Goal: Information Seeking & Learning: Learn about a topic

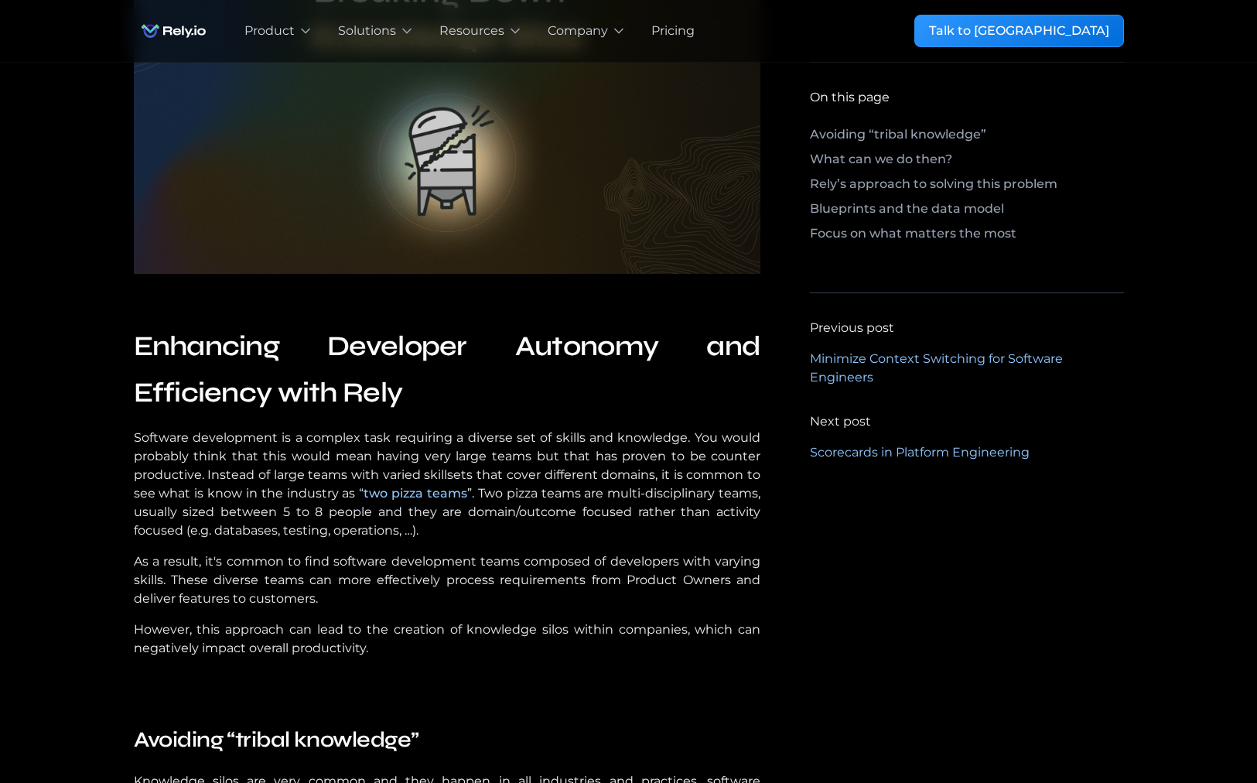
scroll to position [464, 0]
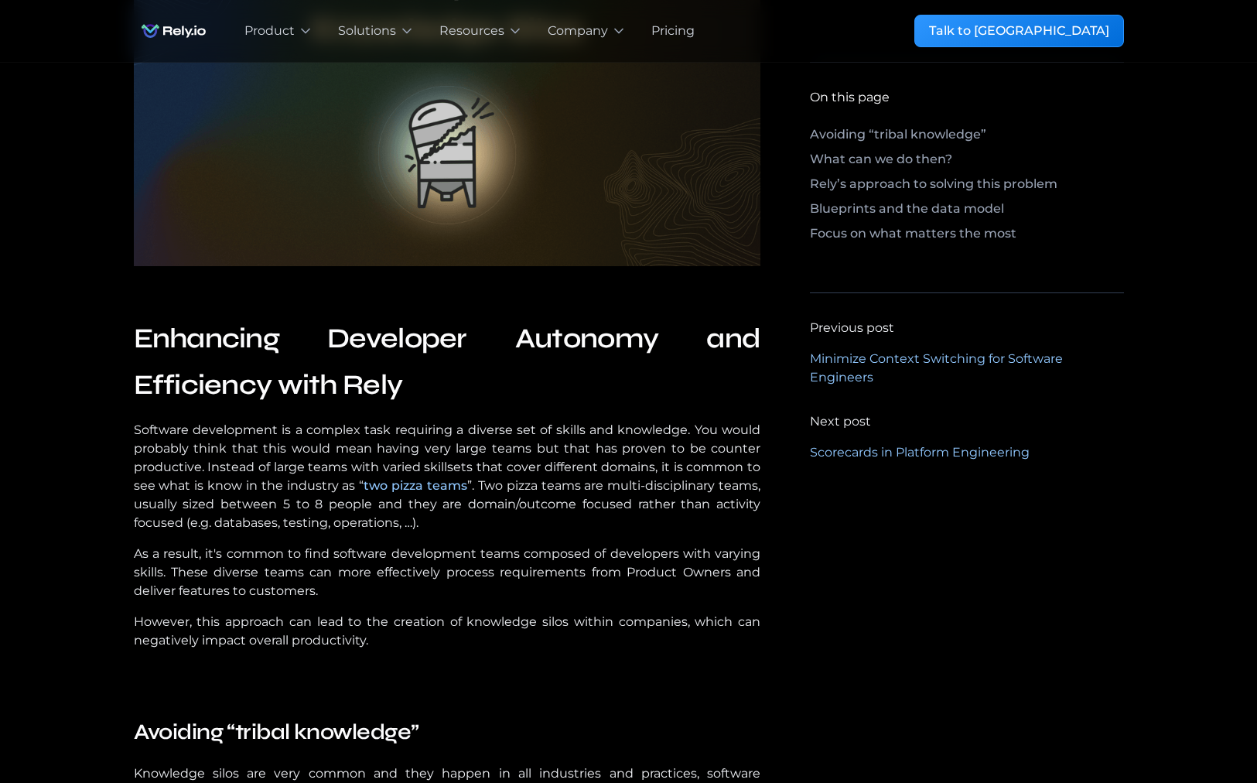
click at [359, 446] on p "Software development is a complex task requiring a diverse set of skills and kn…" at bounding box center [447, 476] width 627 height 111
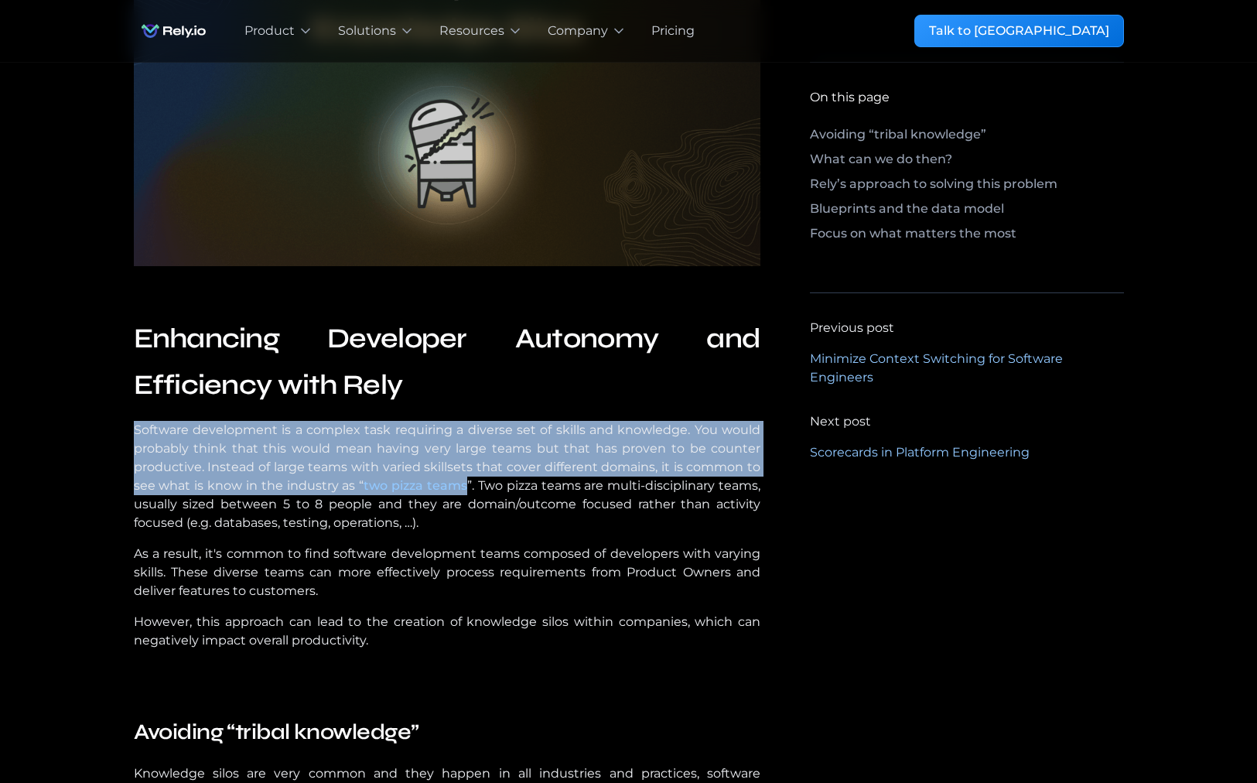
click at [359, 446] on p "Software development is a complex task requiring a diverse set of skills and kn…" at bounding box center [447, 476] width 627 height 111
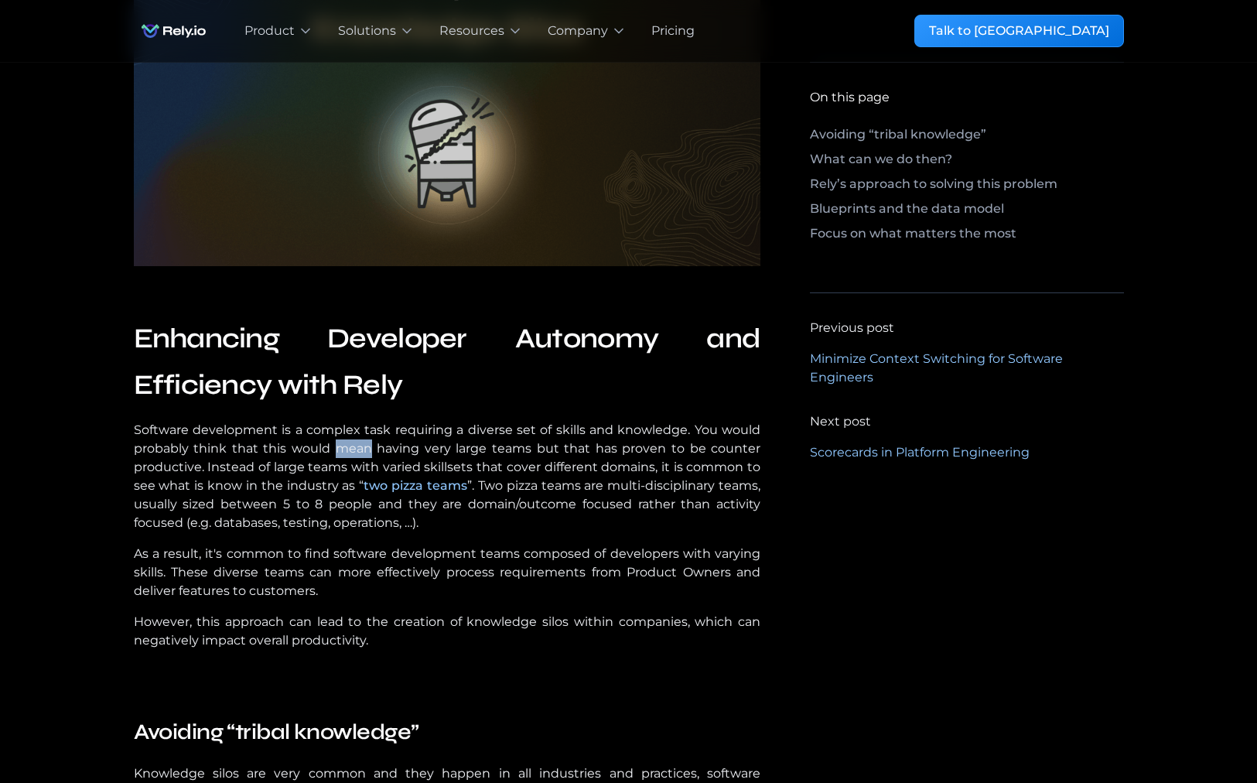
click at [359, 446] on p "Software development is a complex task requiring a diverse set of skills and kn…" at bounding box center [447, 476] width 627 height 111
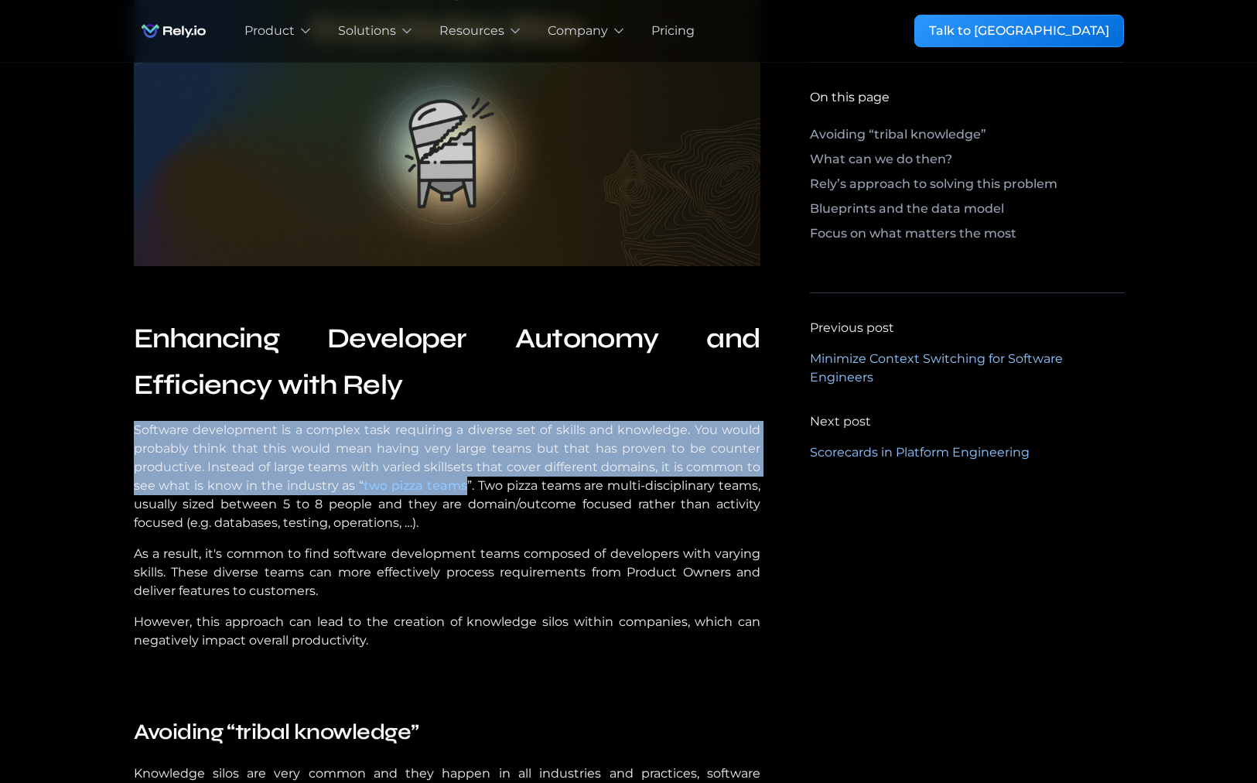
click at [359, 446] on p "Software development is a complex task requiring a diverse set of skills and kn…" at bounding box center [447, 476] width 627 height 111
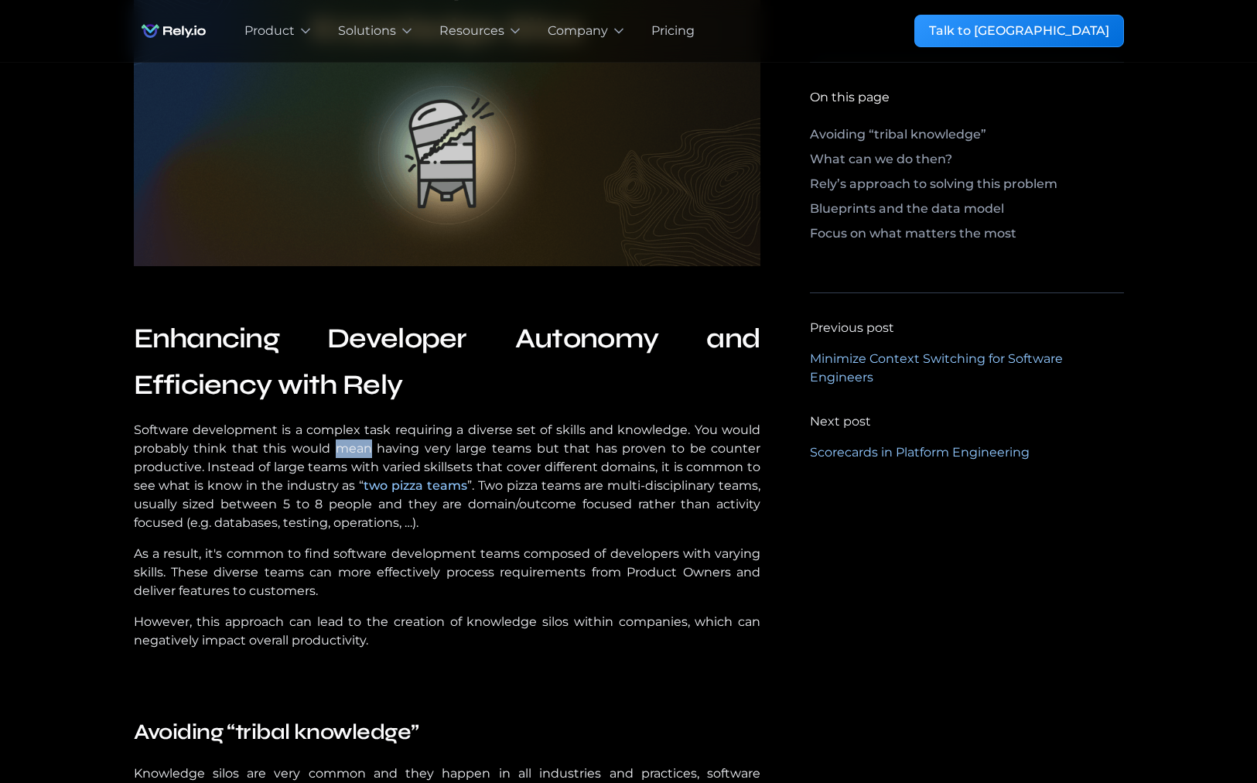
click at [359, 446] on p "Software development is a complex task requiring a diverse set of skills and kn…" at bounding box center [447, 476] width 627 height 111
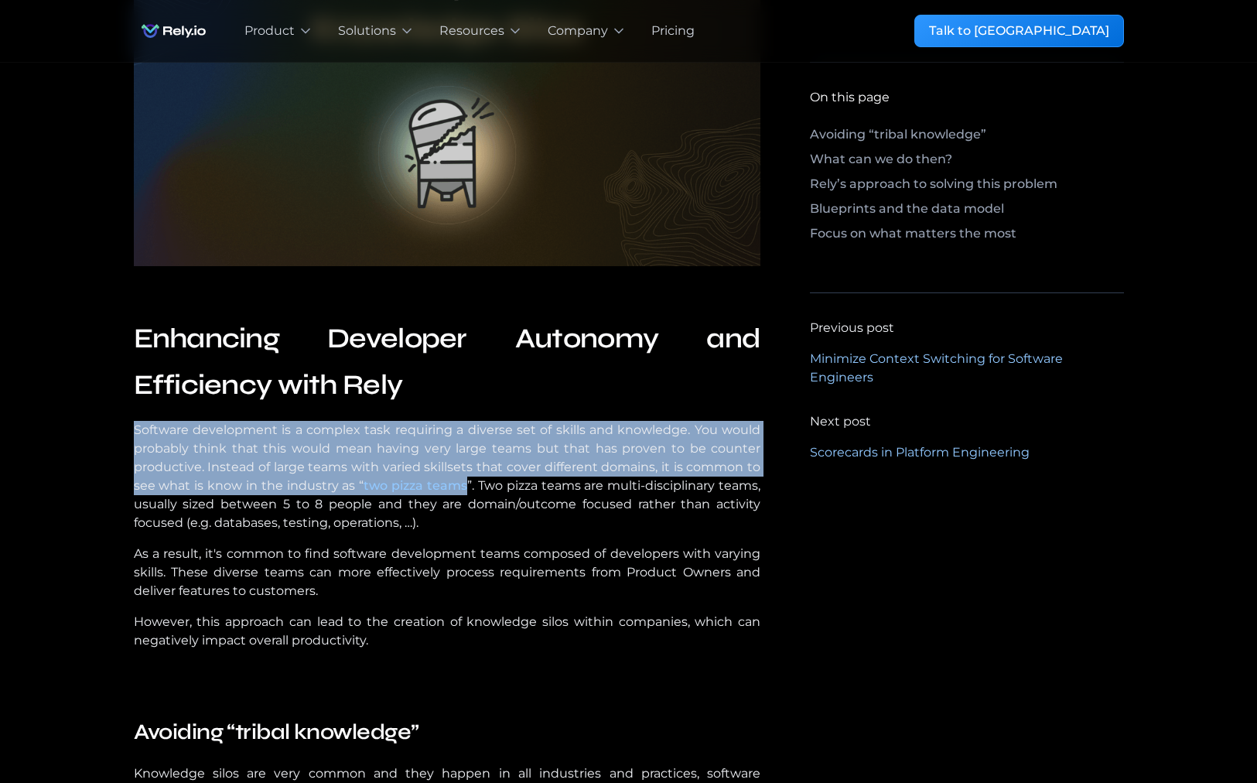
click at [359, 446] on p "Software development is a complex task requiring a diverse set of skills and kn…" at bounding box center [447, 476] width 627 height 111
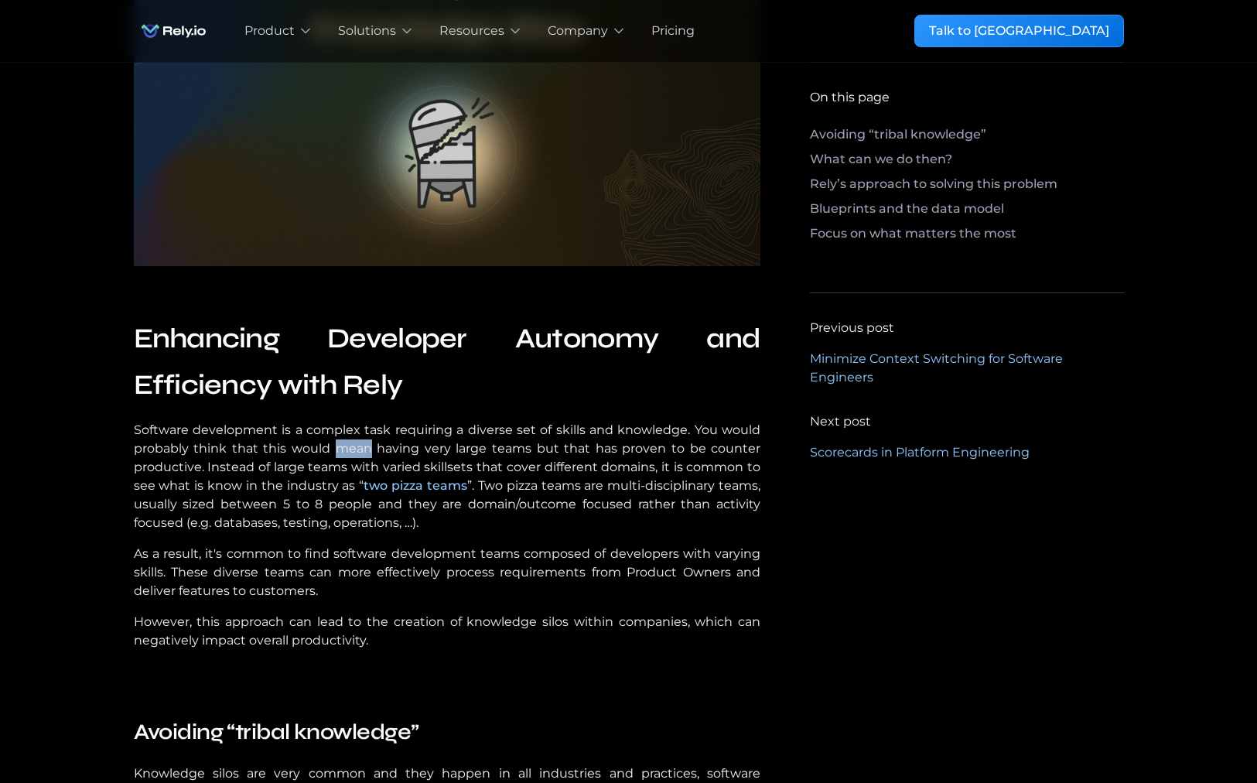
click at [359, 446] on p "Software development is a complex task requiring a diverse set of skills and kn…" at bounding box center [447, 476] width 627 height 111
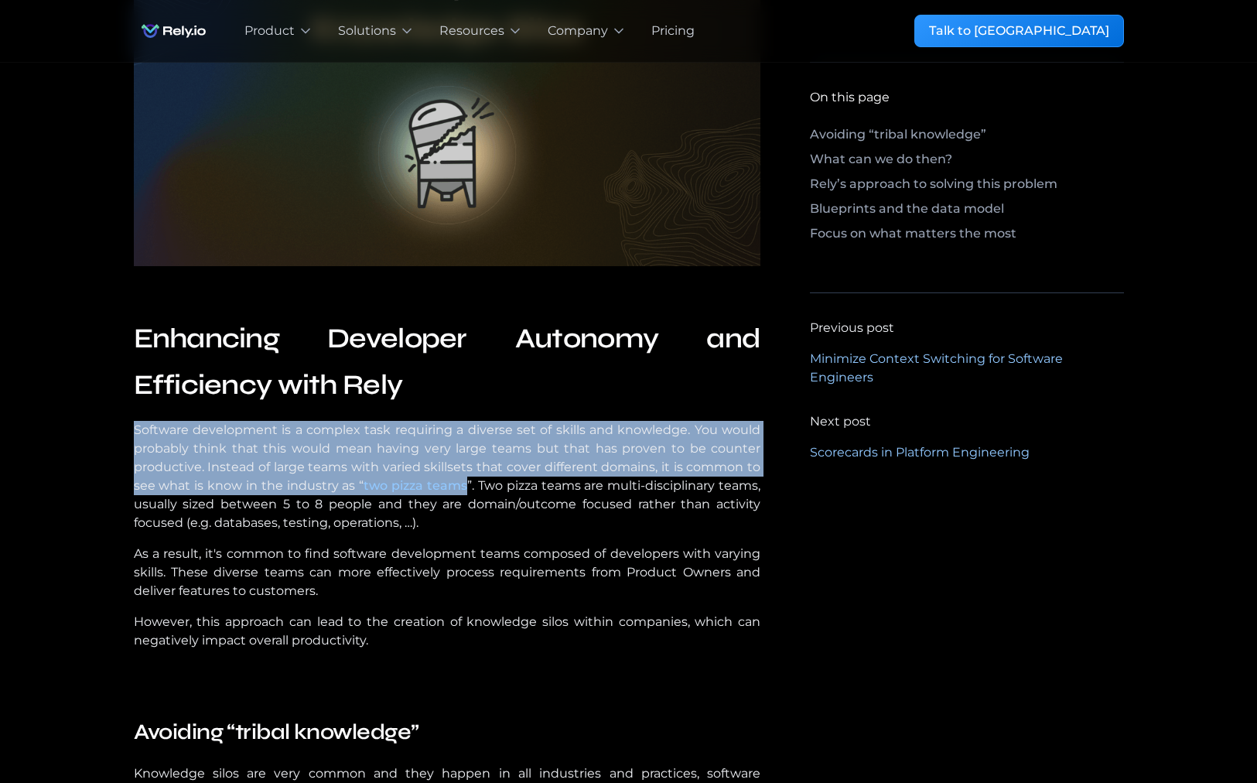
click at [359, 446] on p "Software development is a complex task requiring a diverse set of skills and kn…" at bounding box center [447, 476] width 627 height 111
click at [235, 464] on p "Software development is a complex task requiring a diverse set of skills and kn…" at bounding box center [447, 476] width 627 height 111
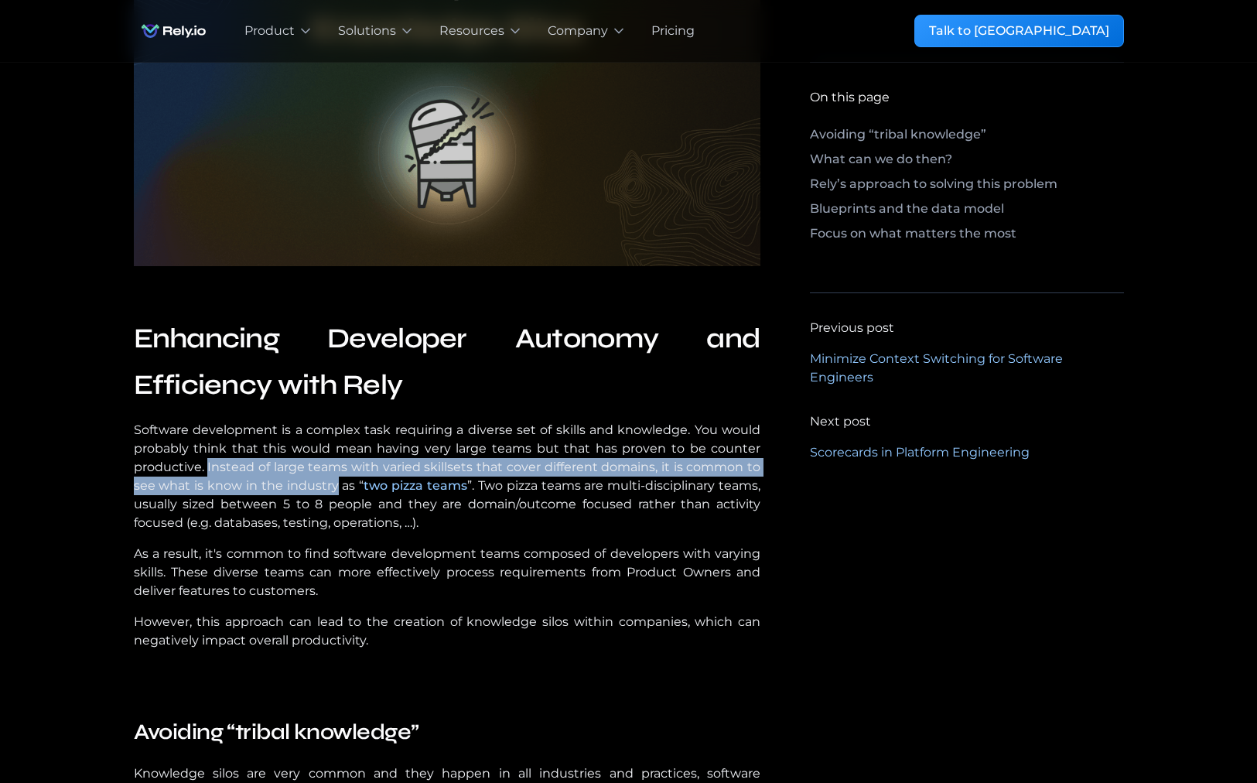
drag, startPoint x: 235, startPoint y: 464, endPoint x: 311, endPoint y: 486, distance: 78.8
click at [311, 486] on p "Software development is a complex task requiring a diverse set of skills and kn…" at bounding box center [447, 476] width 627 height 111
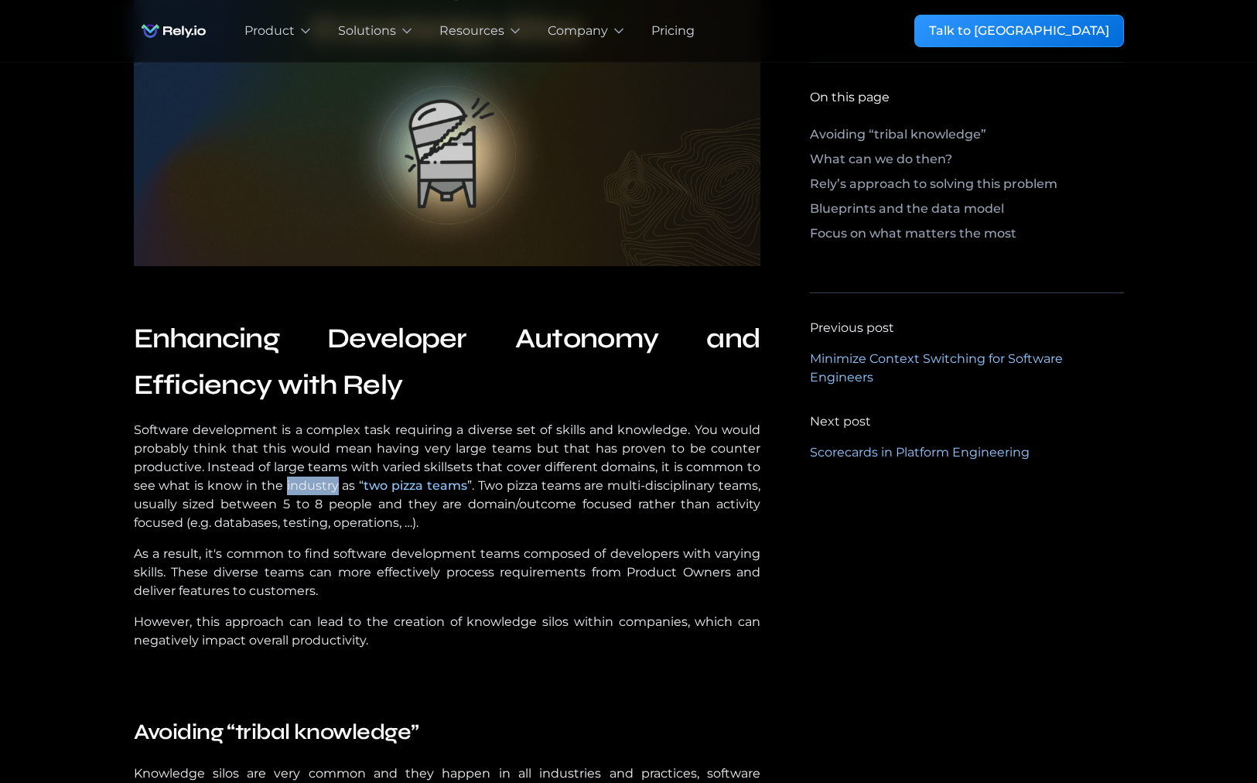
click at [311, 486] on p "Software development is a complex task requiring a diverse set of skills and kn…" at bounding box center [447, 476] width 627 height 111
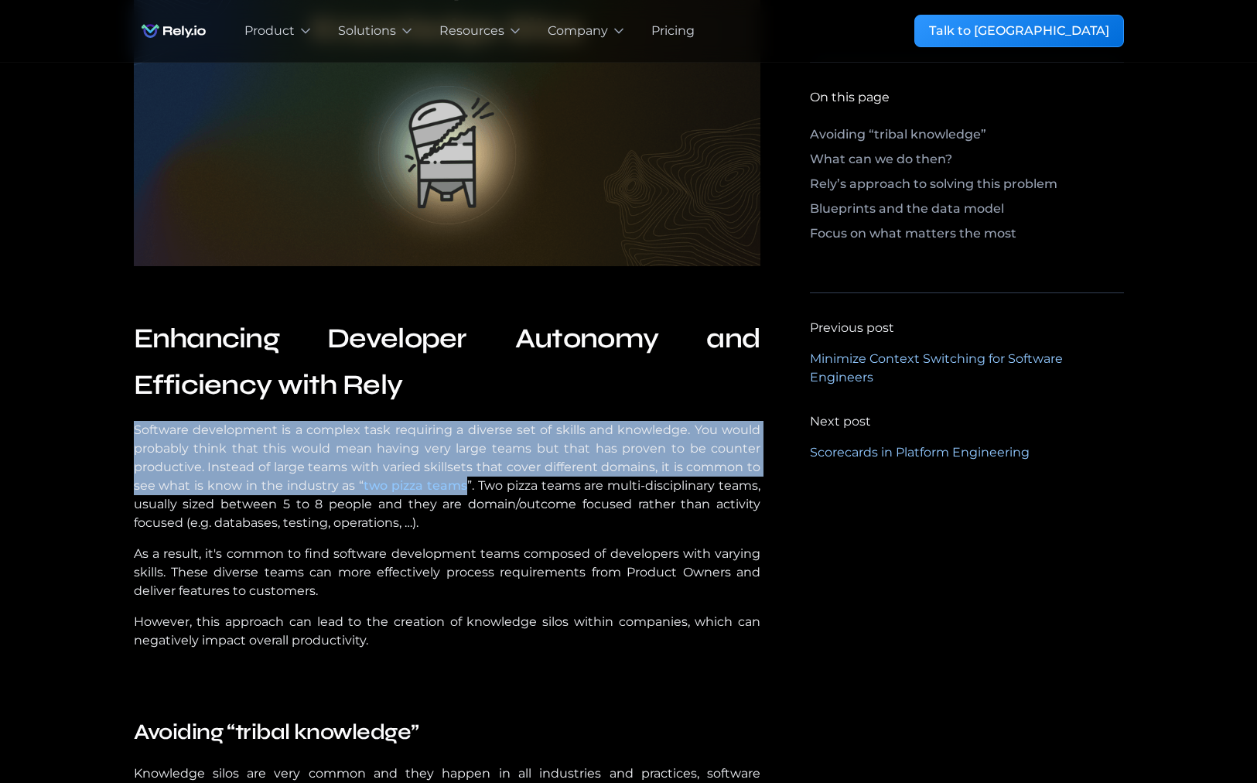
click at [311, 486] on p "Software development is a complex task requiring a diverse set of skills and kn…" at bounding box center [447, 476] width 627 height 111
click at [312, 485] on p "Software development is a complex task requiring a diverse set of skills and kn…" at bounding box center [447, 476] width 627 height 111
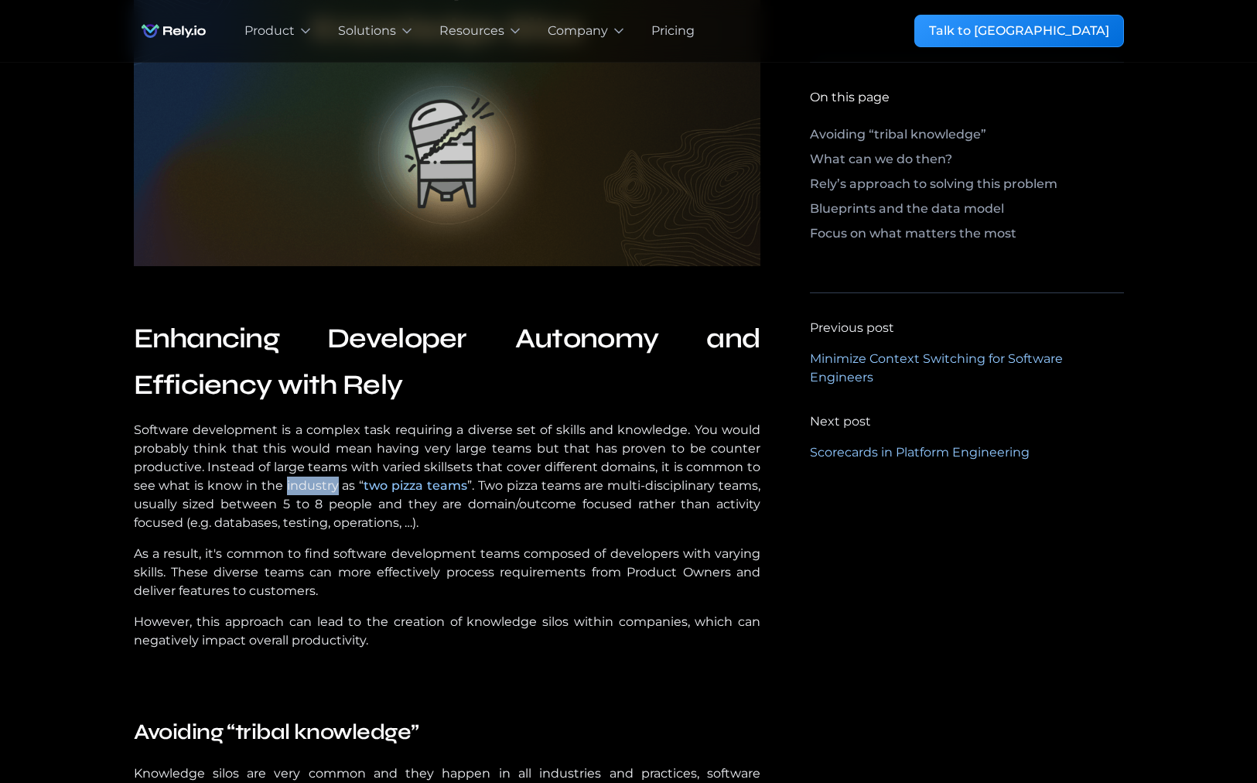
click at [312, 485] on p "Software development is a complex task requiring a diverse set of skills and kn…" at bounding box center [447, 476] width 627 height 111
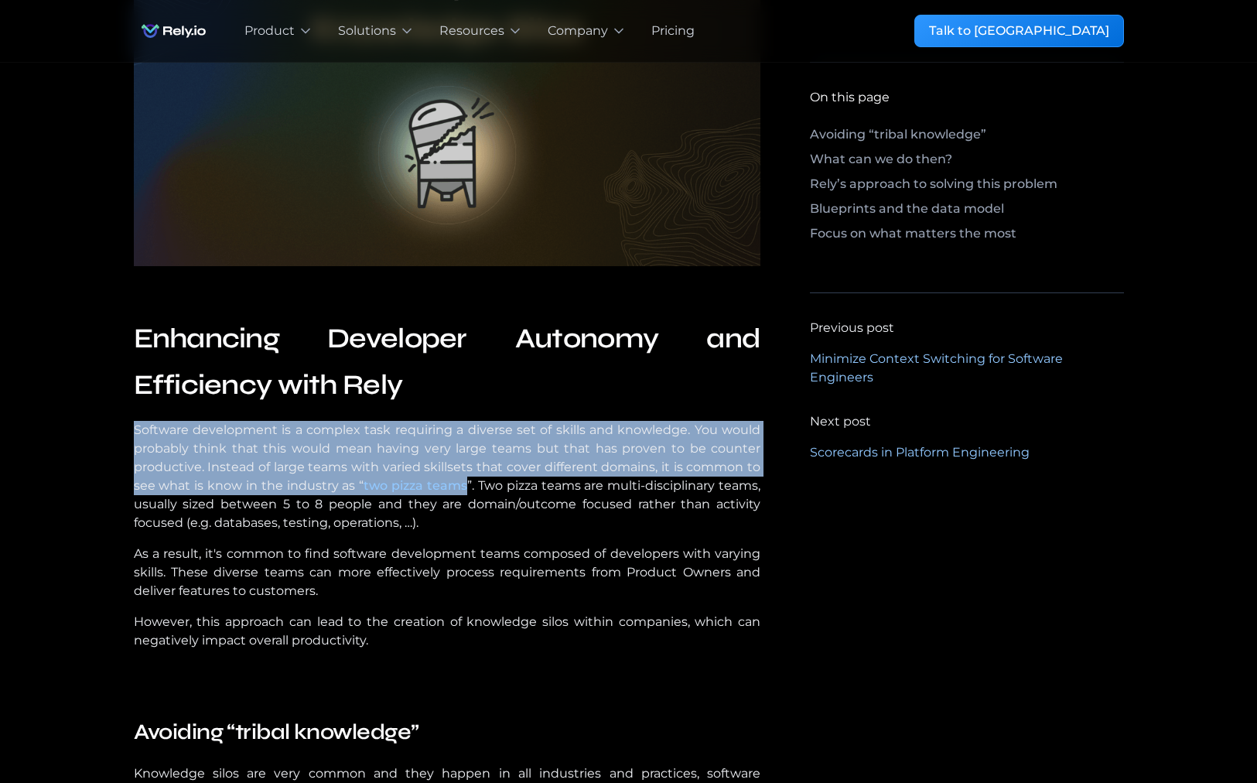
click at [312, 485] on p "Software development is a complex task requiring a diverse set of skills and kn…" at bounding box center [447, 476] width 627 height 111
click at [291, 502] on p "Software development is a complex task requiring a diverse set of skills and kn…" at bounding box center [447, 476] width 627 height 111
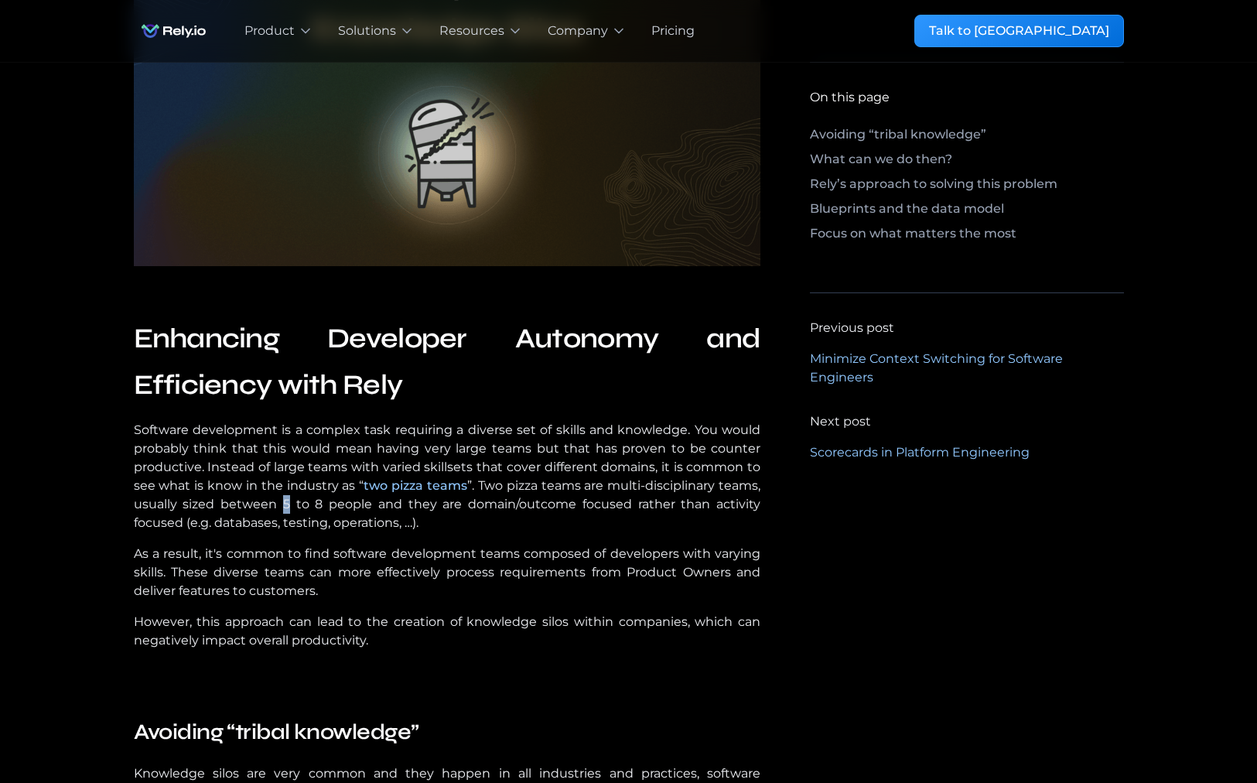
click at [291, 502] on p "Software development is a complex task requiring a diverse set of skills and kn…" at bounding box center [447, 476] width 627 height 111
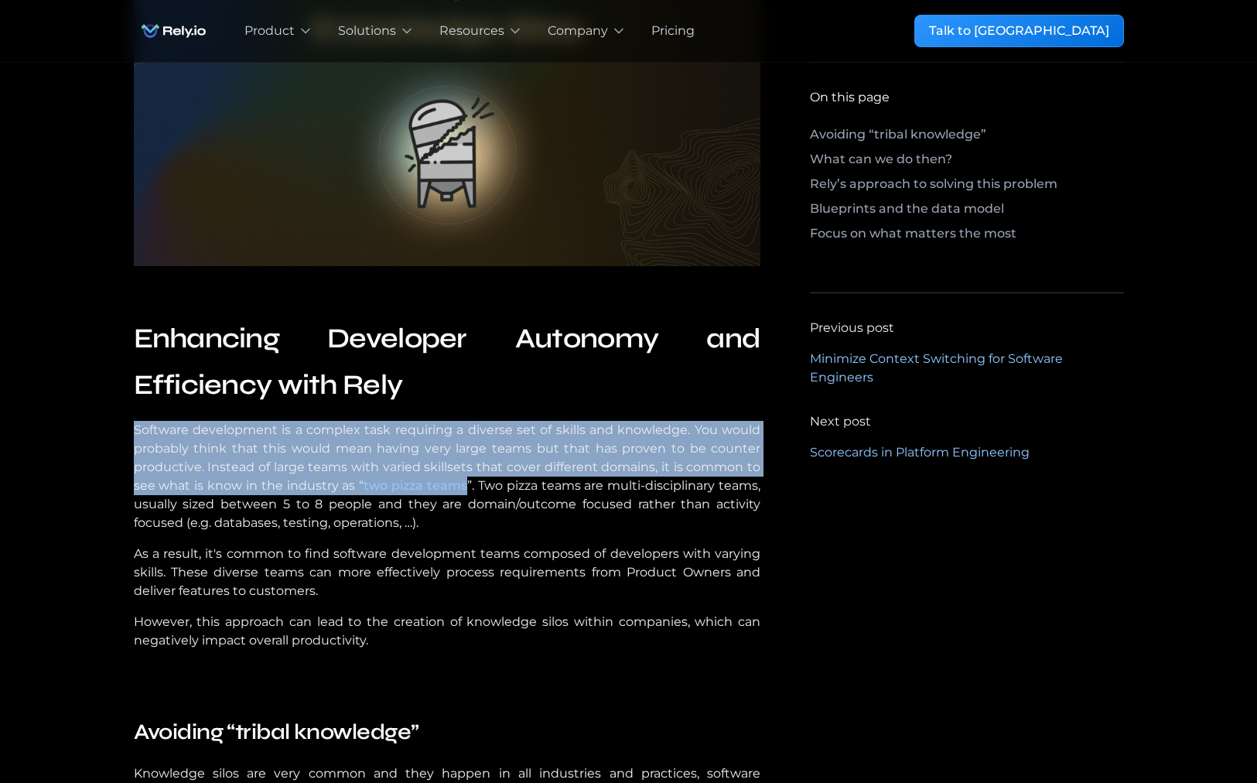
click at [291, 502] on p "Software development is a complex task requiring a diverse set of skills and kn…" at bounding box center [447, 476] width 627 height 111
click at [292, 504] on p "Software development is a complex task requiring a diverse set of skills and kn…" at bounding box center [447, 476] width 627 height 111
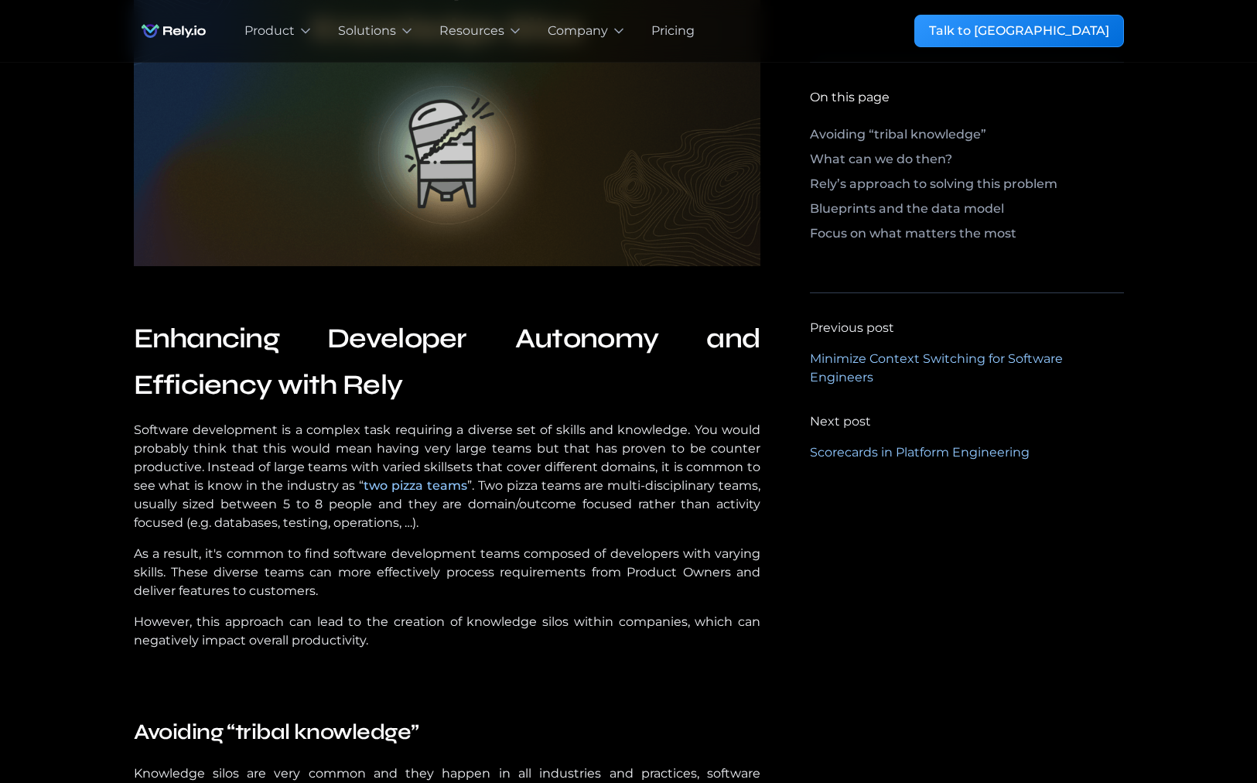
click at [313, 545] on p "As a result, it's common to find software development teams composed of develop…" at bounding box center [447, 573] width 627 height 56
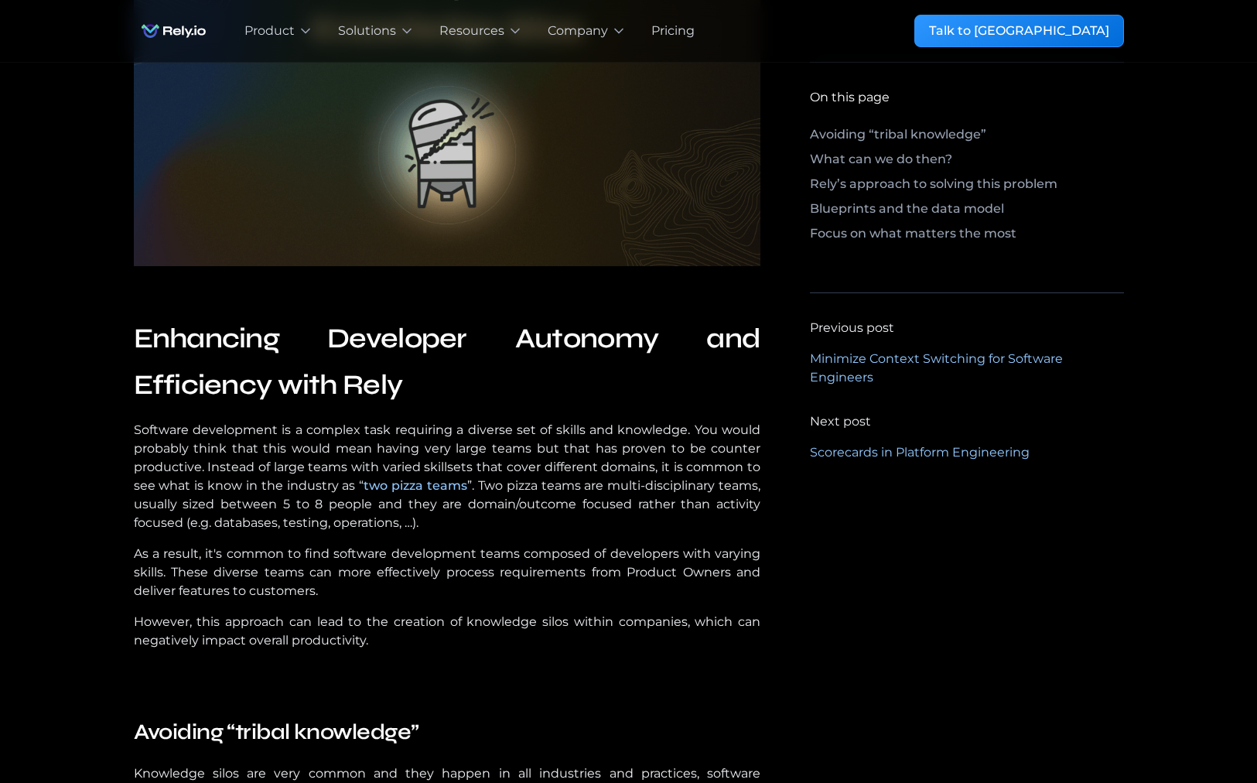
click at [313, 545] on p "As a result, it's common to find software development teams composed of develop…" at bounding box center [447, 573] width 627 height 56
click at [313, 544] on div "Enhancing Developer Autonomy and Efficiency with Rely Software development is a…" at bounding box center [447, 498] width 627 height 365
click at [319, 504] on p "Software development is a complex task requiring a diverse set of skills and kn…" at bounding box center [447, 476] width 627 height 111
drag, startPoint x: 319, startPoint y: 504, endPoint x: 282, endPoint y: 504, distance: 37.1
click at [282, 504] on p "Software development is a complex task requiring a diverse set of skills and kn…" at bounding box center [447, 476] width 627 height 111
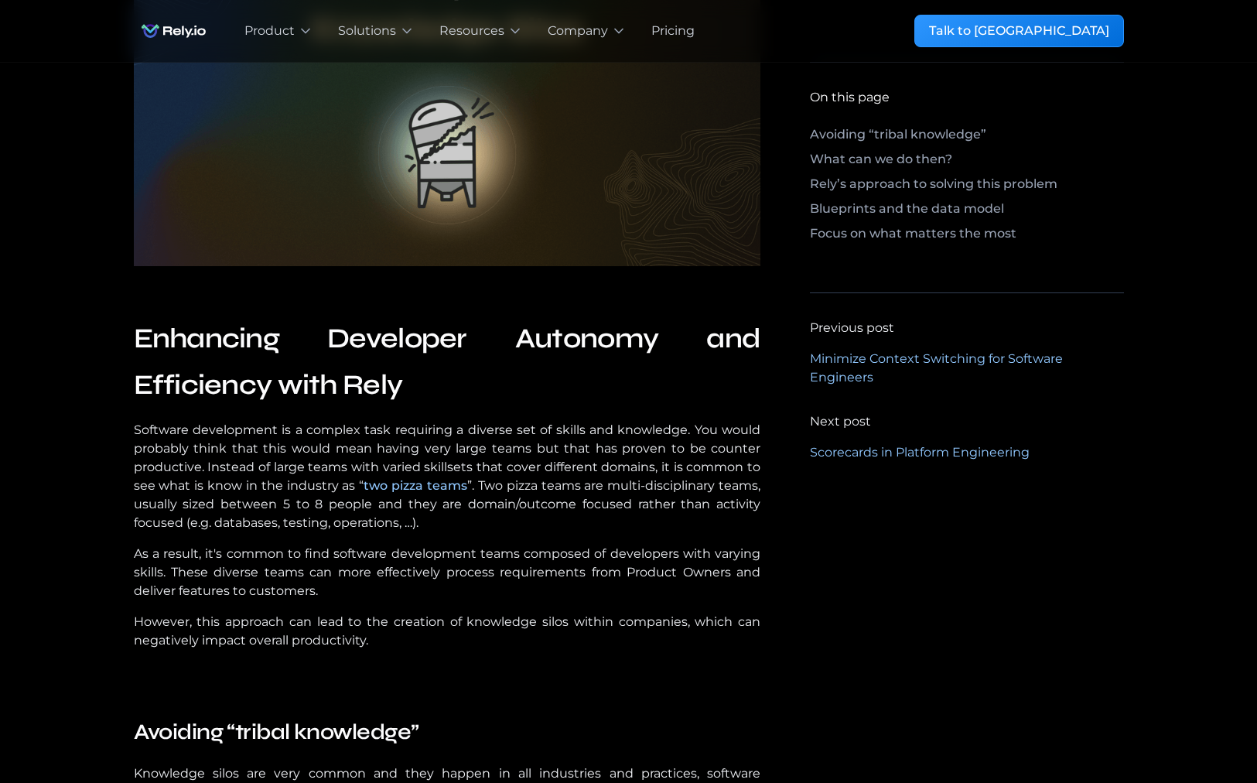
click at [282, 504] on p "Software development is a complex task requiring a diverse set of skills and kn…" at bounding box center [447, 476] width 627 height 111
drag, startPoint x: 282, startPoint y: 504, endPoint x: 318, endPoint y: 504, distance: 35.6
click at [318, 504] on p "Software development is a complex task requiring a diverse set of skills and kn…" at bounding box center [447, 476] width 627 height 111
drag, startPoint x: 318, startPoint y: 504, endPoint x: 284, endPoint y: 504, distance: 34.0
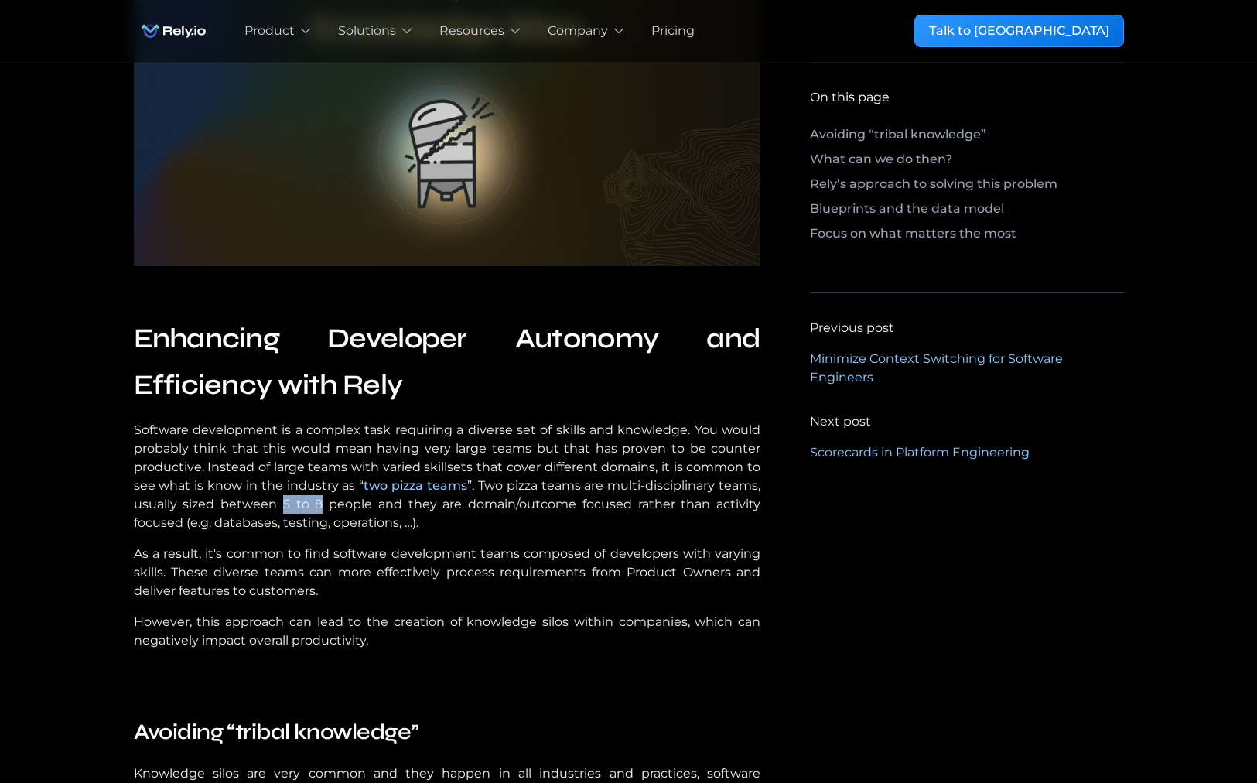
click at [284, 504] on p "Software development is a complex task requiring a diverse set of skills and kn…" at bounding box center [447, 476] width 627 height 111
drag, startPoint x: 284, startPoint y: 504, endPoint x: 316, endPoint y: 504, distance: 31.7
click at [316, 504] on p "Software development is a complex task requiring a diverse set of skills and kn…" at bounding box center [447, 476] width 627 height 111
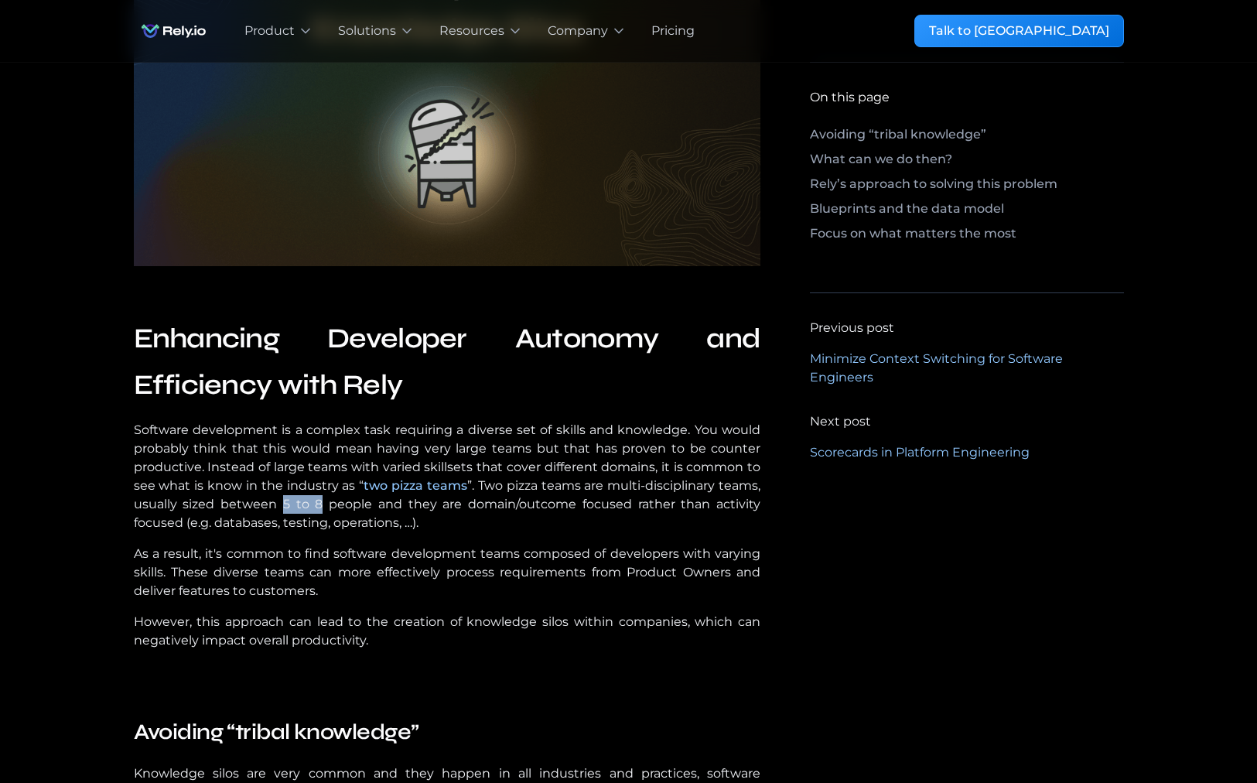
drag, startPoint x: 316, startPoint y: 504, endPoint x: 285, endPoint y: 504, distance: 30.9
click at [285, 504] on p "Software development is a complex task requiring a diverse set of skills and kn…" at bounding box center [447, 476] width 627 height 111
drag, startPoint x: 285, startPoint y: 504, endPoint x: 313, endPoint y: 504, distance: 28.6
click at [313, 504] on p "Software development is a complex task requiring a diverse set of skills and kn…" at bounding box center [447, 476] width 627 height 111
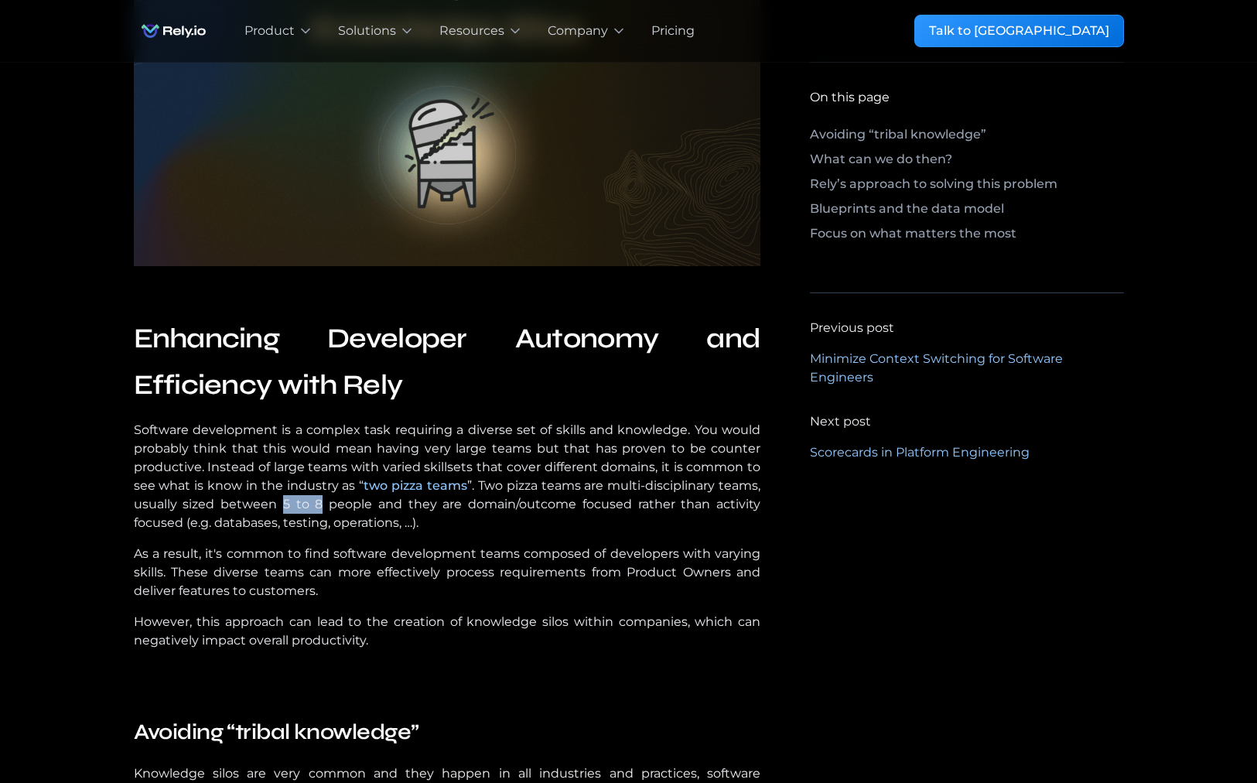
click at [313, 504] on p "Software development is a complex task requiring a diverse set of skills and kn…" at bounding box center [447, 476] width 627 height 111
drag, startPoint x: 313, startPoint y: 504, endPoint x: 282, endPoint y: 504, distance: 31.7
click at [282, 504] on p "Software development is a complex task requiring a diverse set of skills and kn…" at bounding box center [447, 476] width 627 height 111
drag, startPoint x: 282, startPoint y: 504, endPoint x: 312, endPoint y: 504, distance: 30.2
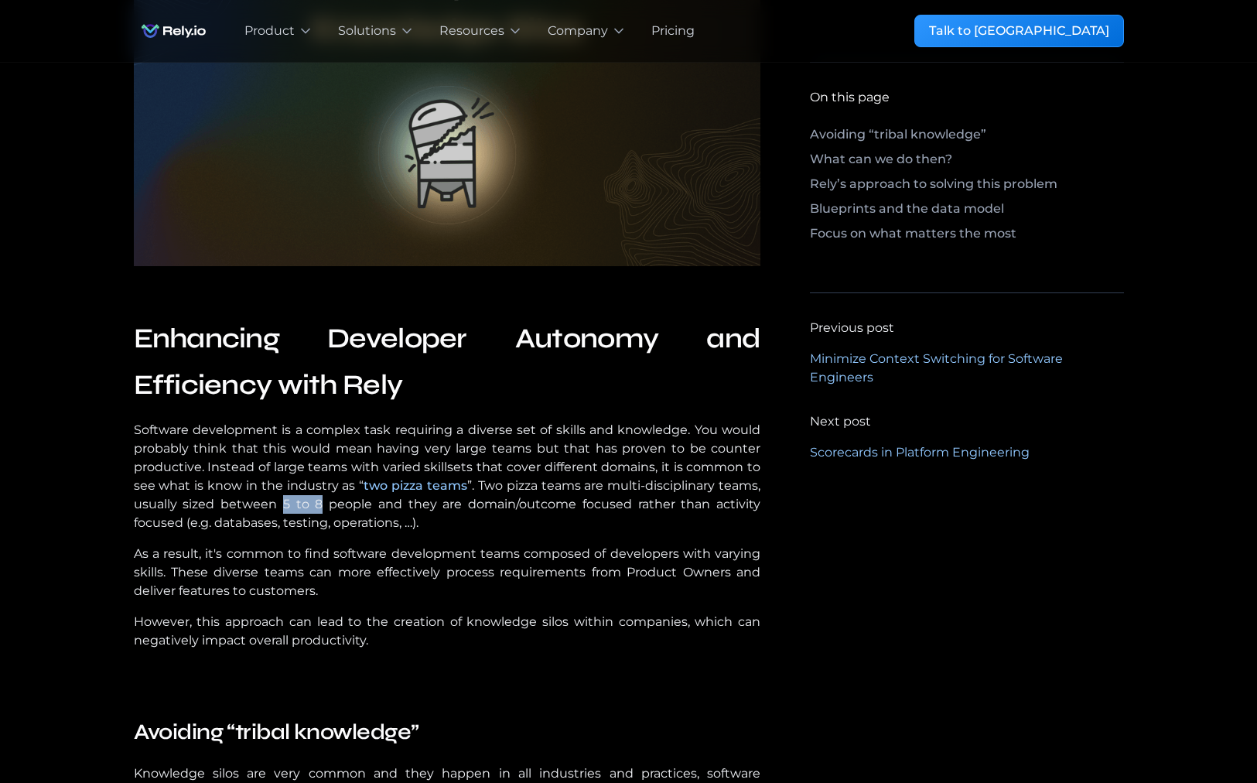
click at [312, 504] on p "Software development is a complex task requiring a diverse set of skills and kn…" at bounding box center [447, 476] width 627 height 111
click at [317, 505] on p "Software development is a complex task requiring a diverse set of skills and kn…" at bounding box center [447, 476] width 627 height 111
drag, startPoint x: 317, startPoint y: 505, endPoint x: 283, endPoint y: 505, distance: 34.0
click at [283, 505] on p "Software development is a complex task requiring a diverse set of skills and kn…" at bounding box center [447, 476] width 627 height 111
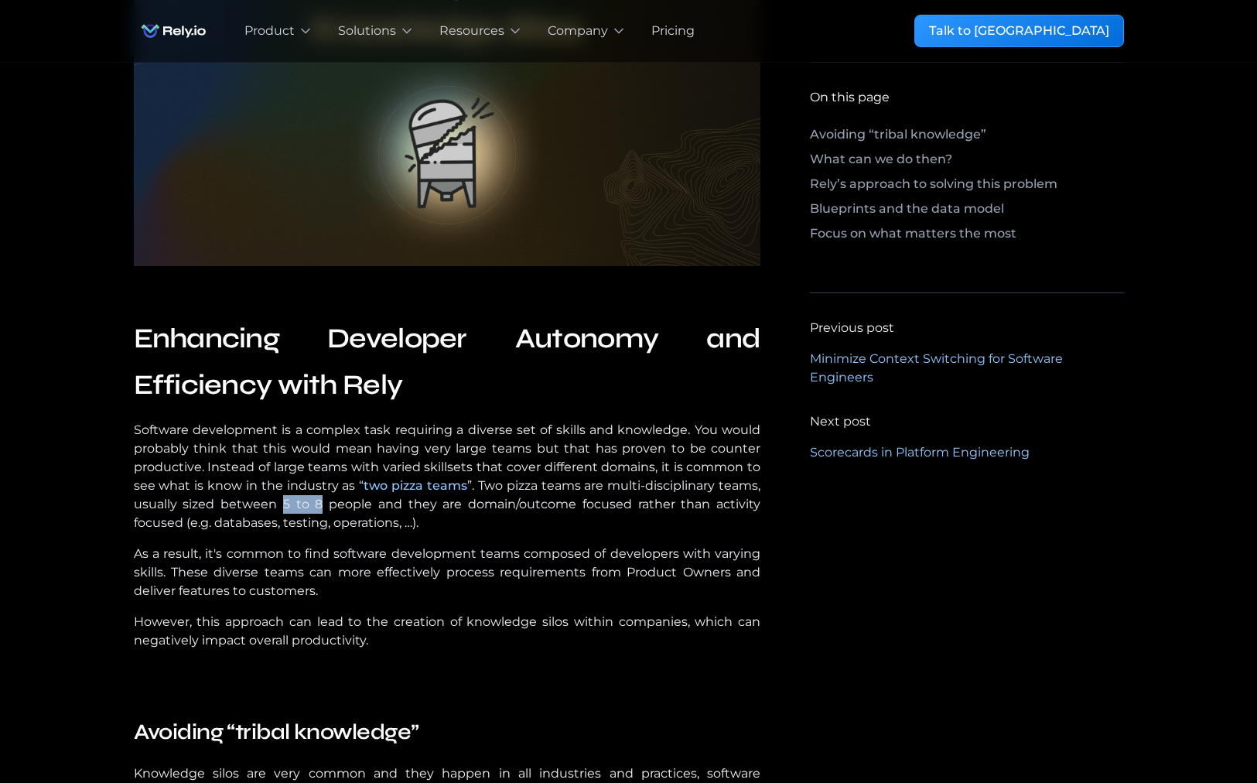
drag, startPoint x: 283, startPoint y: 505, endPoint x: 318, endPoint y: 505, distance: 34.8
click at [318, 505] on p "Software development is a complex task requiring a diverse set of skills and kn…" at bounding box center [447, 476] width 627 height 111
drag, startPoint x: 318, startPoint y: 505, endPoint x: 291, endPoint y: 505, distance: 27.1
click at [291, 505] on p "Software development is a complex task requiring a diverse set of skills and kn…" at bounding box center [447, 476] width 627 height 111
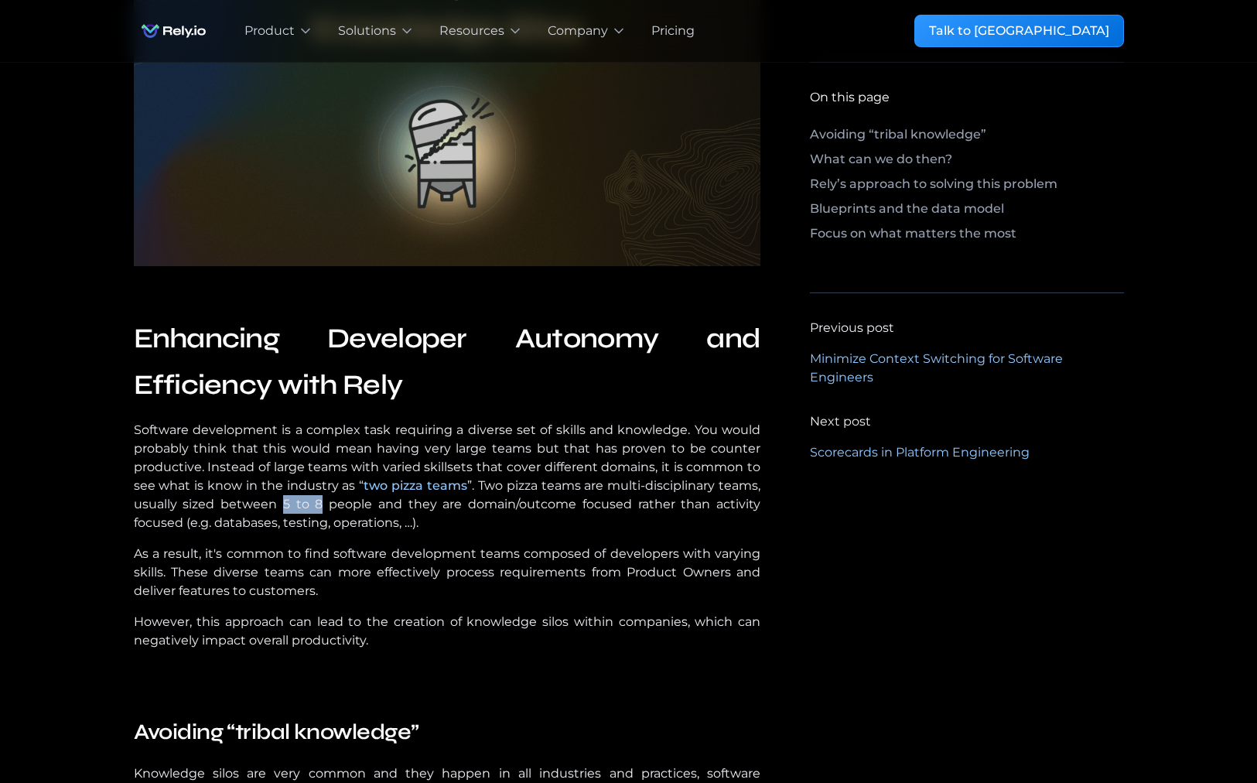
click at [291, 505] on p "Software development is a complex task requiring a diverse set of skills and kn…" at bounding box center [447, 476] width 627 height 111
drag, startPoint x: 291, startPoint y: 505, endPoint x: 328, endPoint y: 505, distance: 37.1
click at [328, 505] on p "Software development is a complex task requiring a diverse set of skills and kn…" at bounding box center [447, 476] width 627 height 111
click at [320, 503] on p "Software development is a complex task requiring a diverse set of skills and kn…" at bounding box center [447, 476] width 627 height 111
drag, startPoint x: 320, startPoint y: 503, endPoint x: 287, endPoint y: 503, distance: 33.3
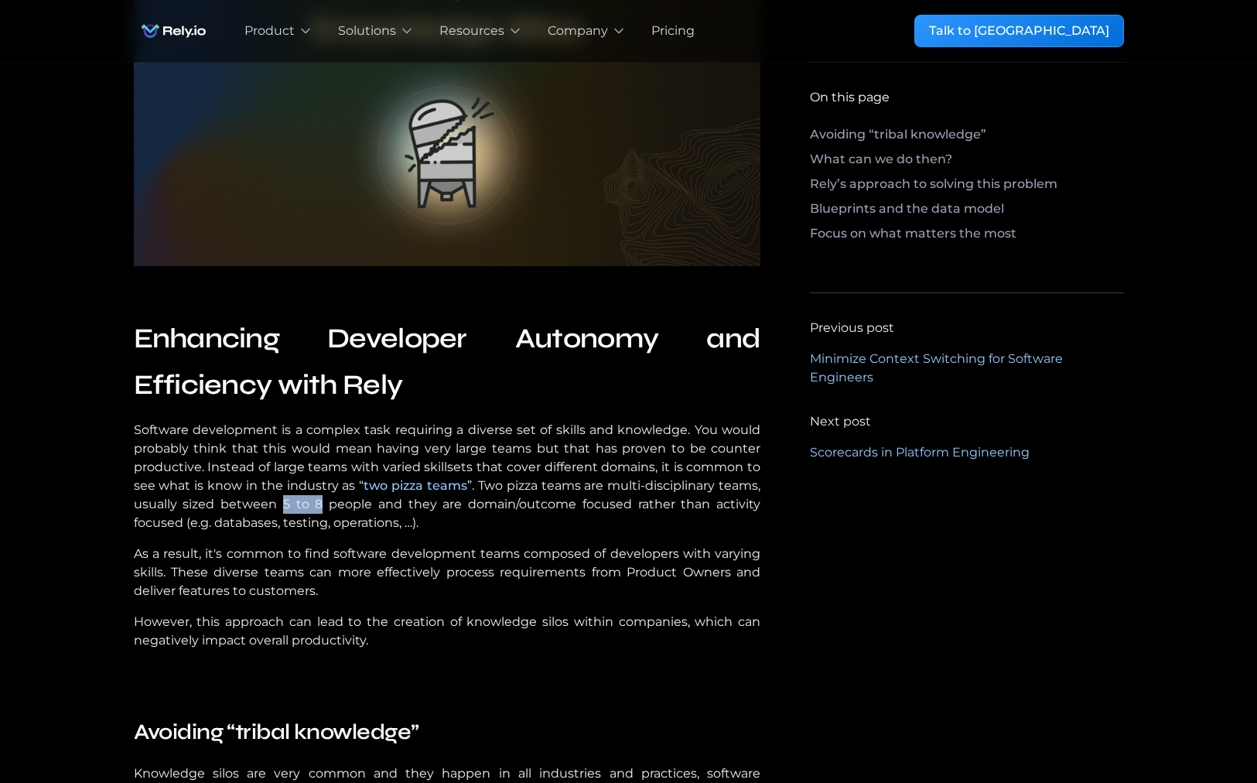
click at [287, 503] on p "Software development is a complex task requiring a diverse set of skills and kn…" at bounding box center [447, 476] width 627 height 111
drag, startPoint x: 287, startPoint y: 503, endPoint x: 316, endPoint y: 503, distance: 28.6
click at [316, 503] on p "Software development is a complex task requiring a diverse set of skills and kn…" at bounding box center [447, 476] width 627 height 111
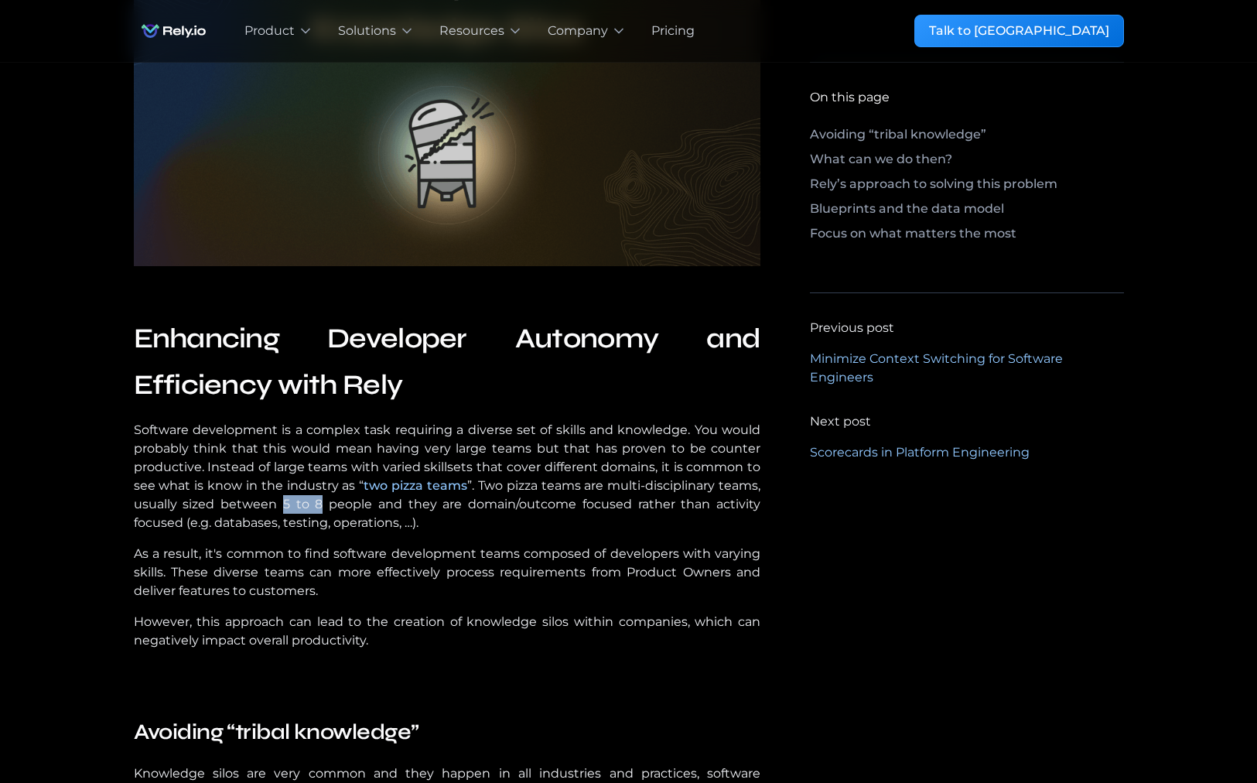
drag, startPoint x: 316, startPoint y: 503, endPoint x: 282, endPoint y: 502, distance: 34.0
click at [282, 502] on p "Software development is a complex task requiring a diverse set of skills and kn…" at bounding box center [447, 476] width 627 height 111
drag, startPoint x: 282, startPoint y: 502, endPoint x: 320, endPoint y: 502, distance: 38.7
click at [320, 502] on p "Software development is a complex task requiring a diverse set of skills and kn…" at bounding box center [447, 476] width 627 height 111
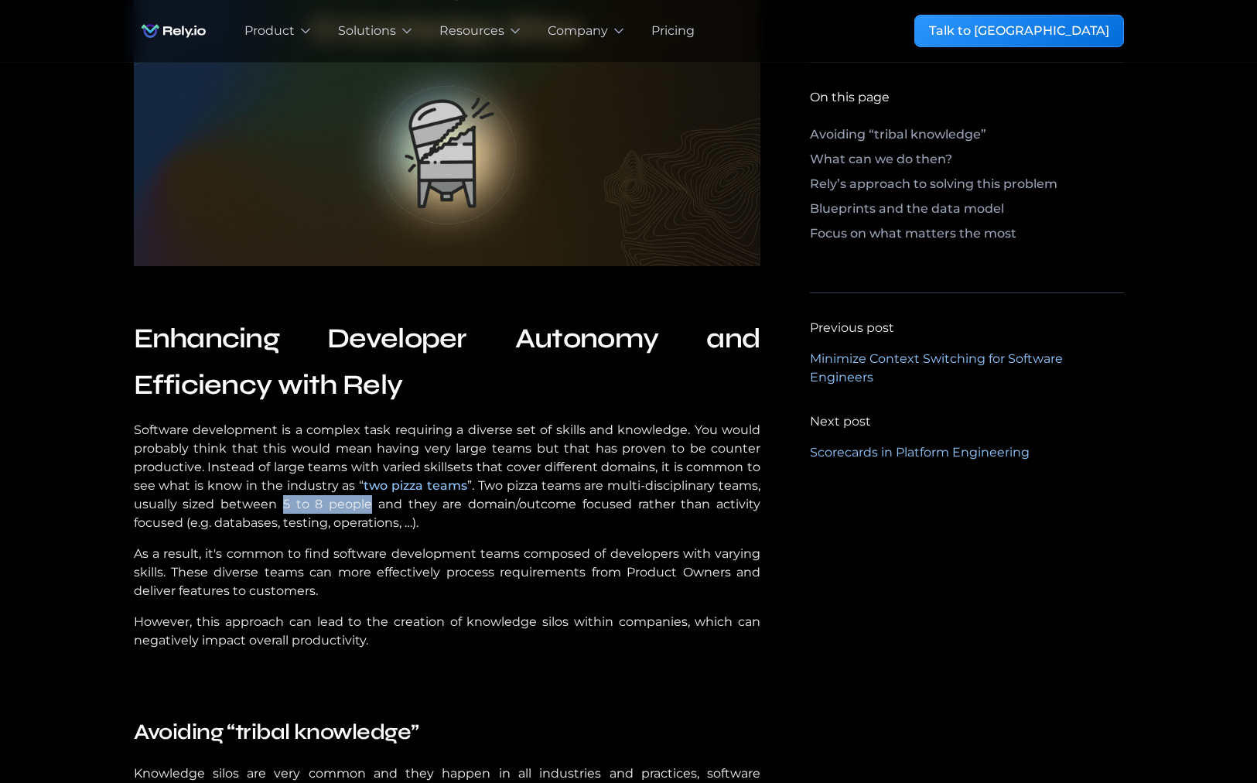
click at [319, 501] on p "Software development is a complex task requiring a diverse set of skills and kn…" at bounding box center [447, 476] width 627 height 111
drag, startPoint x: 319, startPoint y: 501, endPoint x: 288, endPoint y: 501, distance: 31.7
click at [288, 501] on p "Software development is a complex task requiring a diverse set of skills and kn…" at bounding box center [447, 476] width 627 height 111
drag, startPoint x: 288, startPoint y: 501, endPoint x: 316, endPoint y: 501, distance: 27.8
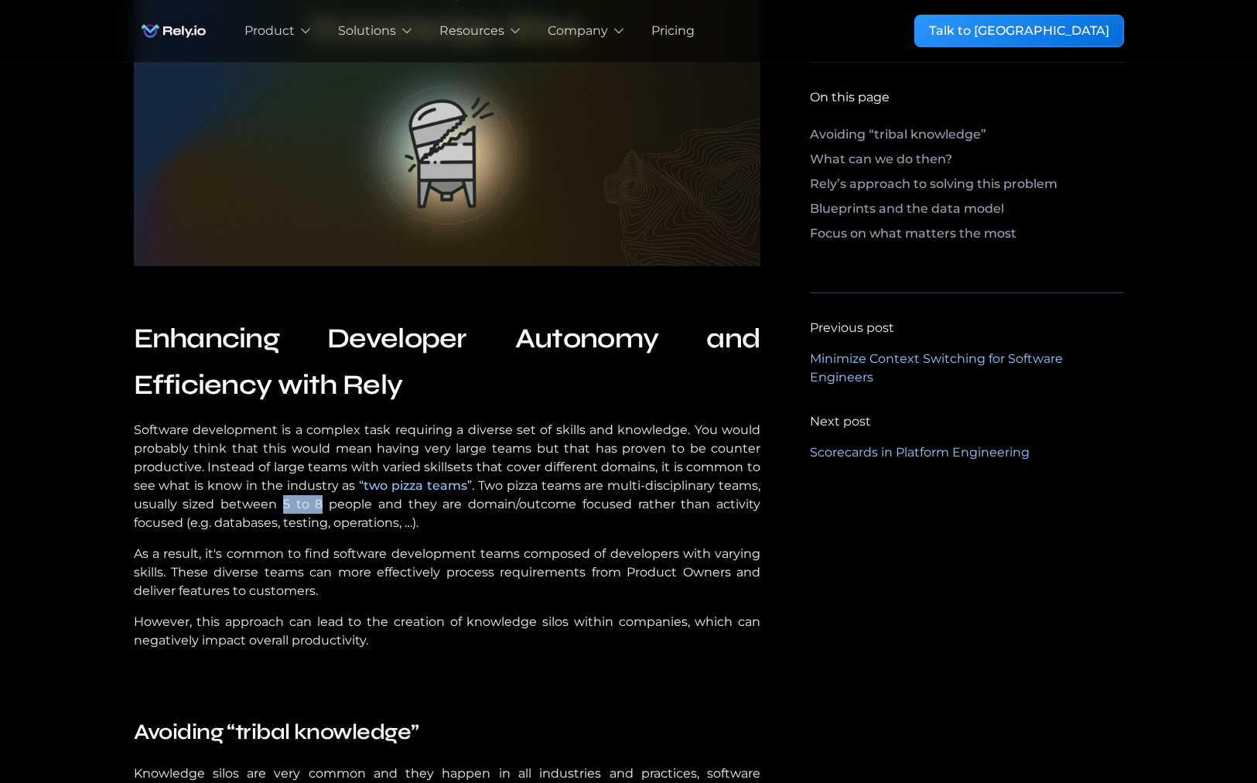
click at [316, 501] on p "Software development is a complex task requiring a diverse set of skills and kn…" at bounding box center [447, 476] width 627 height 111
drag, startPoint x: 316, startPoint y: 501, endPoint x: 295, endPoint y: 501, distance: 20.9
click at [295, 501] on p "Software development is a complex task requiring a diverse set of skills and kn…" at bounding box center [447, 476] width 627 height 111
click at [283, 500] on p "Software development is a complex task requiring a diverse set of skills and kn…" at bounding box center [447, 476] width 627 height 111
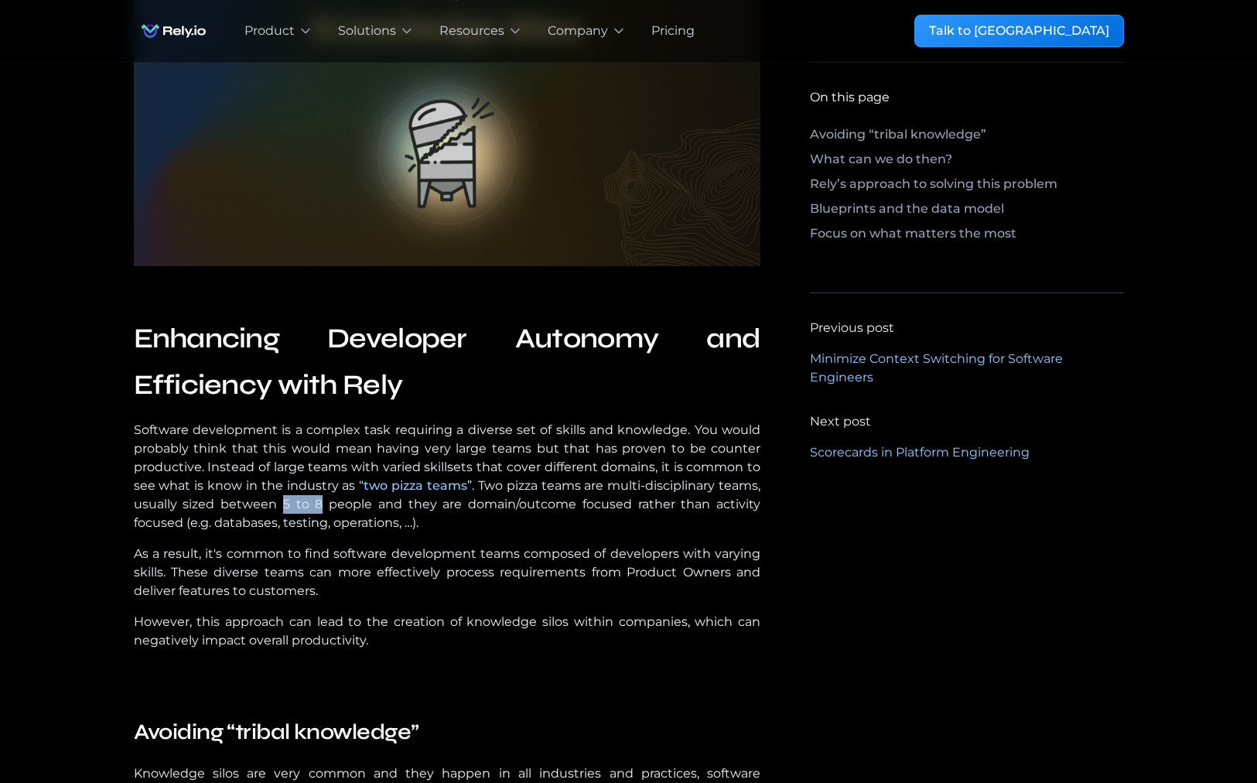
drag, startPoint x: 283, startPoint y: 500, endPoint x: 314, endPoint y: 500, distance: 30.9
click at [314, 500] on p "Software development is a complex task requiring a diverse set of skills and kn…" at bounding box center [447, 476] width 627 height 111
drag, startPoint x: 314, startPoint y: 500, endPoint x: 276, endPoint y: 500, distance: 37.9
click at [276, 500] on p "Software development is a complex task requiring a diverse set of skills and kn…" at bounding box center [447, 476] width 627 height 111
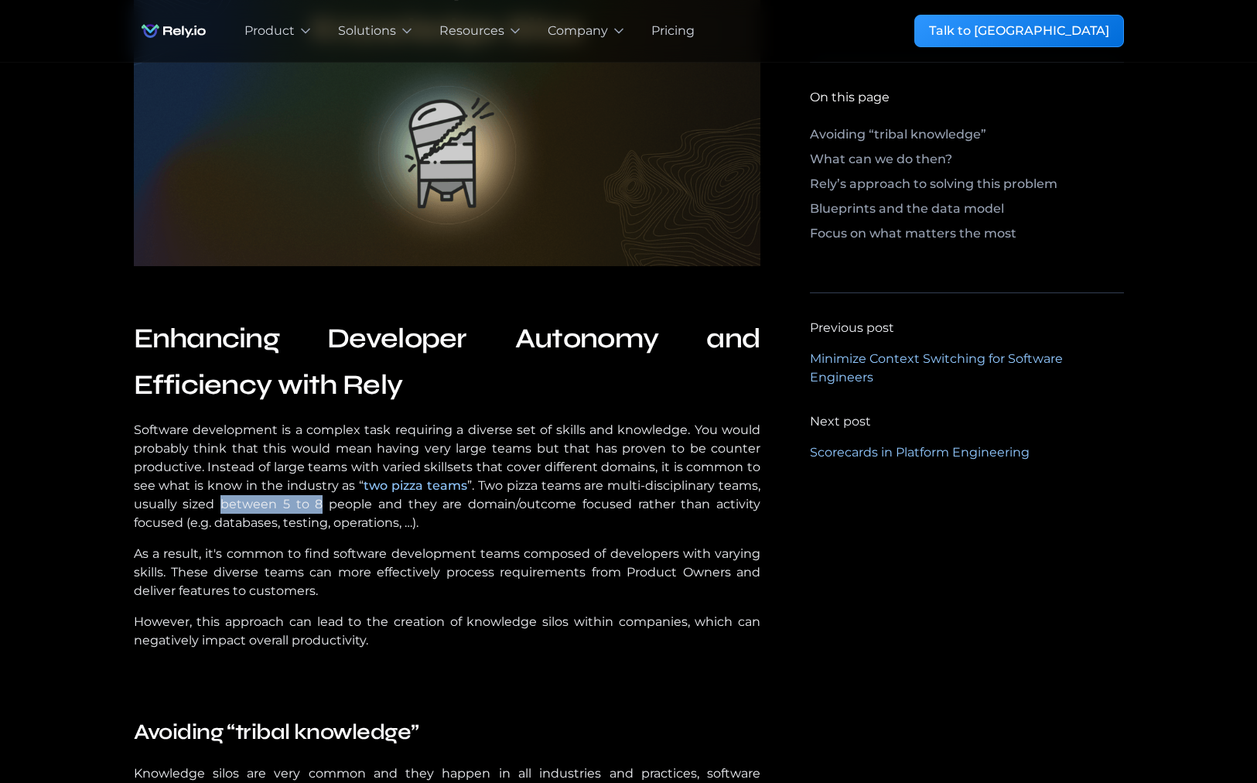
click at [276, 500] on p "Software development is a complex task requiring a diverse set of skills and kn…" at bounding box center [447, 476] width 627 height 111
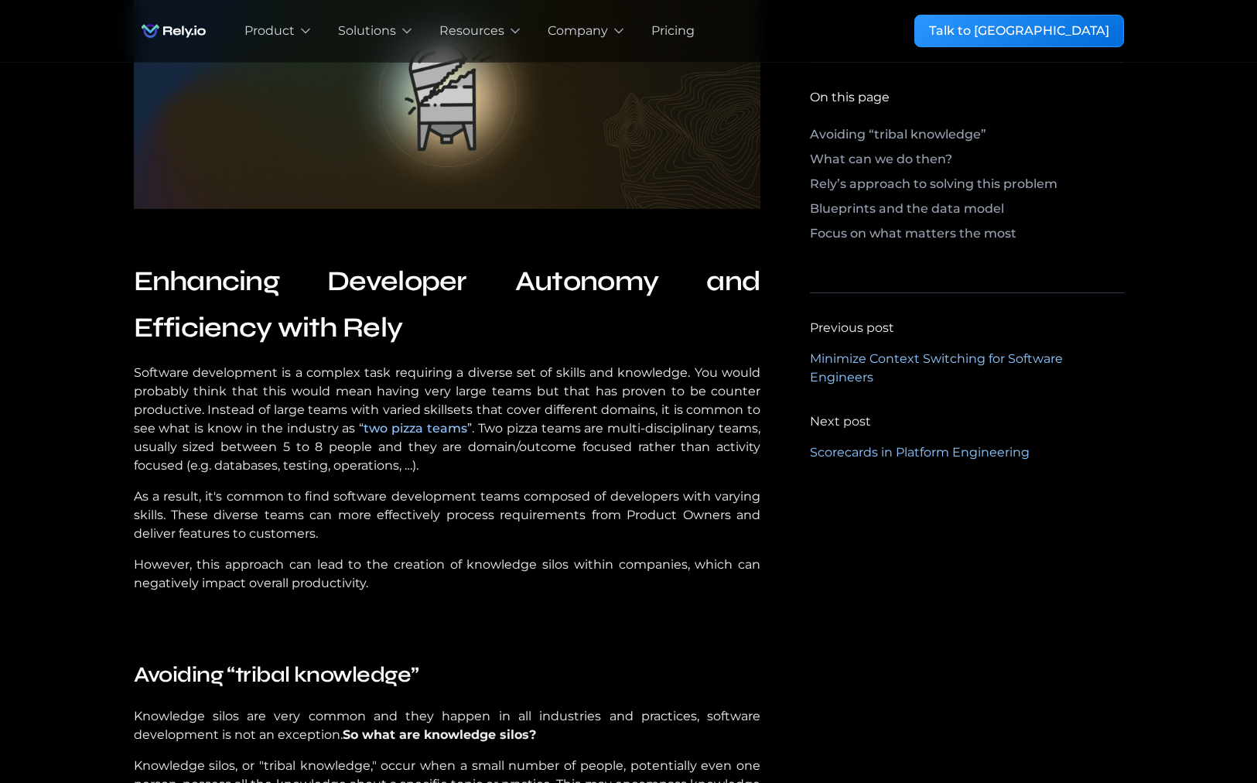
scroll to position [525, 0]
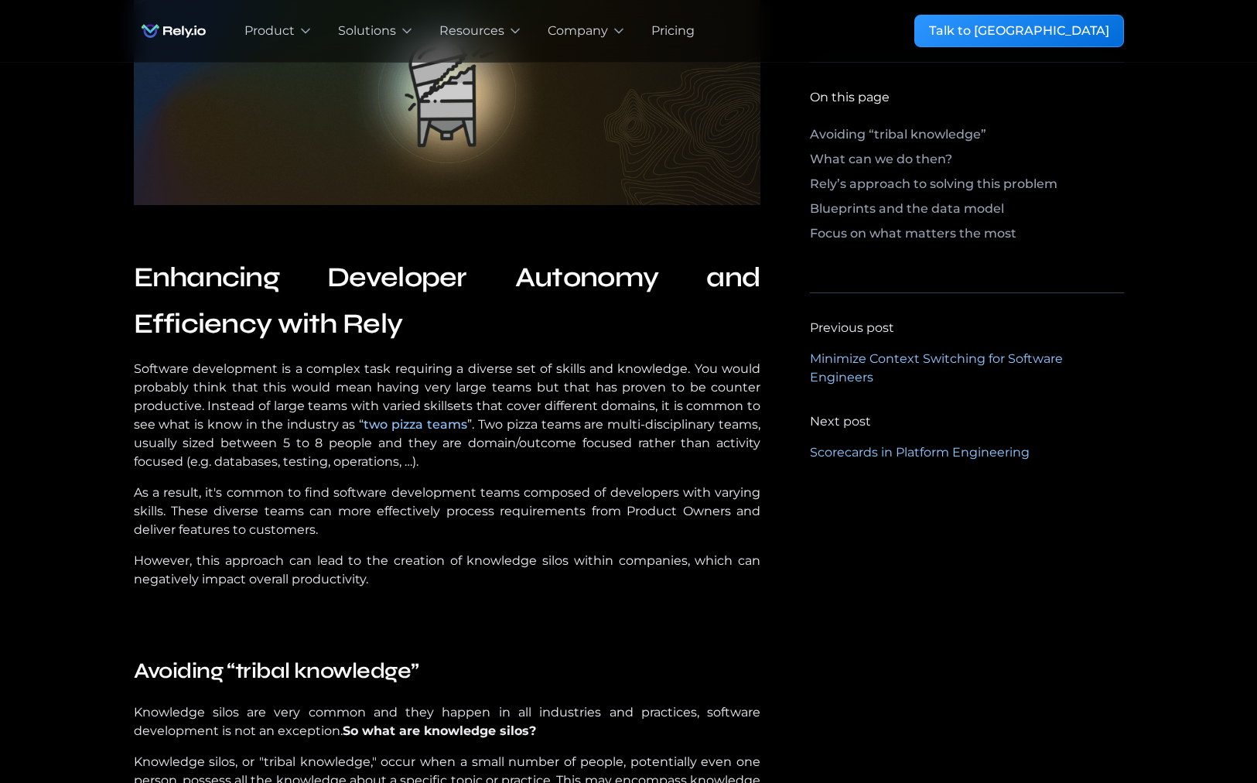
click at [255, 456] on p "Software development is a complex task requiring a diverse set of skills and kn…" at bounding box center [447, 415] width 627 height 111
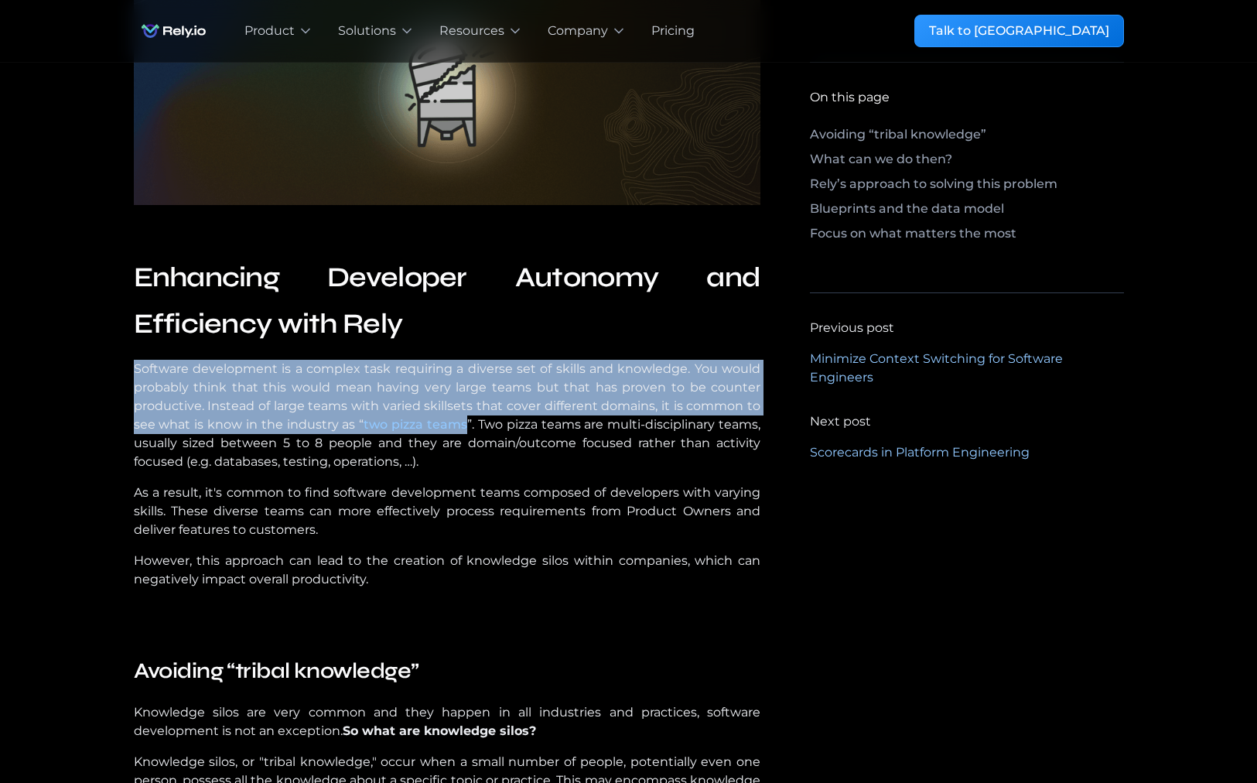
click at [255, 456] on p "Software development is a complex task requiring a diverse set of skills and kn…" at bounding box center [447, 415] width 627 height 111
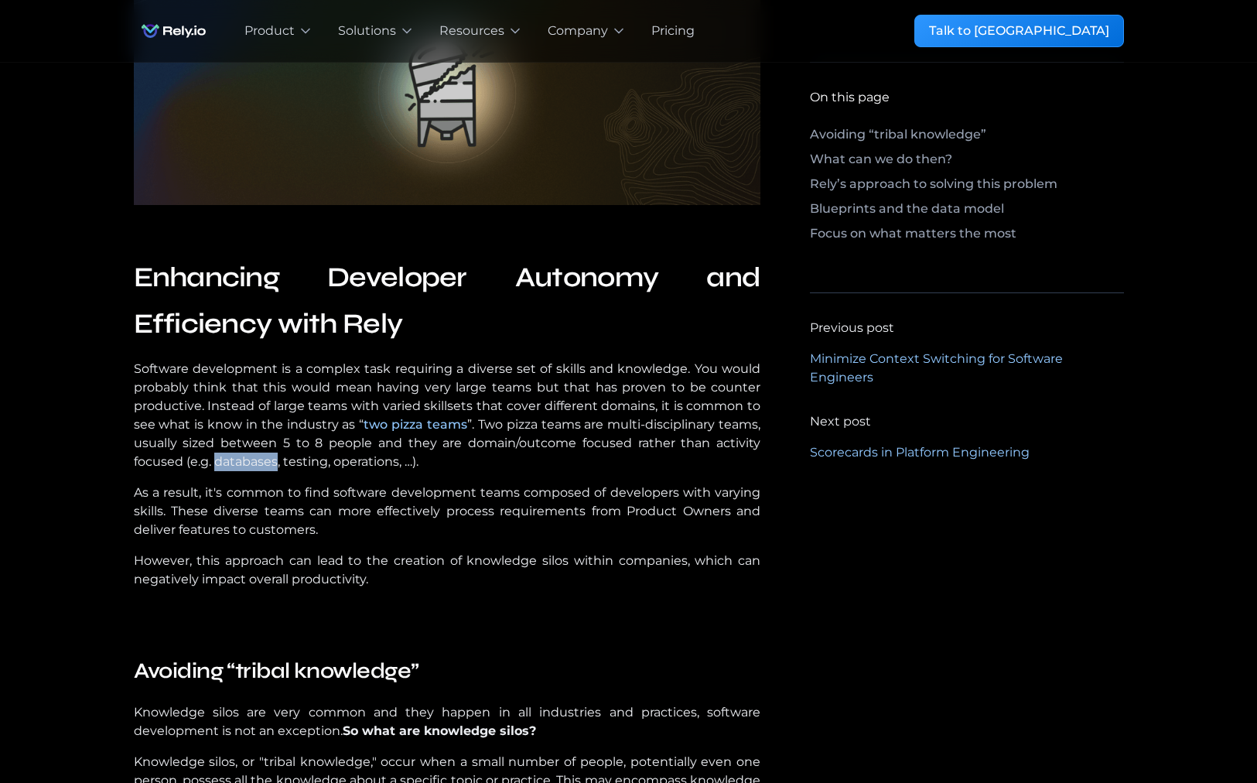
click at [255, 456] on p "Software development is a complex task requiring a diverse set of skills and kn…" at bounding box center [447, 415] width 627 height 111
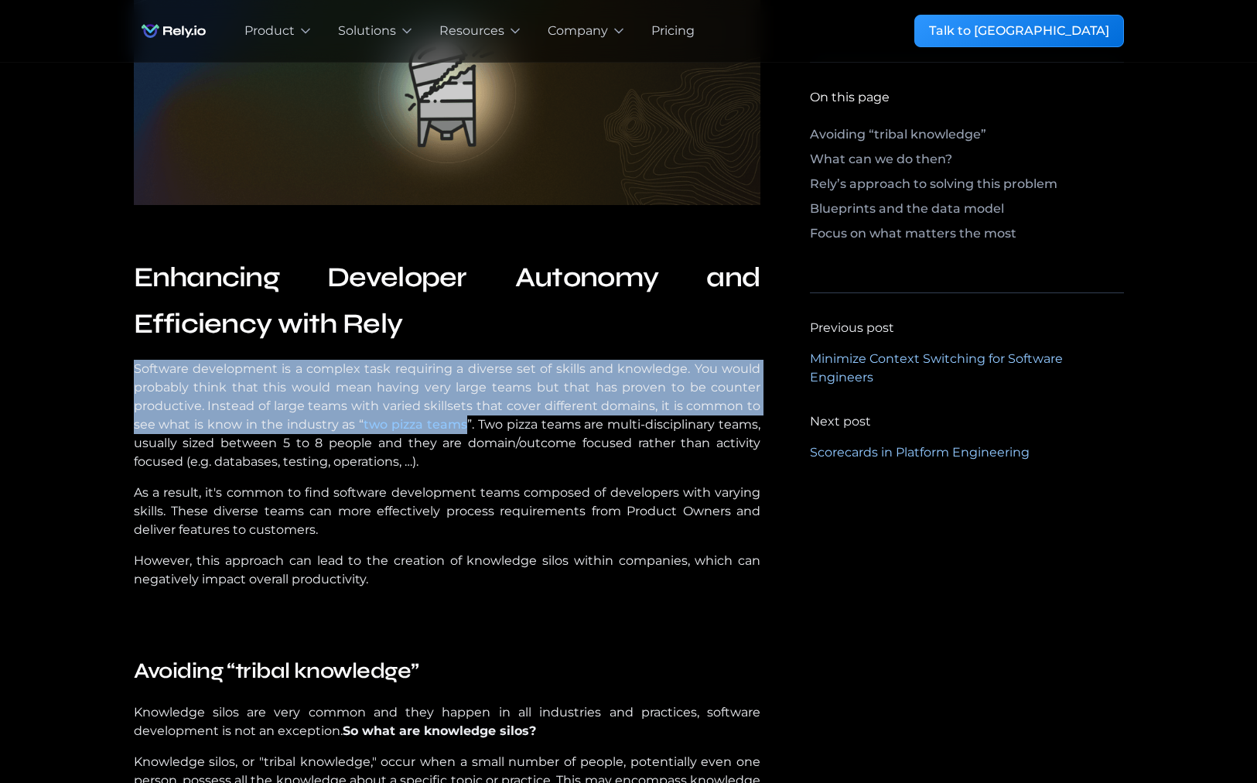
click at [255, 456] on p "Software development is a complex task requiring a diverse set of skills and kn…" at bounding box center [447, 415] width 627 height 111
click at [257, 461] on p "Software development is a complex task requiring a diverse set of skills and kn…" at bounding box center [447, 415] width 627 height 111
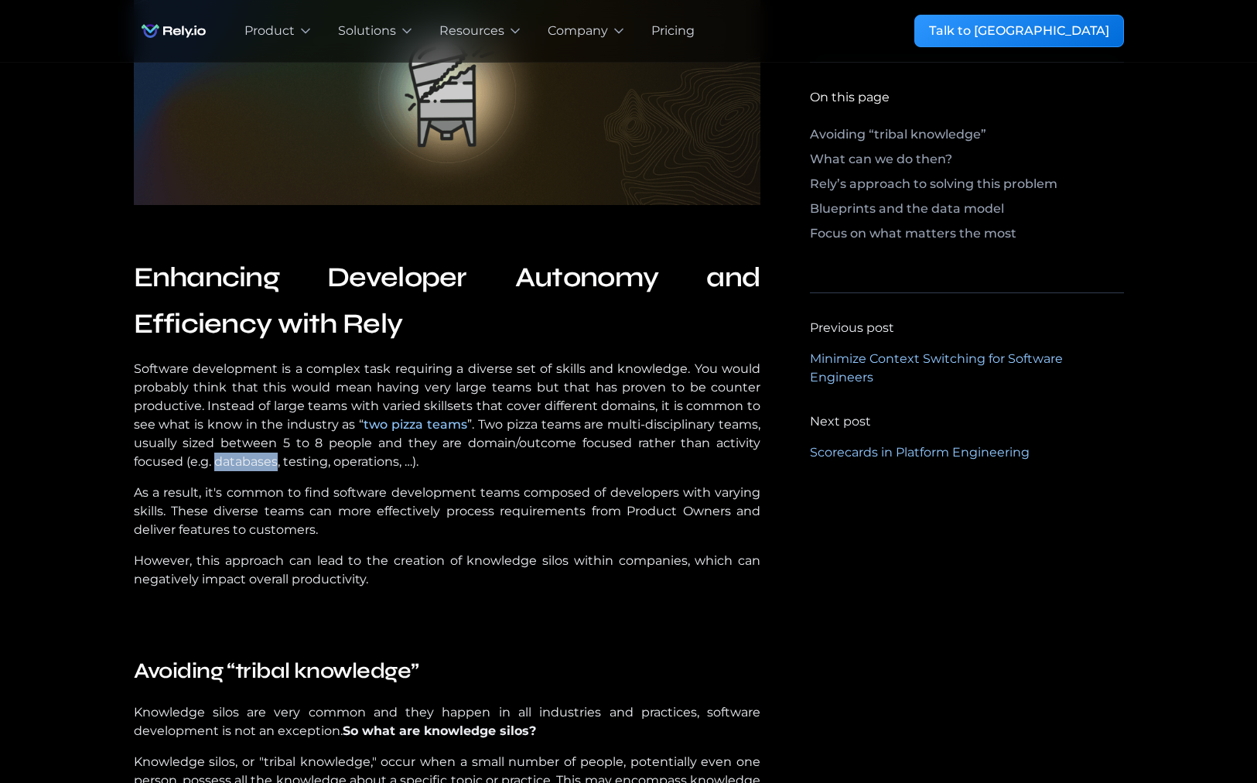
click at [257, 461] on p "Software development is a complex task requiring a diverse set of skills and kn…" at bounding box center [447, 415] width 627 height 111
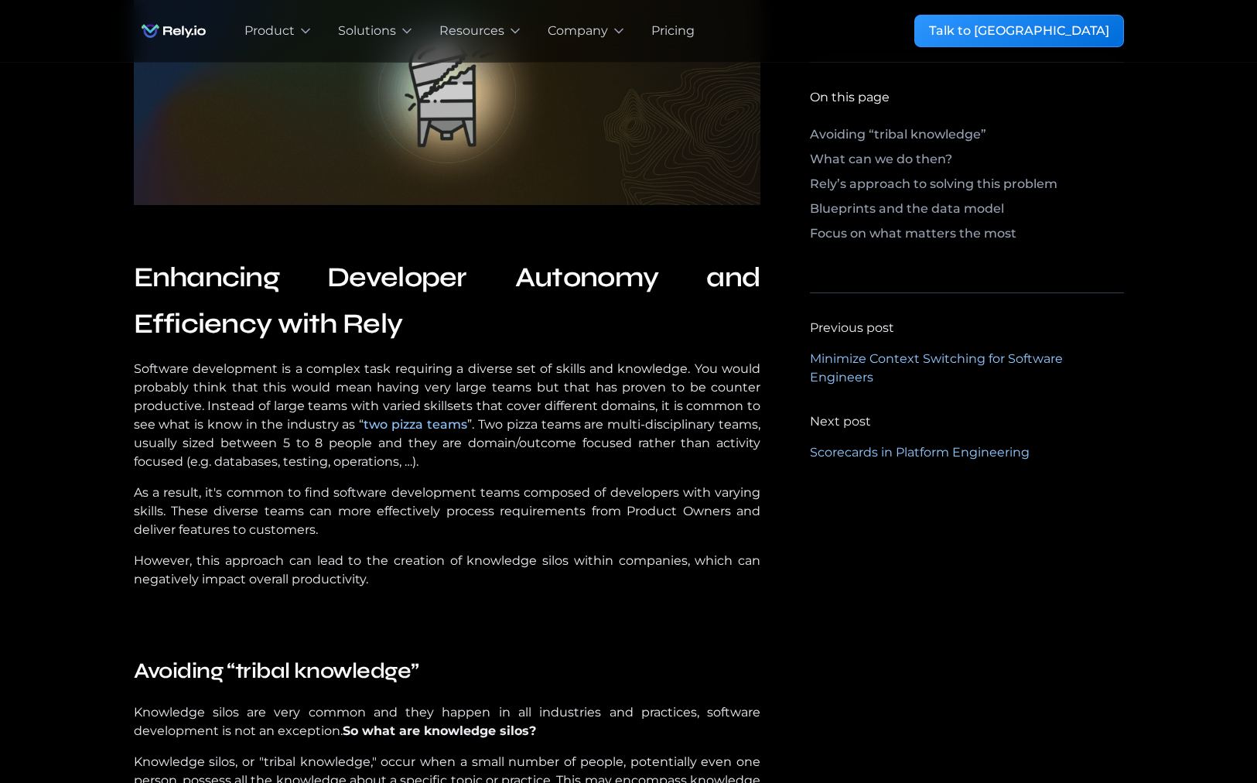
click at [282, 504] on p "As a result, it's common to find software development teams composed of develop…" at bounding box center [447, 511] width 627 height 56
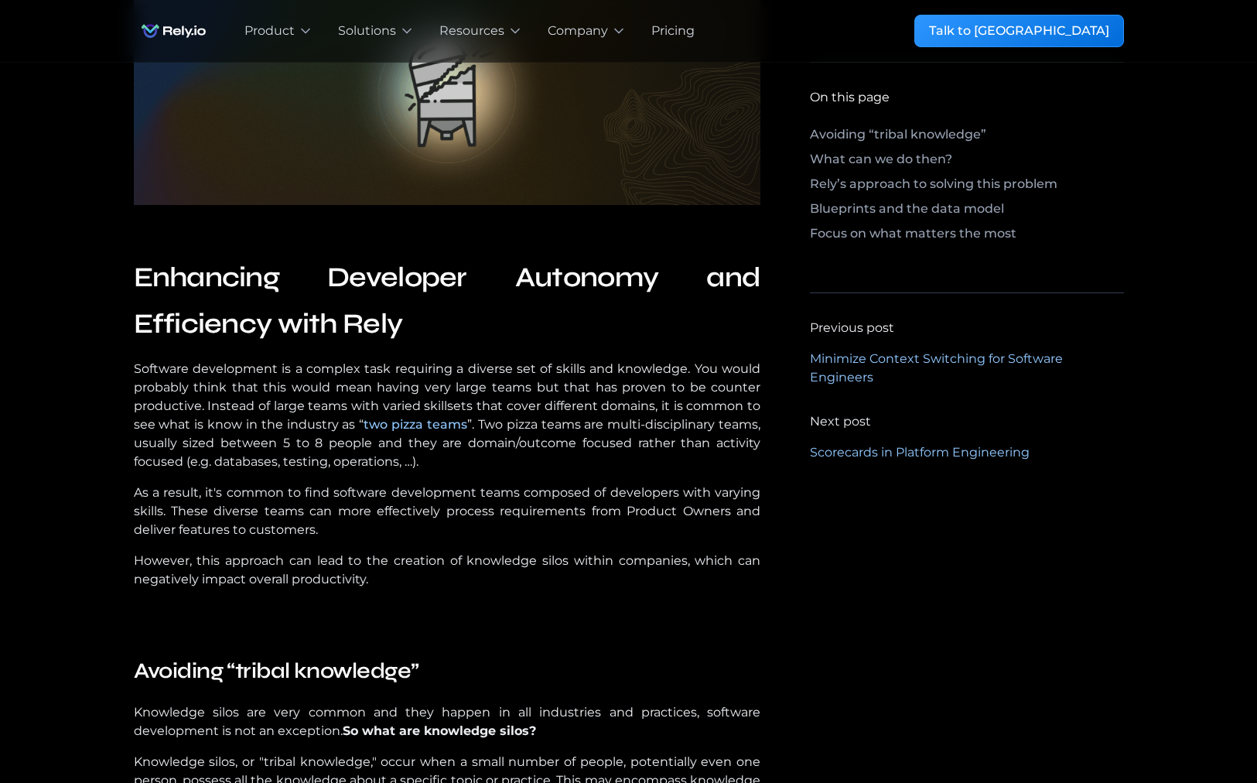
click at [282, 504] on p "As a result, it's common to find software development teams composed of develop…" at bounding box center [447, 511] width 627 height 56
click at [190, 514] on p "As a result, it's common to find software development teams composed of develop…" at bounding box center [447, 511] width 627 height 56
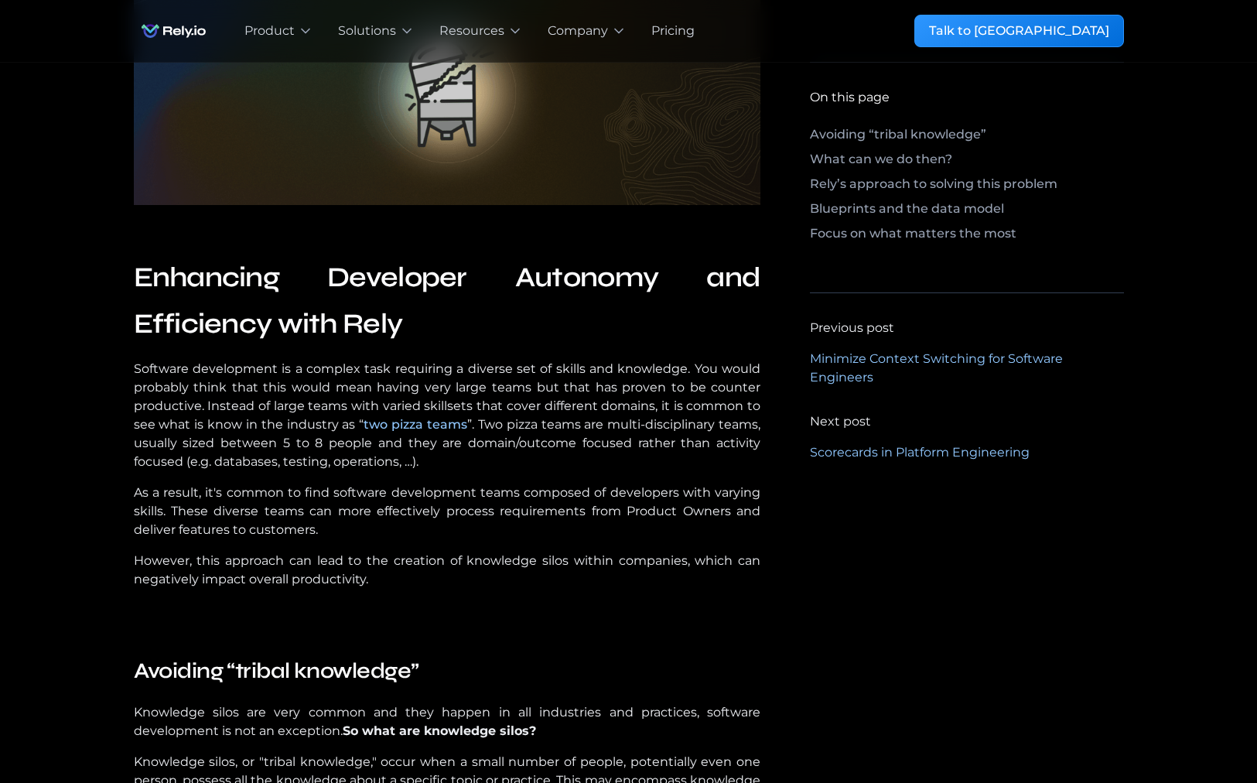
click at [213, 562] on p "However, this approach can lead to the creation of knowledge silos within compa…" at bounding box center [447, 570] width 627 height 37
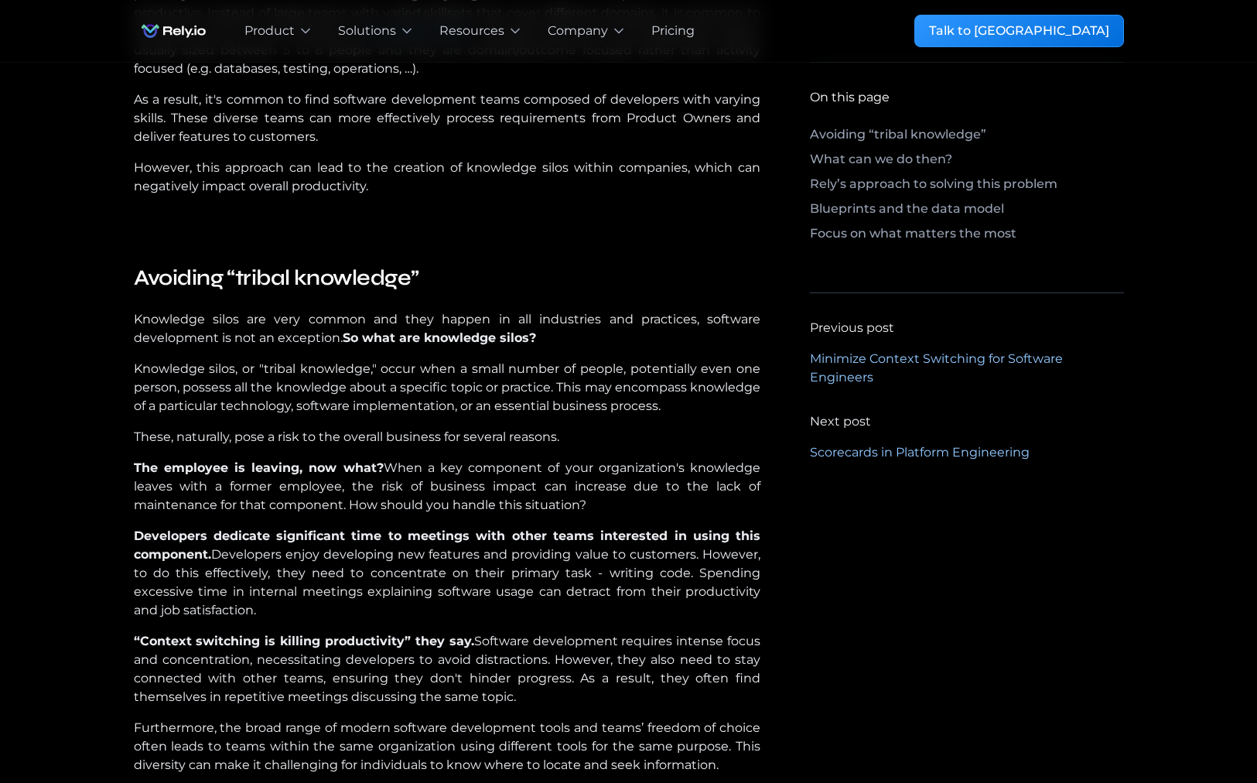
scroll to position [921, 0]
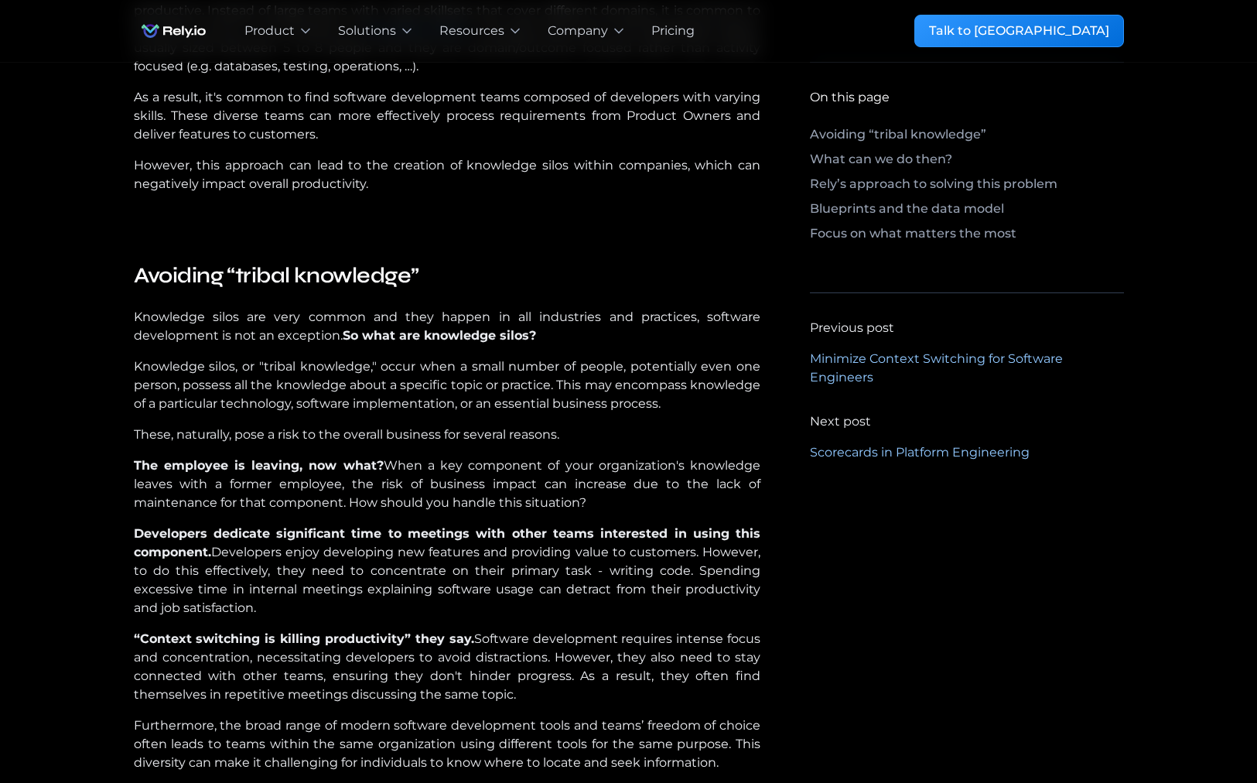
click at [241, 338] on p "Knowledge silos are very common and they happen in all industries and practices…" at bounding box center [447, 326] width 627 height 37
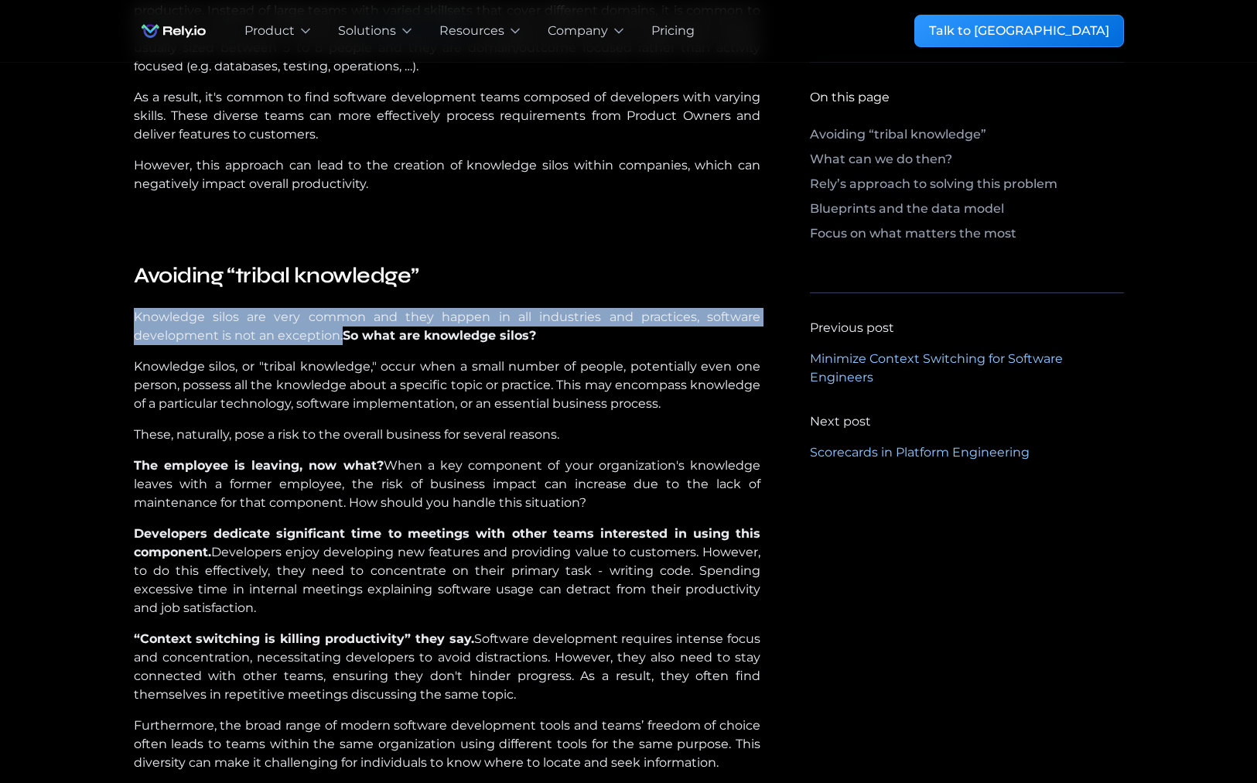
click at [241, 338] on p "Knowledge silos are very common and they happen in all industries and practices…" at bounding box center [447, 326] width 627 height 37
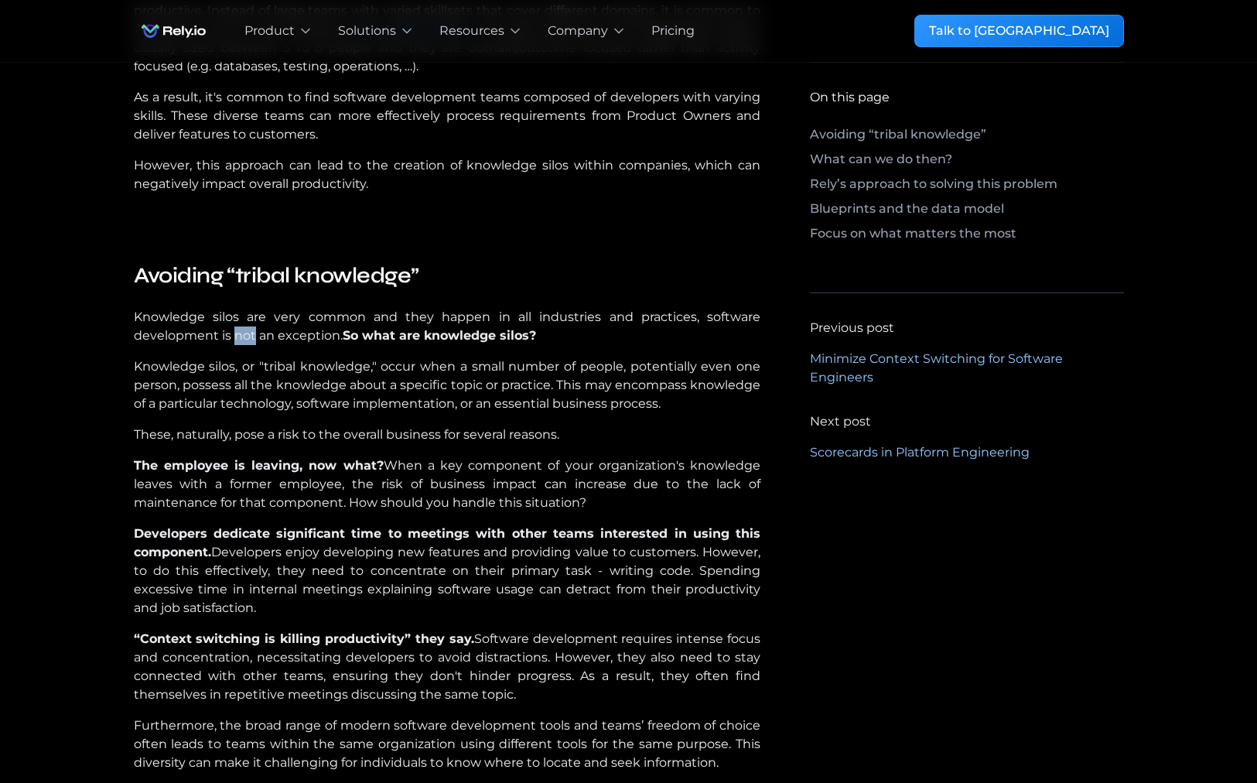
click at [241, 338] on p "Knowledge silos are very common and they happen in all industries and practices…" at bounding box center [447, 326] width 627 height 37
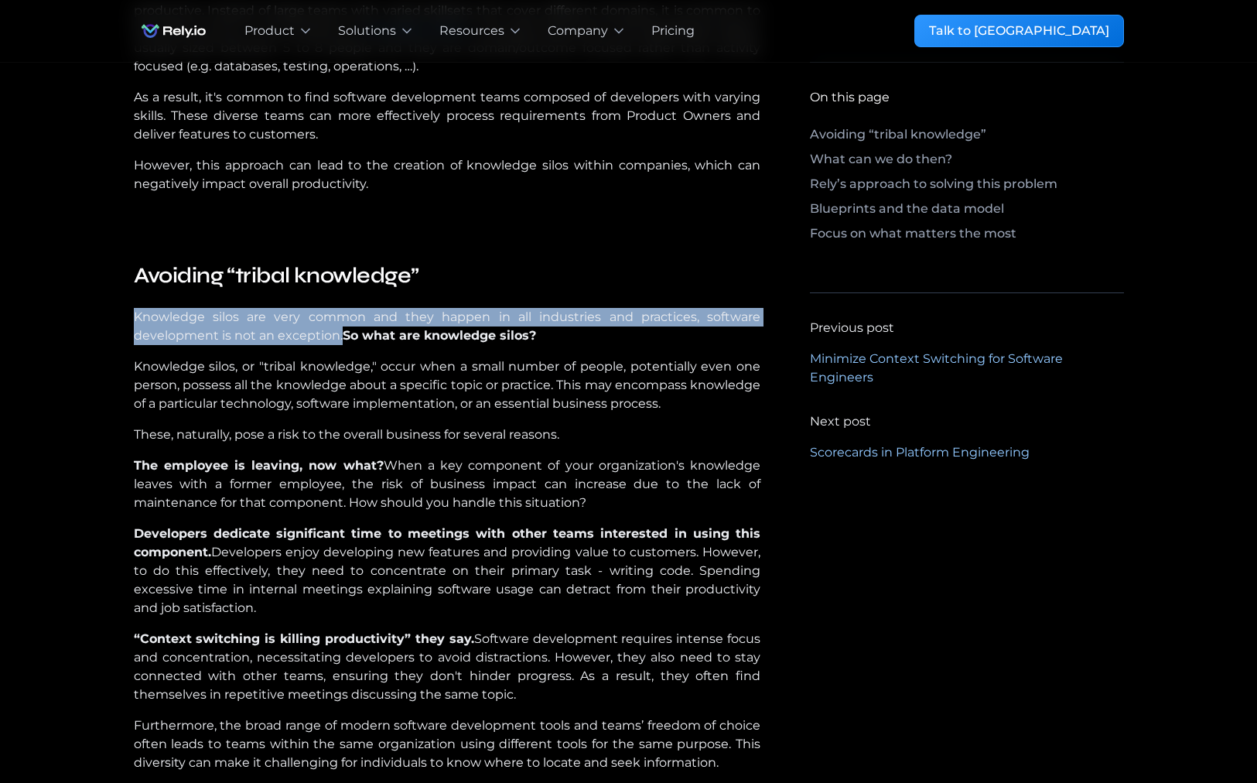
click at [241, 338] on p "Knowledge silos are very common and they happen in all industries and practices…" at bounding box center [447, 326] width 627 height 37
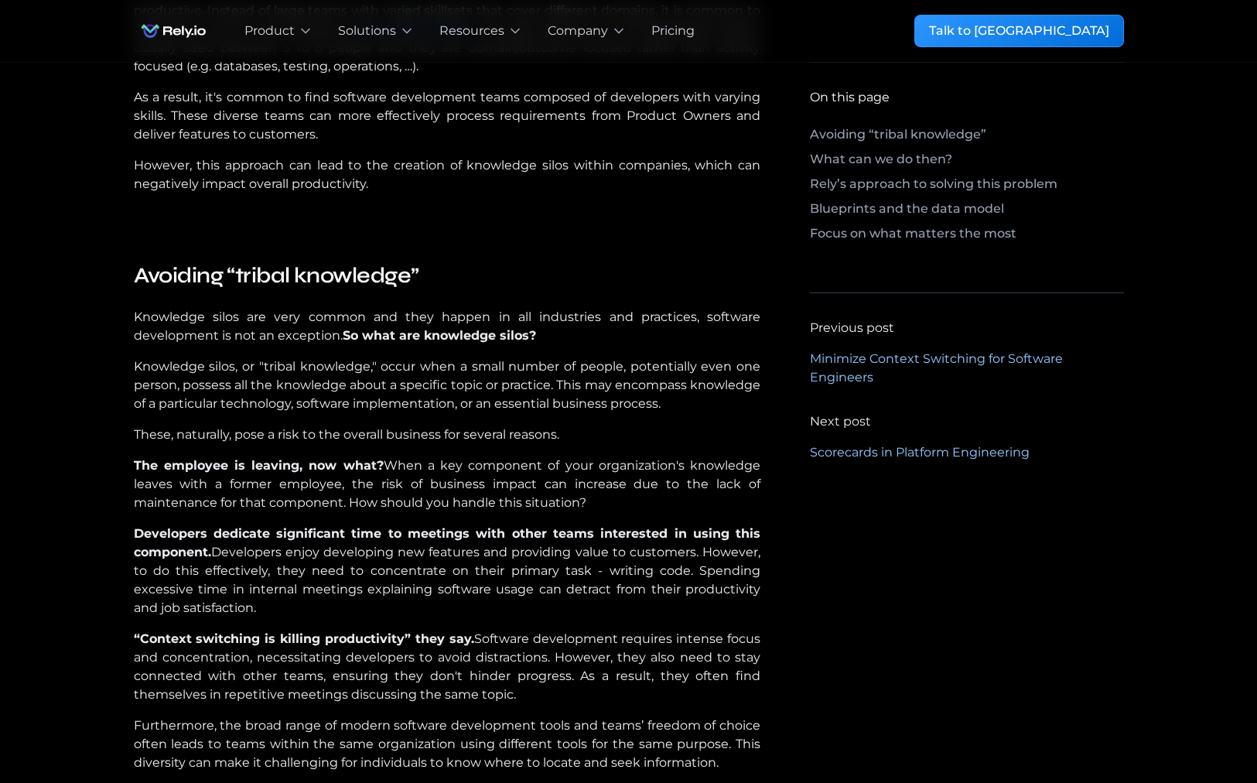
click at [271, 373] on p "Knowledge silos, or "tribal knowledge," occur when a small number of people, po…" at bounding box center [447, 385] width 627 height 56
click at [291, 372] on p "Knowledge silos, or "tribal knowledge," occur when a small number of people, po…" at bounding box center [447, 385] width 627 height 56
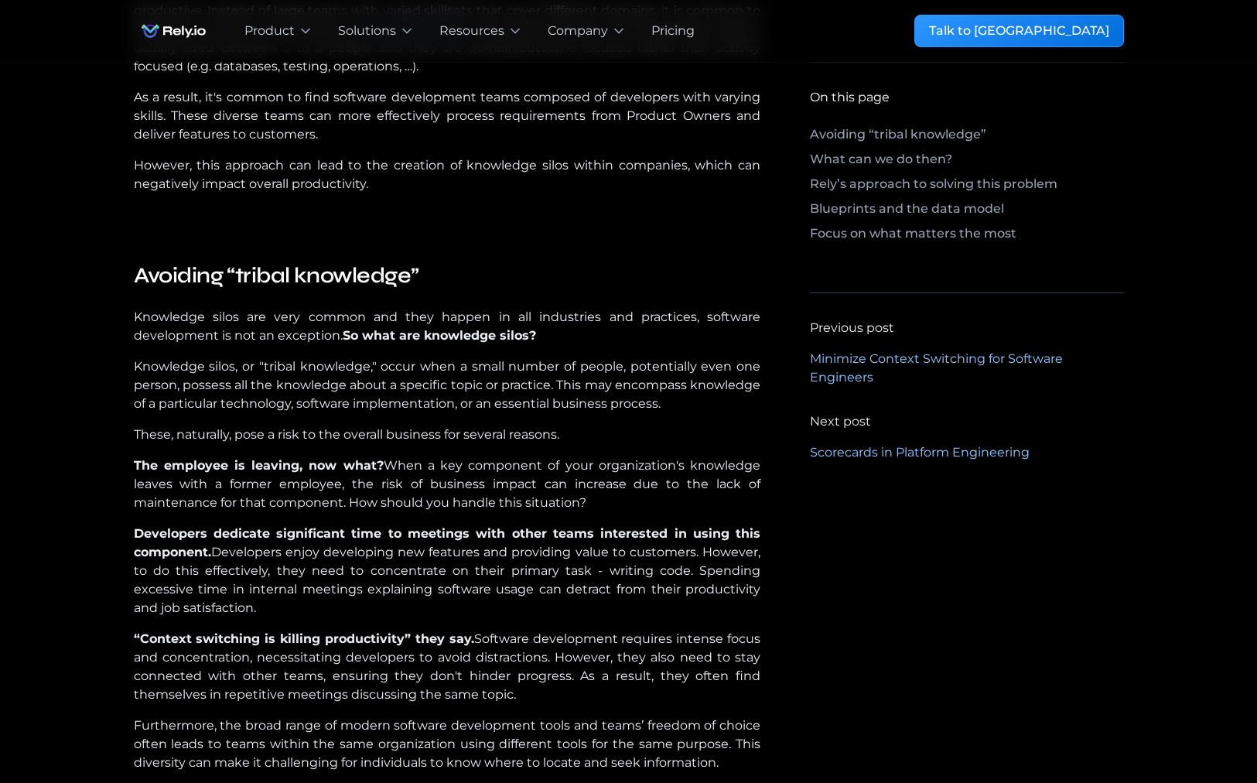
click at [291, 372] on p "Knowledge silos, or "tribal knowledge," occur when a small number of people, po…" at bounding box center [447, 385] width 627 height 56
click at [403, 376] on p "Knowledge silos, or "tribal knowledge," occur when a small number of people, po…" at bounding box center [447, 385] width 627 height 56
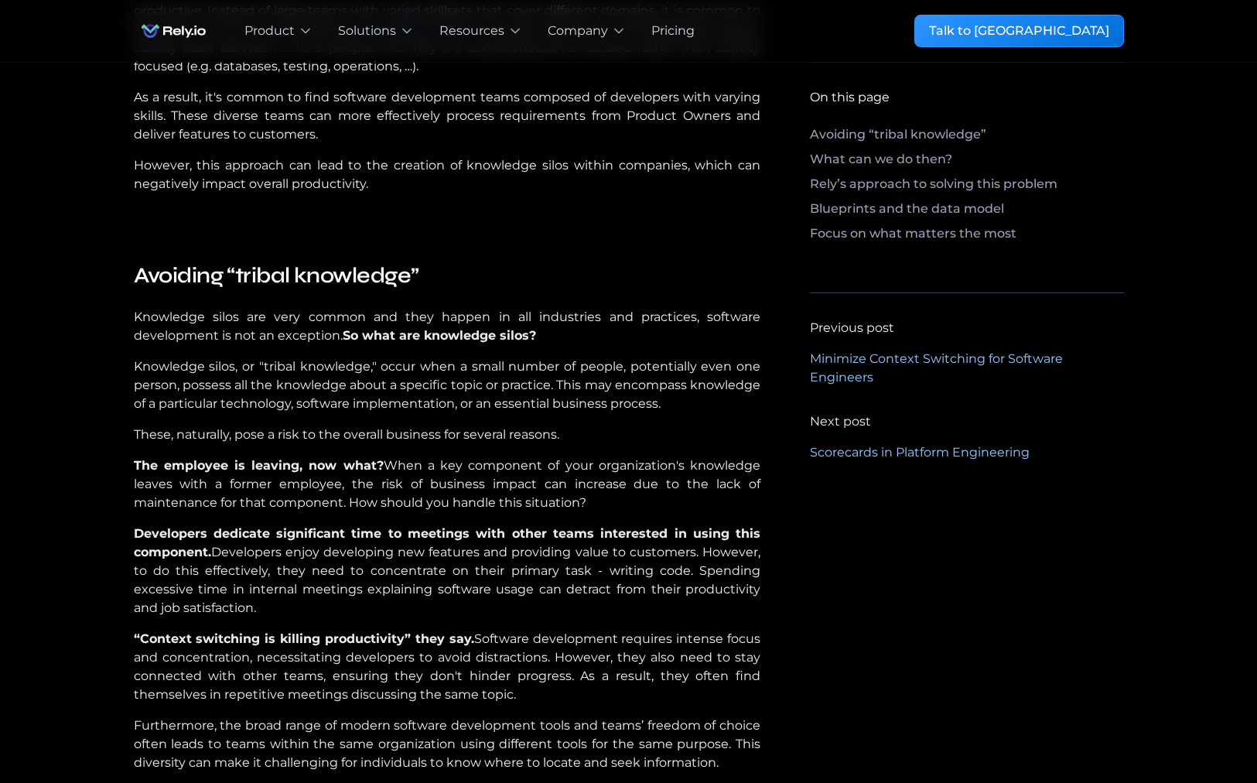
click at [406, 387] on p "Knowledge silos, or "tribal knowledge," occur when a small number of people, po…" at bounding box center [447, 385] width 627 height 56
click at [557, 385] on p "Knowledge silos, or "tribal knowledge," occur when a small number of people, po…" at bounding box center [447, 385] width 627 height 56
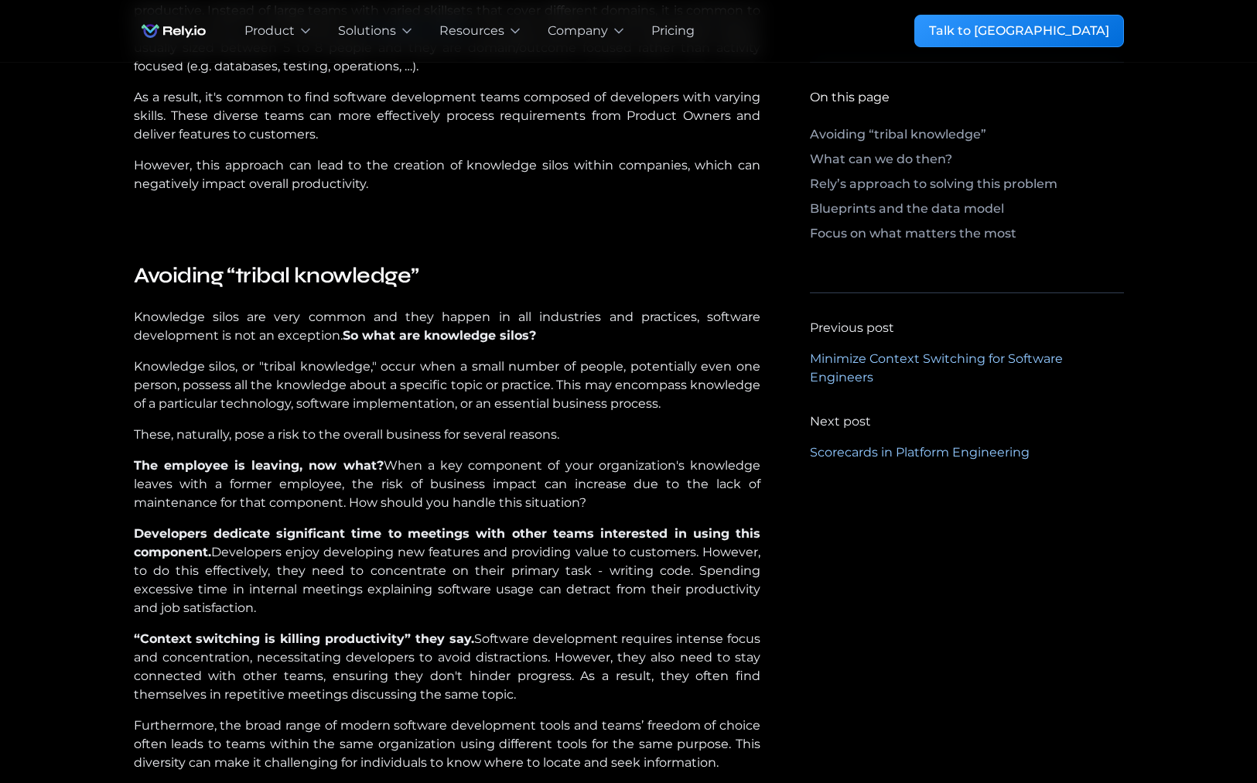
click at [557, 385] on p "Knowledge silos, or "tribal knowledge," occur when a small number of people, po…" at bounding box center [447, 385] width 627 height 56
click at [463, 386] on p "Knowledge silos, or "tribal knowledge," occur when a small number of people, po…" at bounding box center [447, 385] width 627 height 56
click at [477, 435] on p "These, naturally, pose a risk to the overall business for several reasons." at bounding box center [447, 434] width 627 height 19
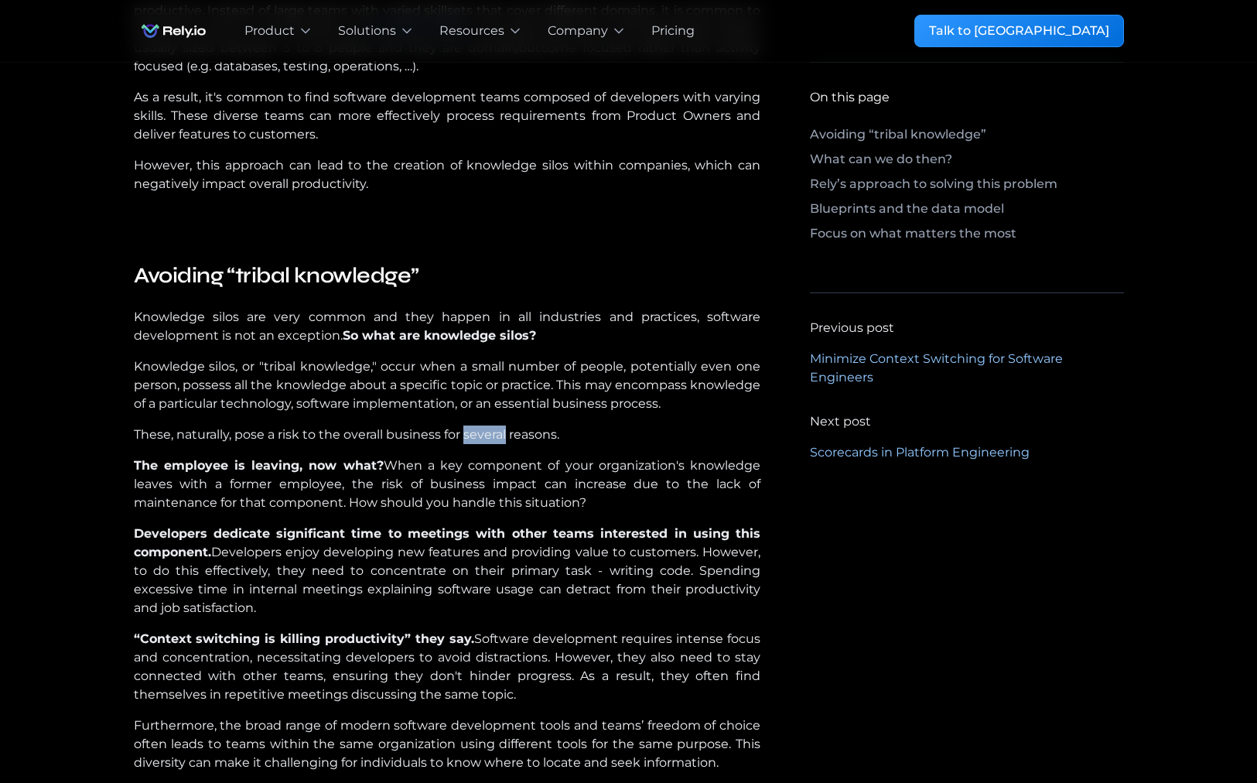
click at [477, 435] on p "These, naturally, pose a risk to the overall business for several reasons." at bounding box center [447, 434] width 627 height 19
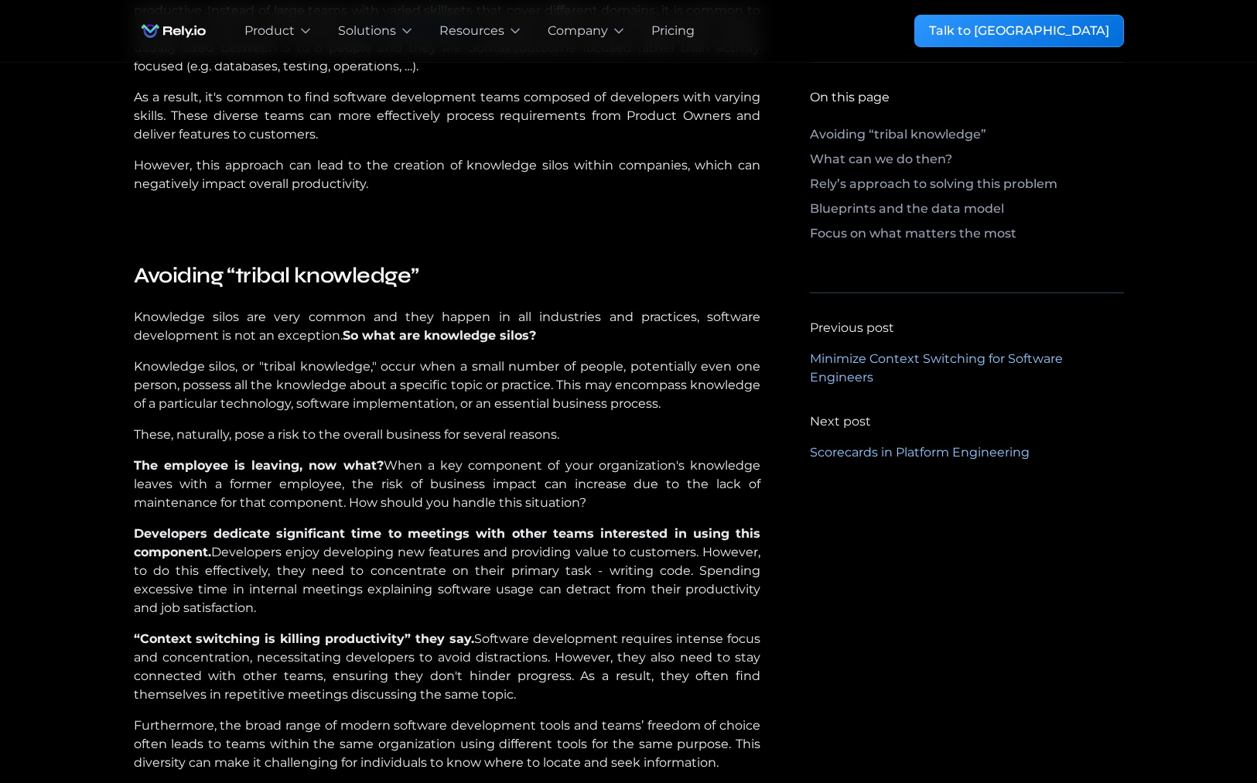
click at [394, 467] on p "The employee is leaving, now what? When a key component of your organization's …" at bounding box center [447, 484] width 627 height 56
click at [395, 467] on p "The employee is leaving, now what? When a key component of your organization's …" at bounding box center [447, 484] width 627 height 56
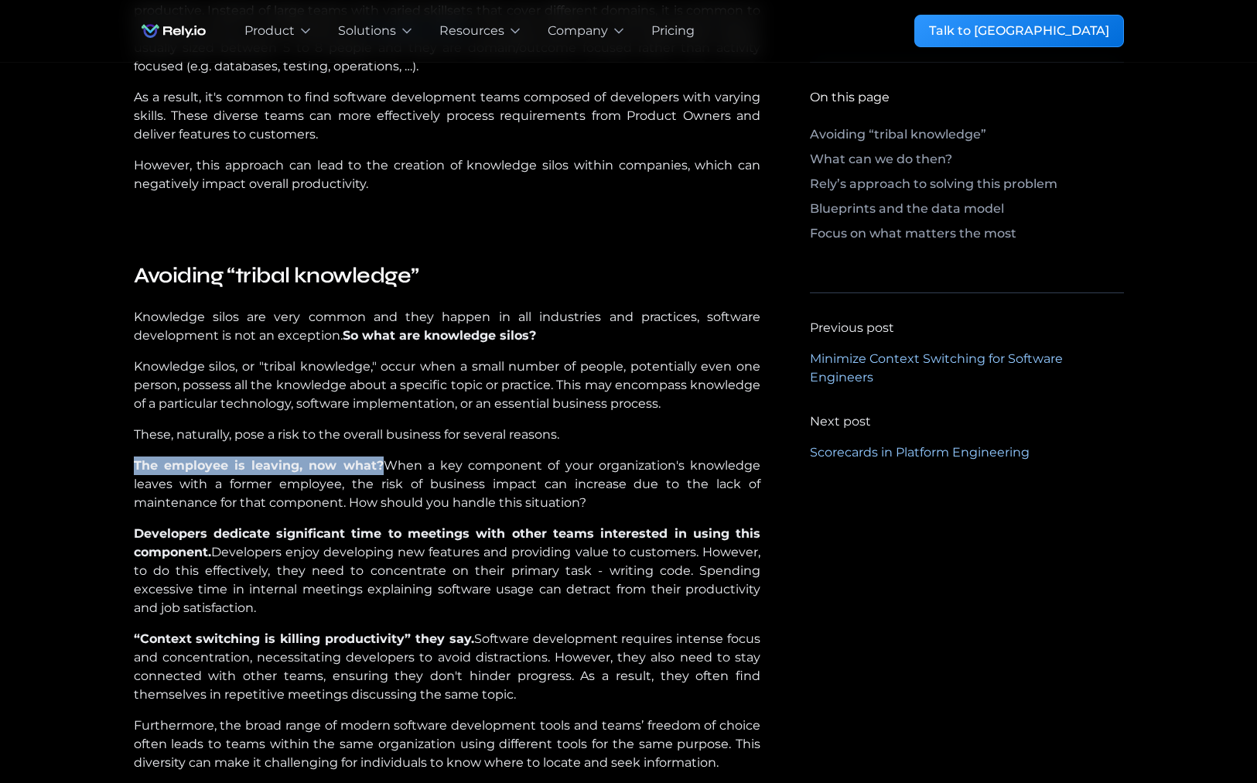
click at [395, 467] on p "The employee is leaving, now what? When a key component of your organization's …" at bounding box center [447, 484] width 627 height 56
click at [369, 484] on p "The employee is leaving, now what? When a key component of your organization's …" at bounding box center [447, 484] width 627 height 56
click at [369, 483] on p "The employee is leaving, now what? When a key component of your organization's …" at bounding box center [447, 484] width 627 height 56
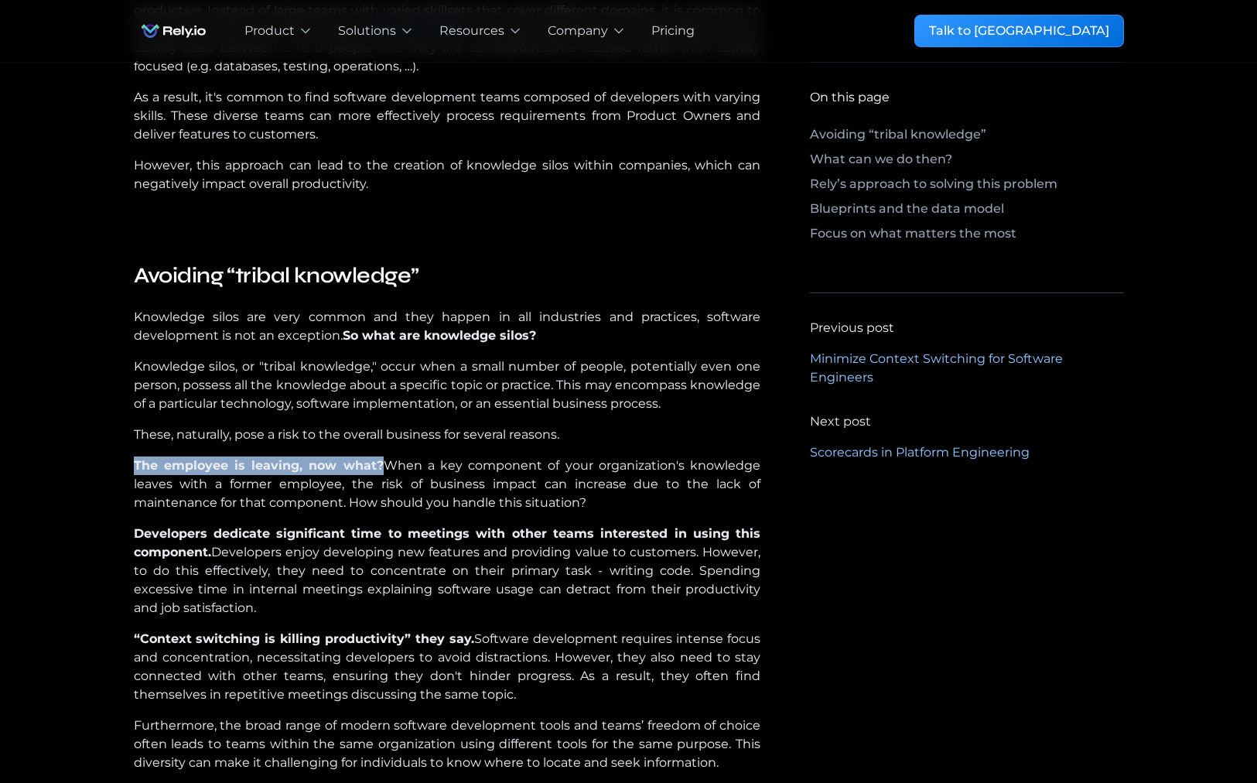
click at [369, 483] on p "The employee is leaving, now what? When a key component of your organization's …" at bounding box center [447, 484] width 627 height 56
click at [347, 502] on p "The employee is leaving, now what? When a key component of your organization's …" at bounding box center [447, 484] width 627 height 56
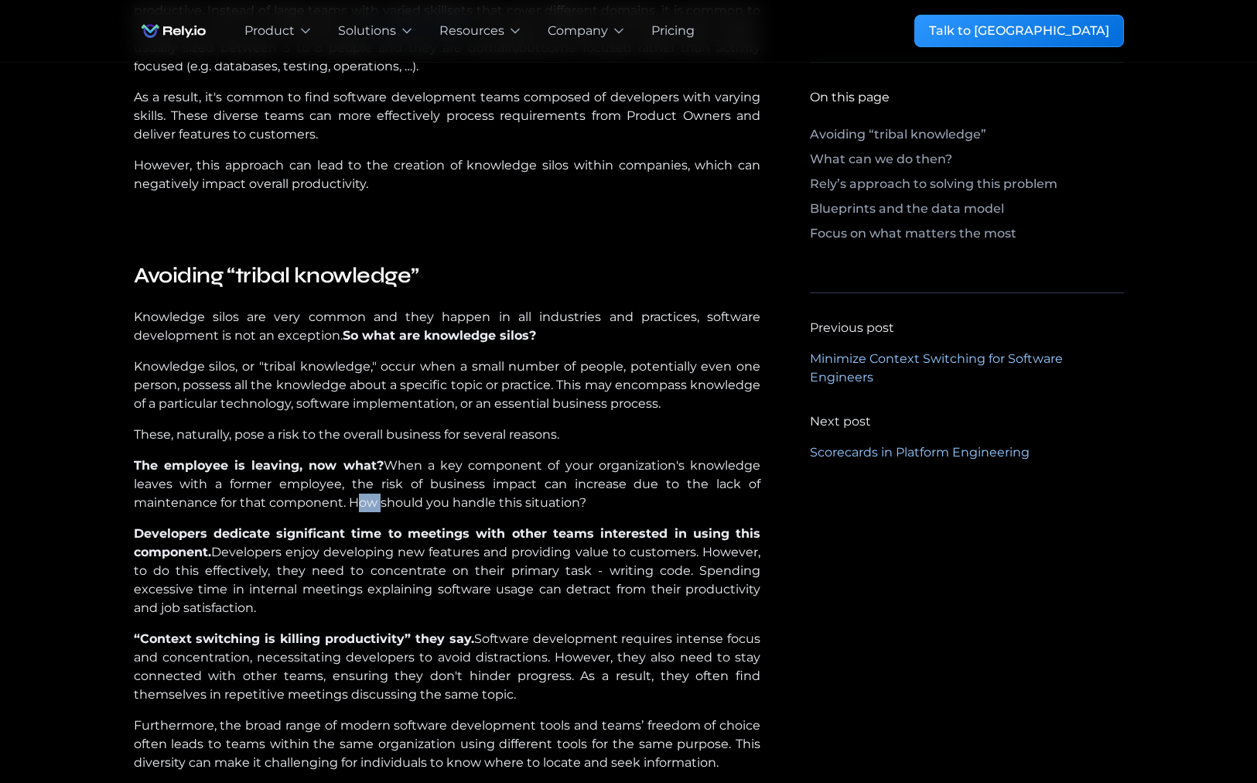
click at [347, 502] on p "The employee is leaving, now what? When a key component of your organization's …" at bounding box center [447, 484] width 627 height 56
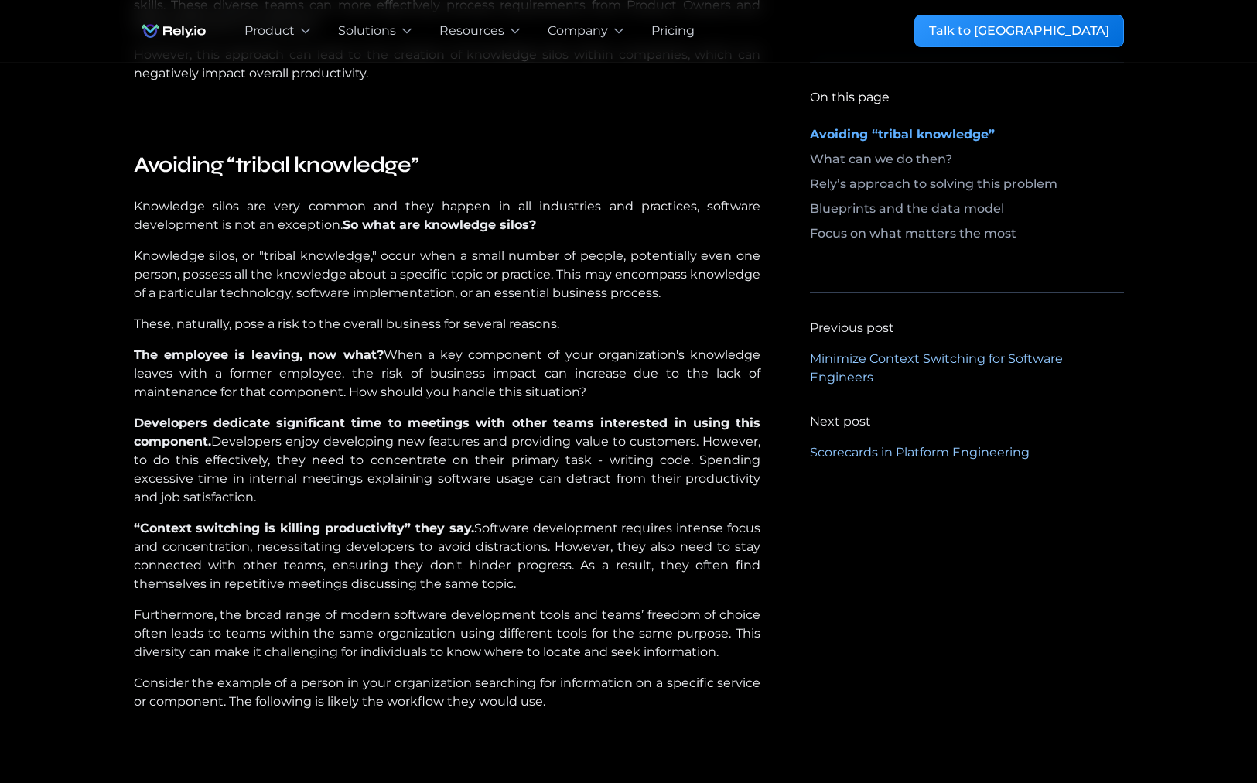
scroll to position [1037, 0]
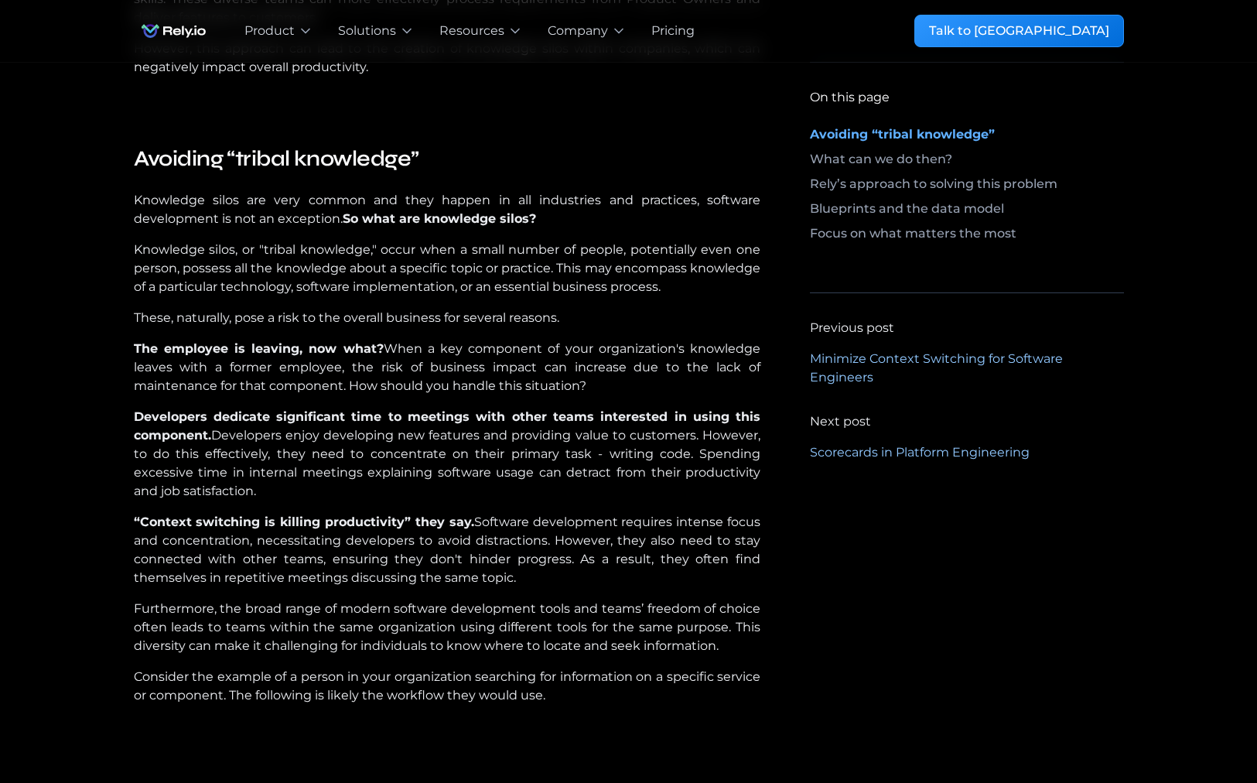
click at [261, 439] on p "Developers dedicate significant time to meetings with other teams interested in…" at bounding box center [447, 454] width 627 height 93
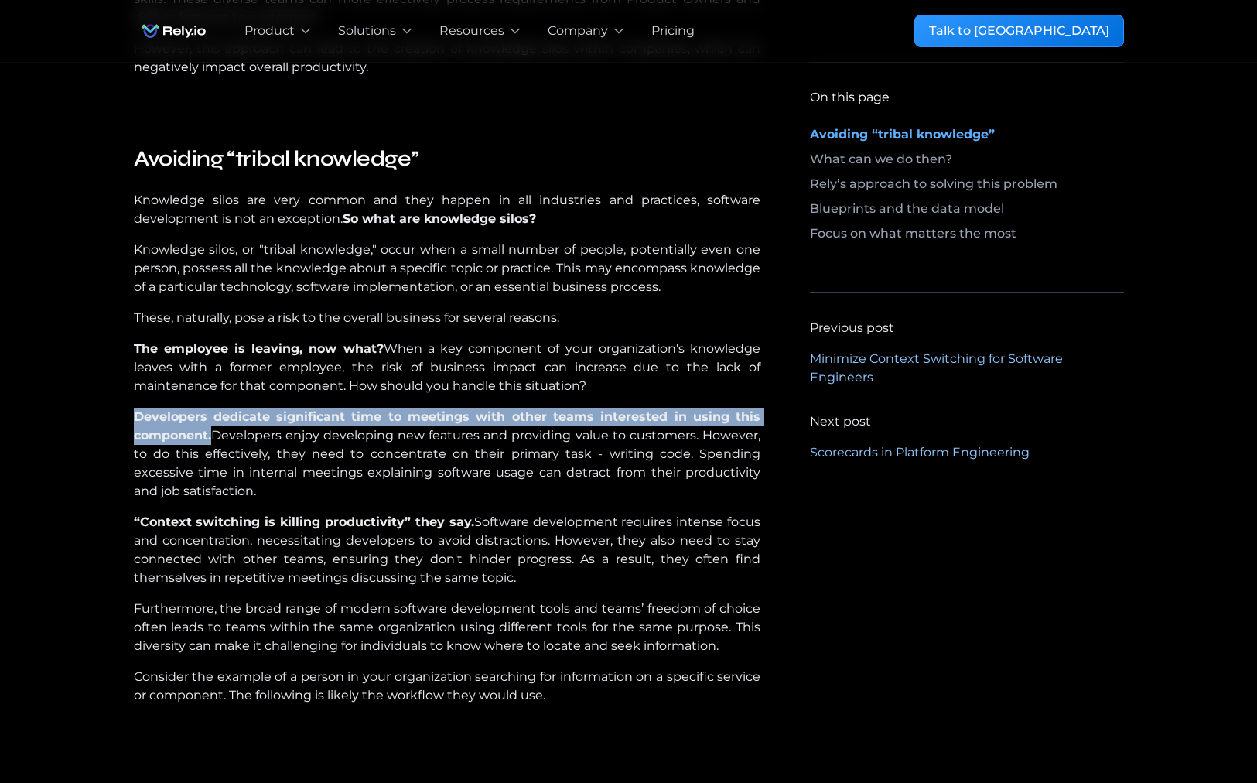
click at [261, 439] on p "Developers dedicate significant time to meetings with other teams interested in…" at bounding box center [447, 454] width 627 height 93
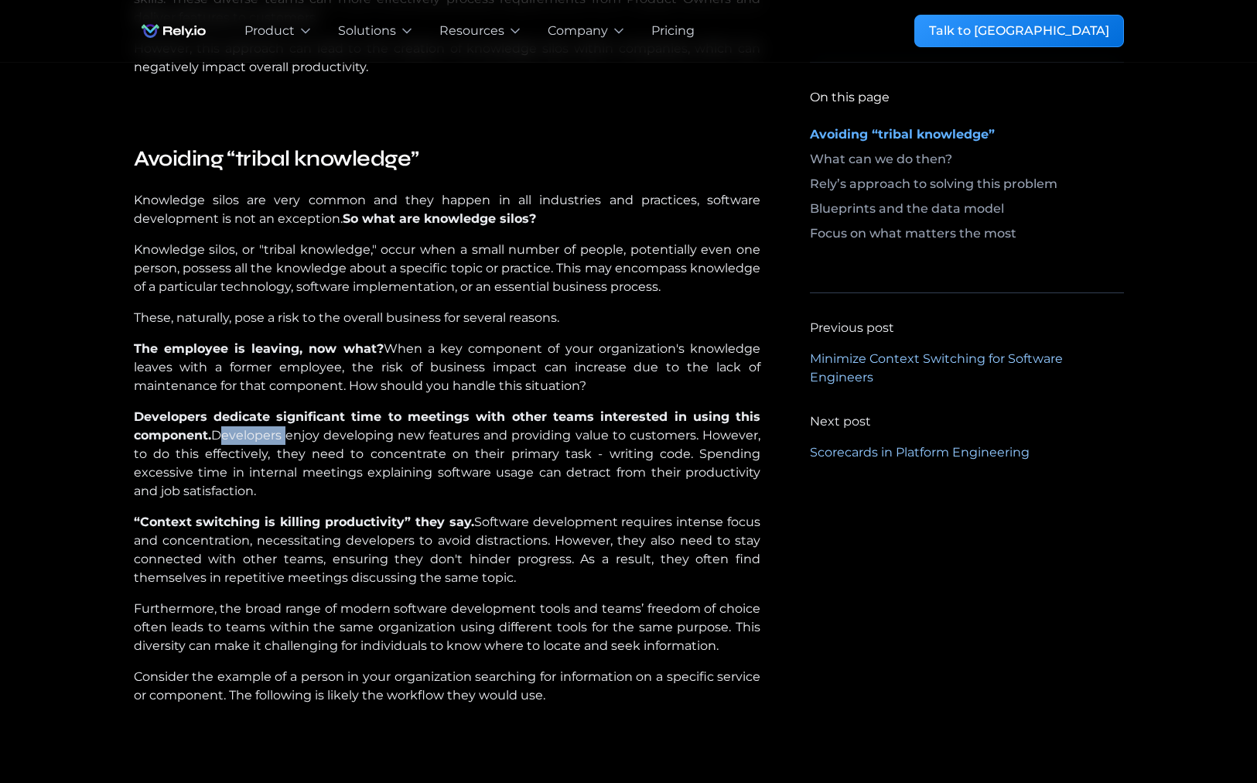
click at [261, 439] on p "Developers dedicate significant time to meetings with other teams interested in…" at bounding box center [447, 454] width 627 height 93
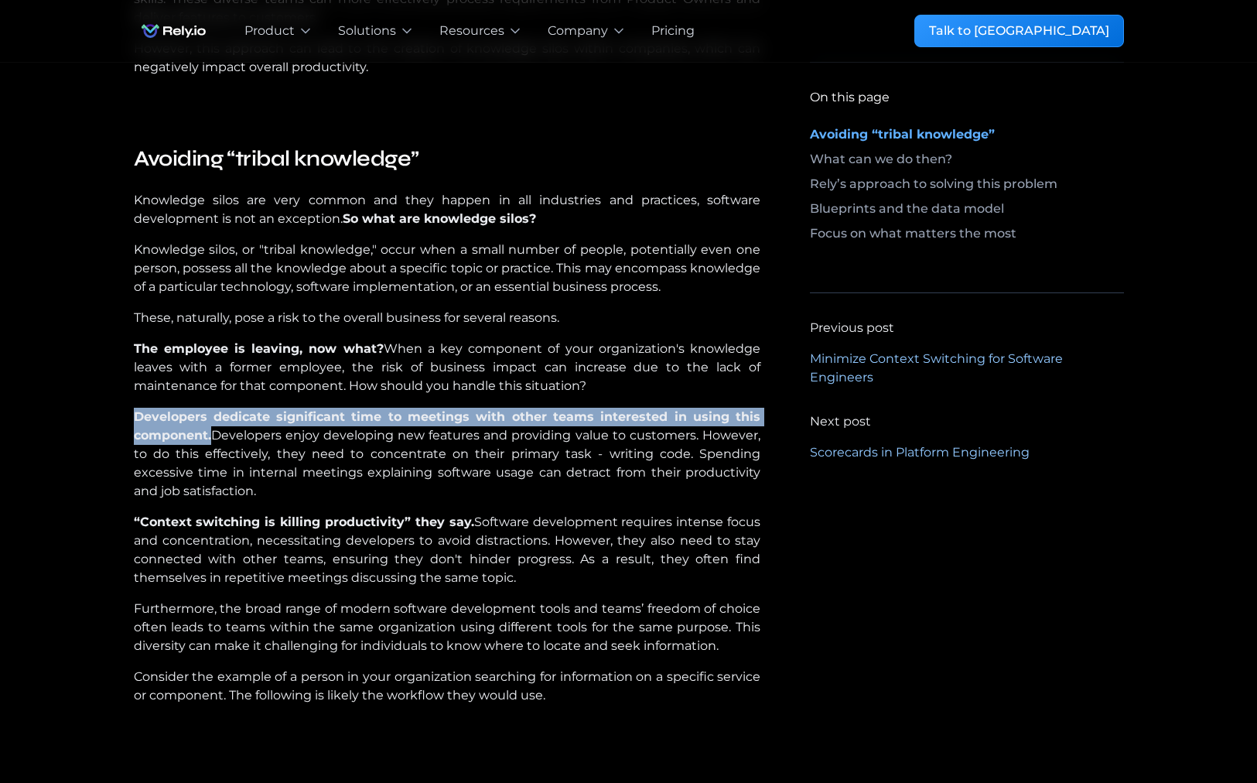
click at [261, 439] on p "Developers dedicate significant time to meetings with other teams interested in…" at bounding box center [447, 454] width 627 height 93
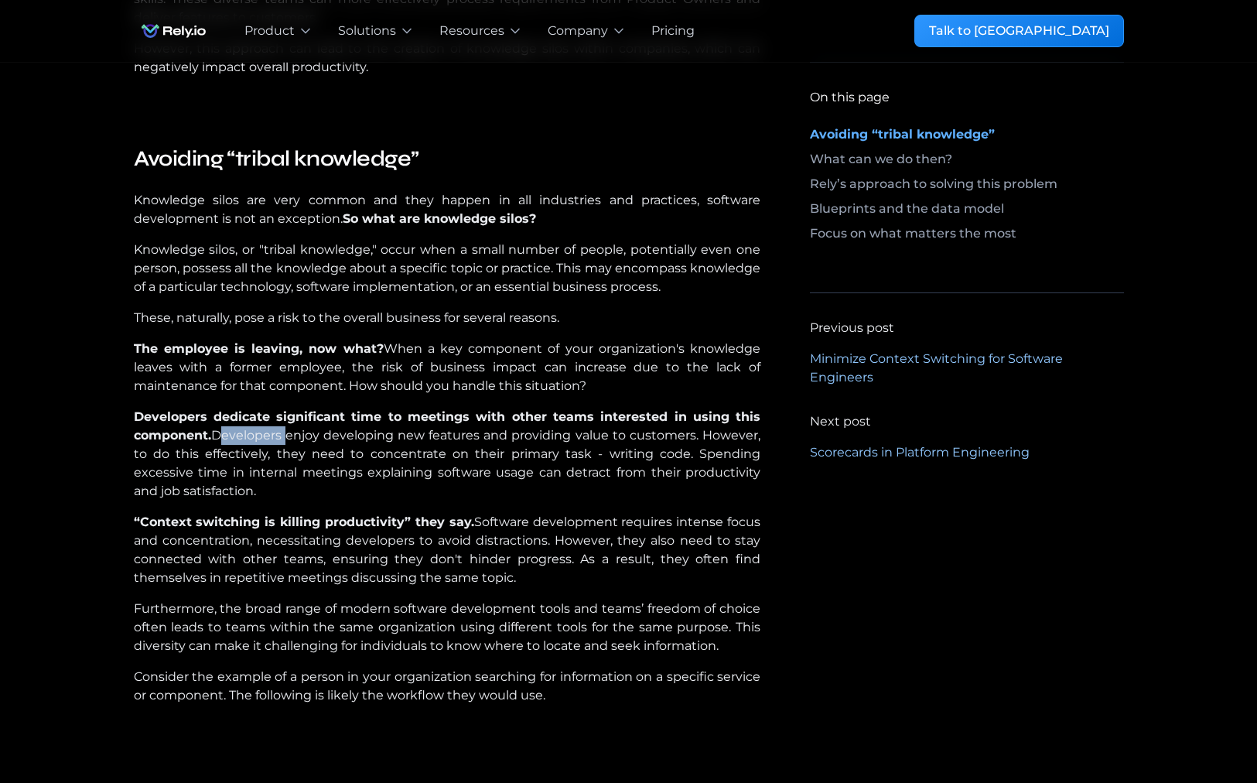
click at [261, 439] on p "Developers dedicate significant time to meetings with other teams interested in…" at bounding box center [447, 454] width 627 height 93
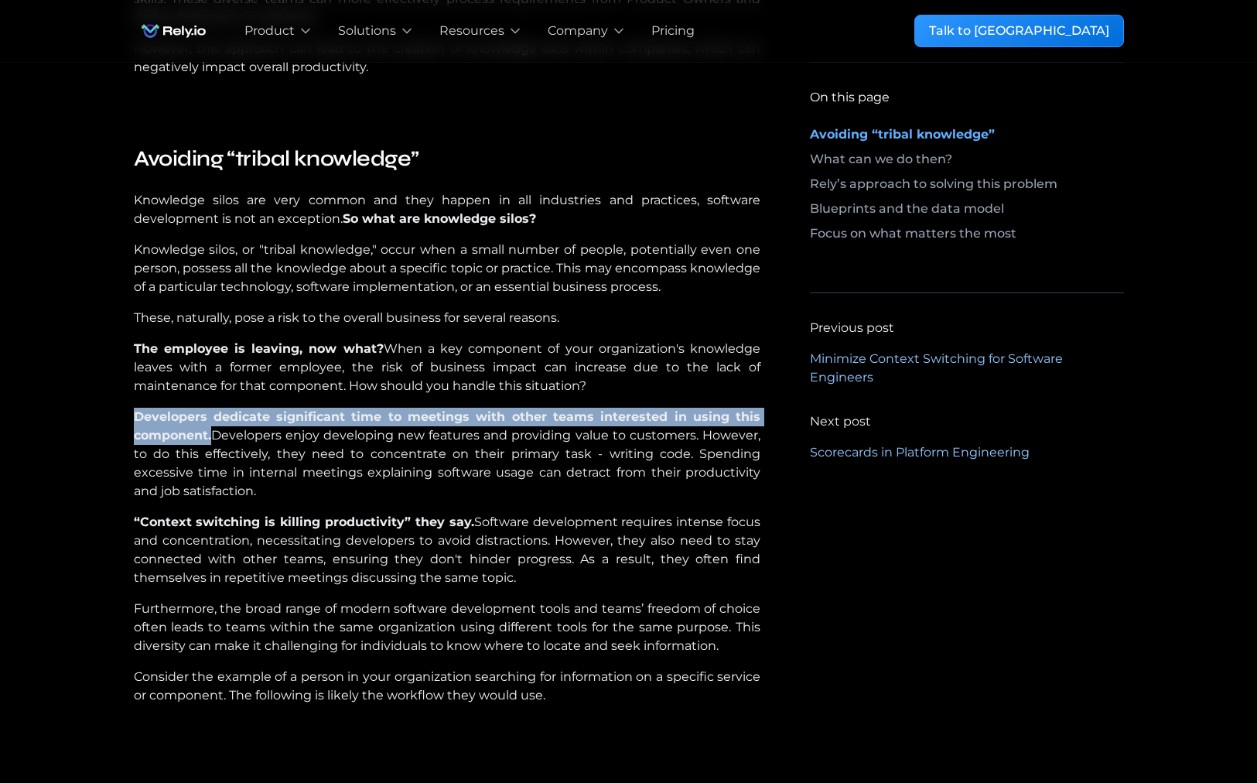
click at [261, 439] on p "Developers dedicate significant time to meetings with other teams interested in…" at bounding box center [447, 454] width 627 height 93
click at [261, 437] on p "Developers dedicate significant time to meetings with other teams interested in…" at bounding box center [447, 454] width 627 height 93
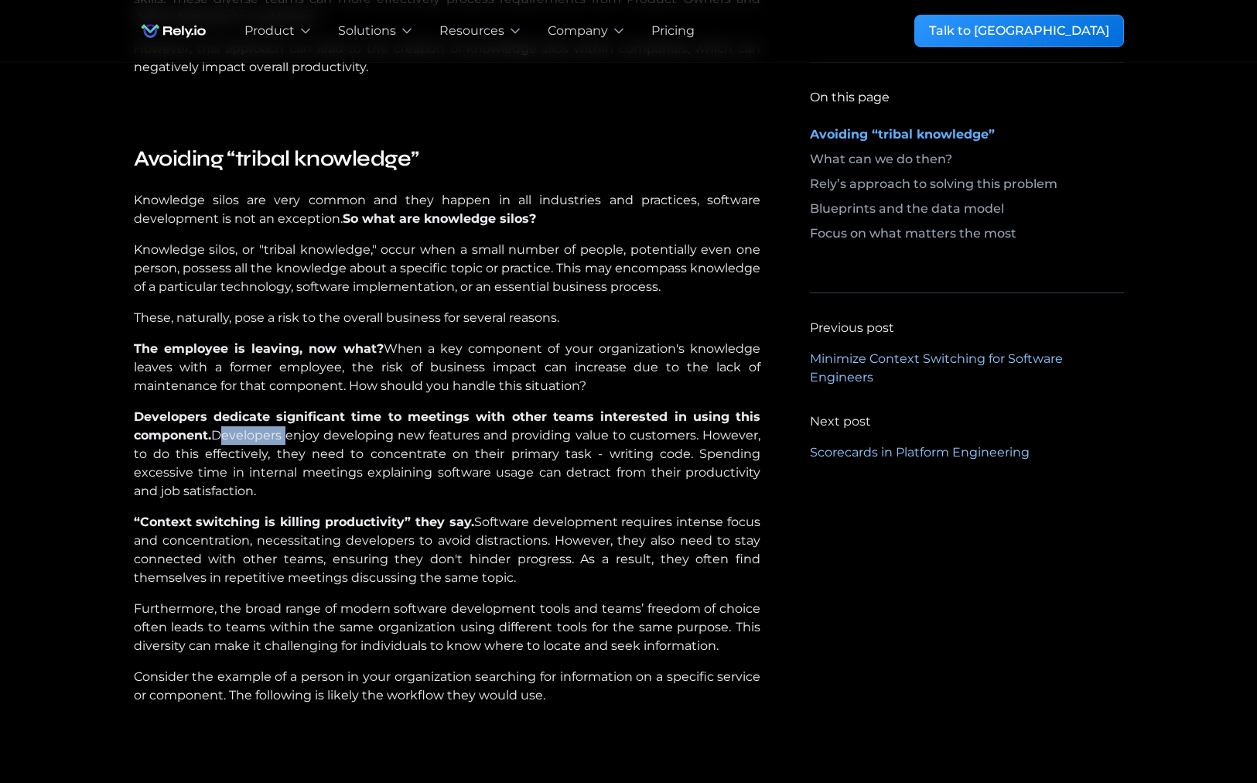
click at [261, 437] on p "Developers dedicate significant time to meetings with other teams interested in…" at bounding box center [447, 454] width 627 height 93
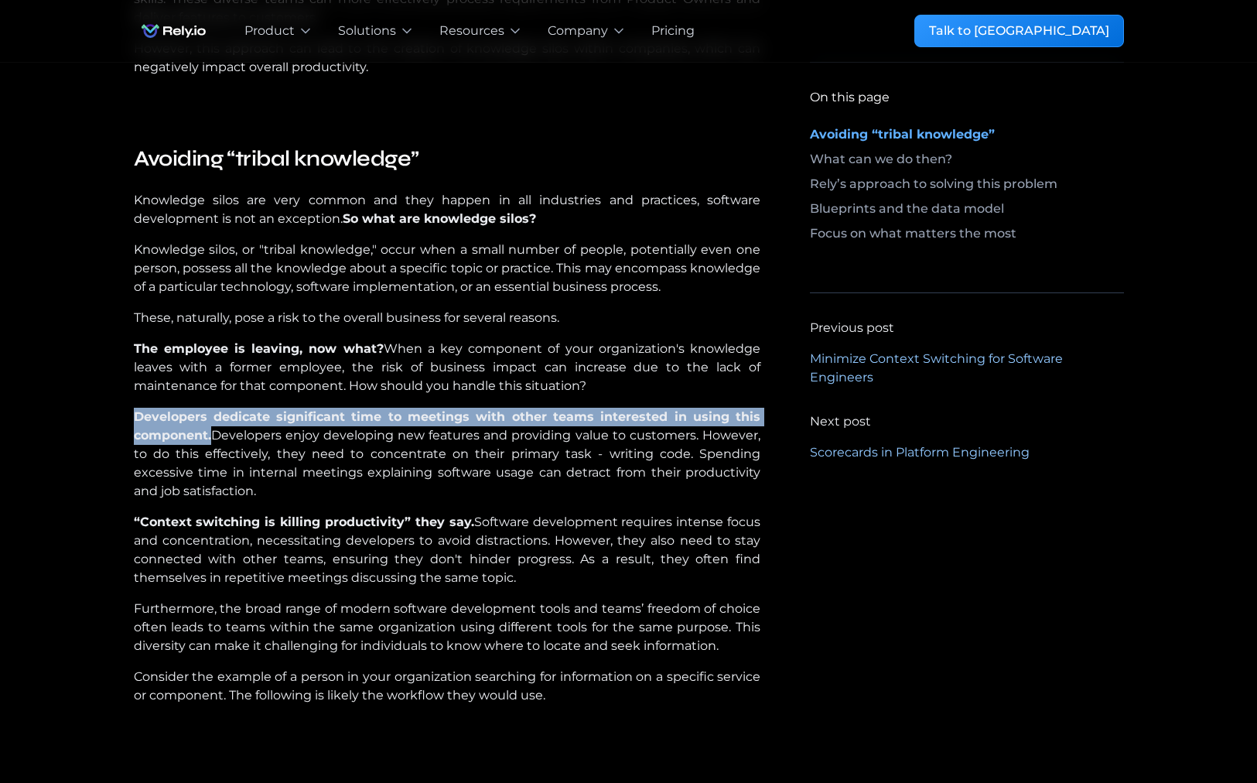
click at [261, 437] on p "Developers dedicate significant time to meetings with other teams interested in…" at bounding box center [447, 454] width 627 height 93
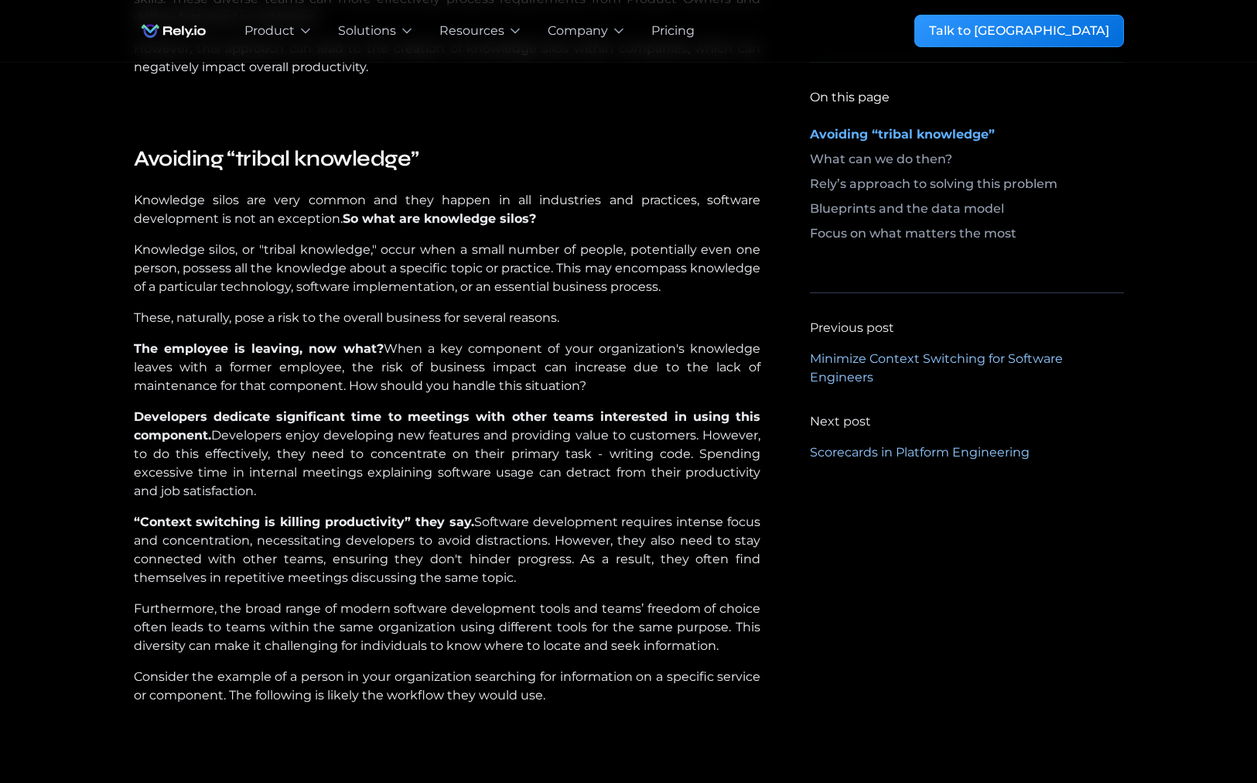
click at [298, 535] on p "“Context switching is killing productivity” they say. Software development requ…" at bounding box center [447, 550] width 627 height 74
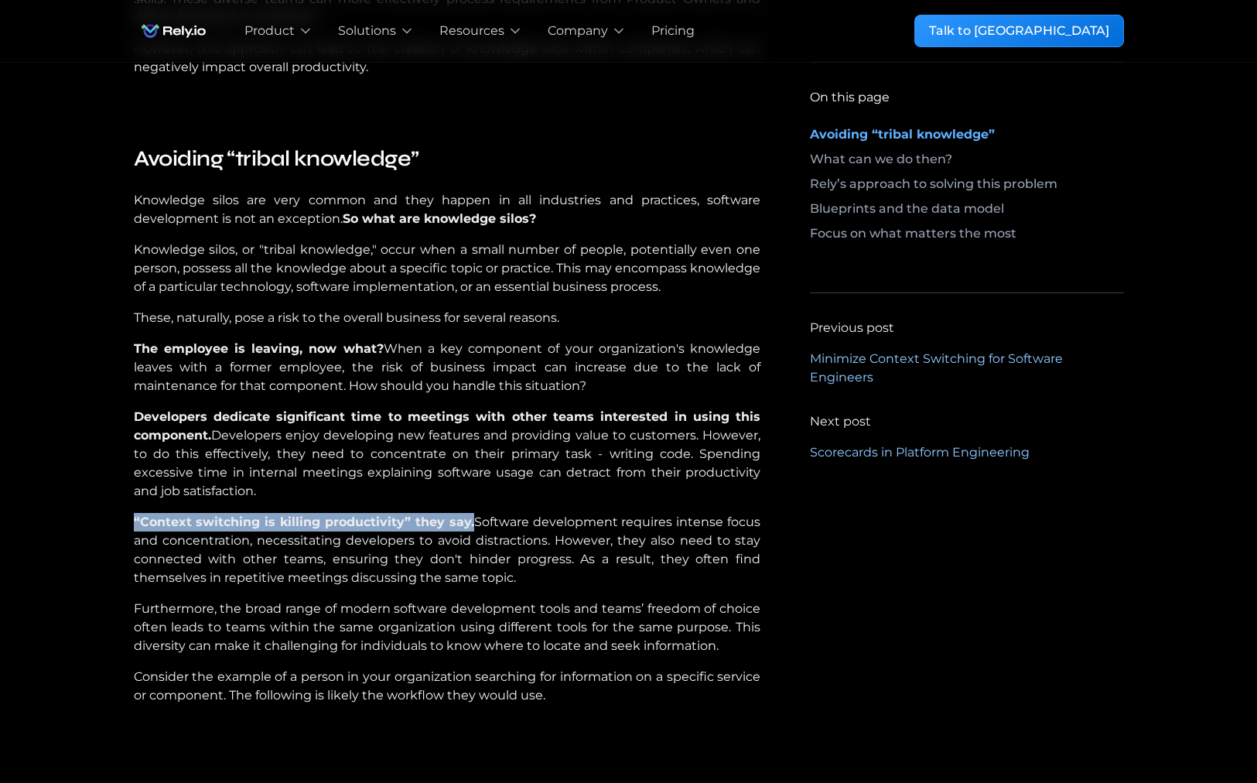
click at [298, 535] on p "“Context switching is killing productivity” they say. Software development requ…" at bounding box center [447, 550] width 627 height 74
click at [299, 534] on p "“Context switching is killing productivity” they say. Software development requ…" at bounding box center [447, 550] width 627 height 74
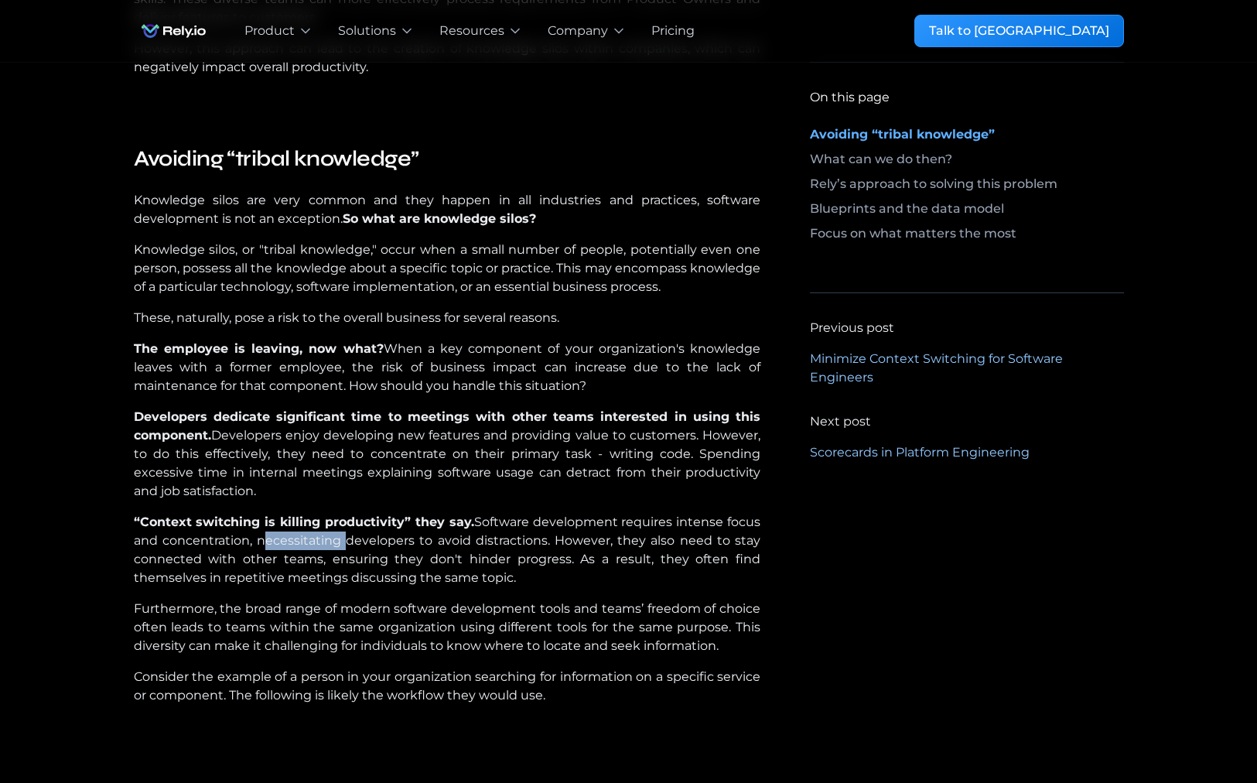
click at [299, 534] on p "“Context switching is killing productivity” they say. Software development requ…" at bounding box center [447, 550] width 627 height 74
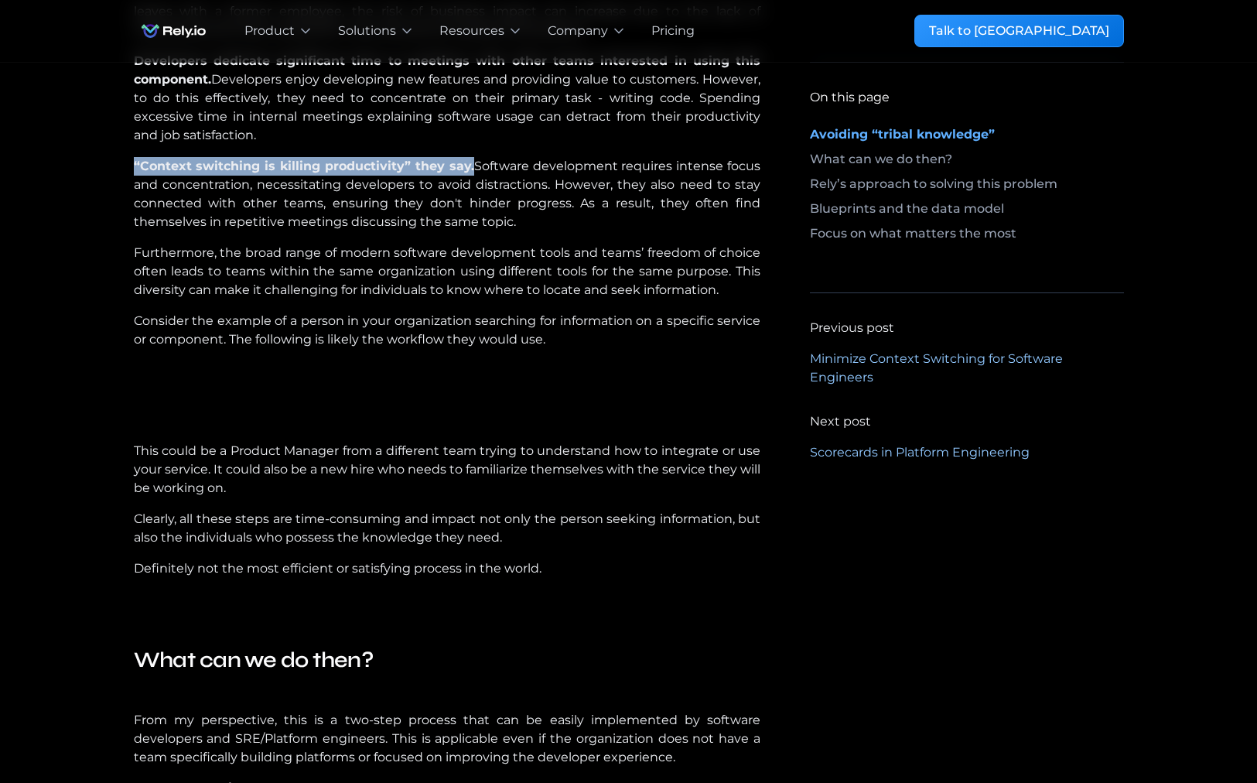
scroll to position [1394, 0]
click at [325, 497] on p "This could be a Product Manager from a different team trying to understand how …" at bounding box center [447, 469] width 627 height 56
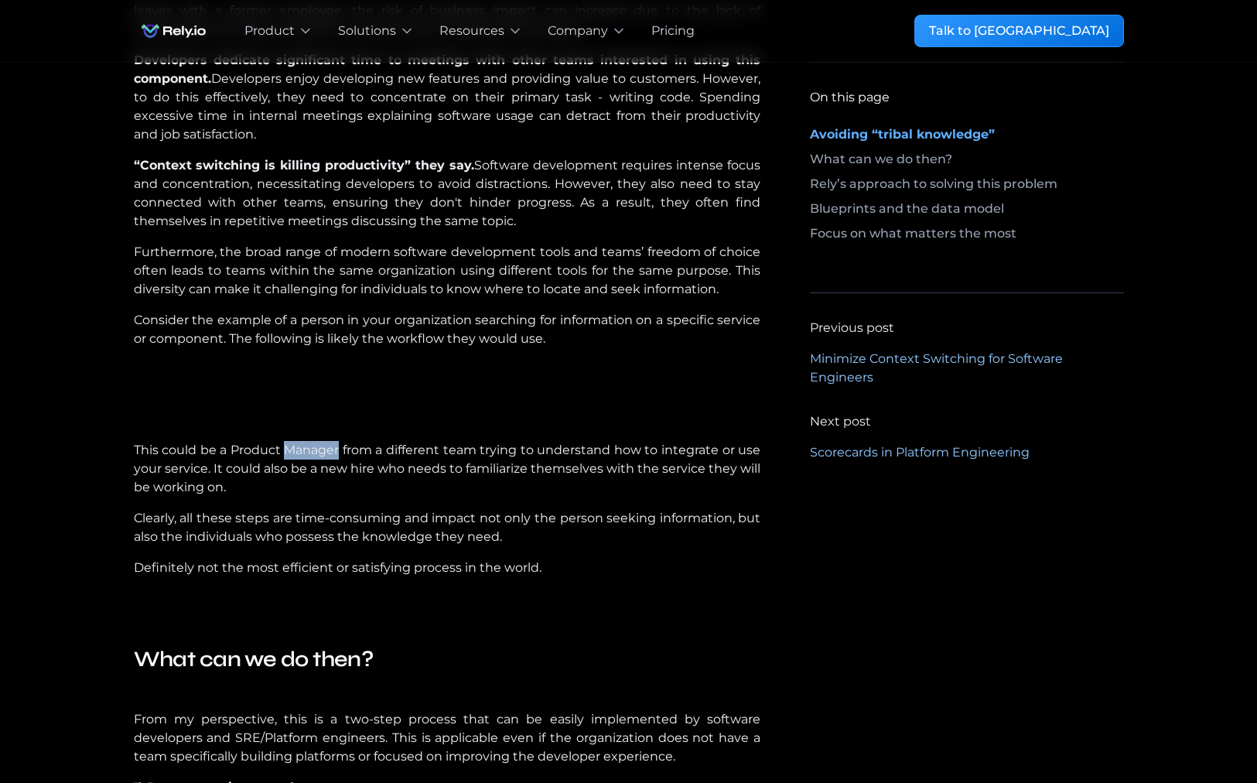
click at [325, 497] on p "This could be a Product Manager from a different team trying to understand how …" at bounding box center [447, 469] width 627 height 56
click at [333, 497] on p "This could be a Product Manager from a different team trying to understand how …" at bounding box center [447, 469] width 627 height 56
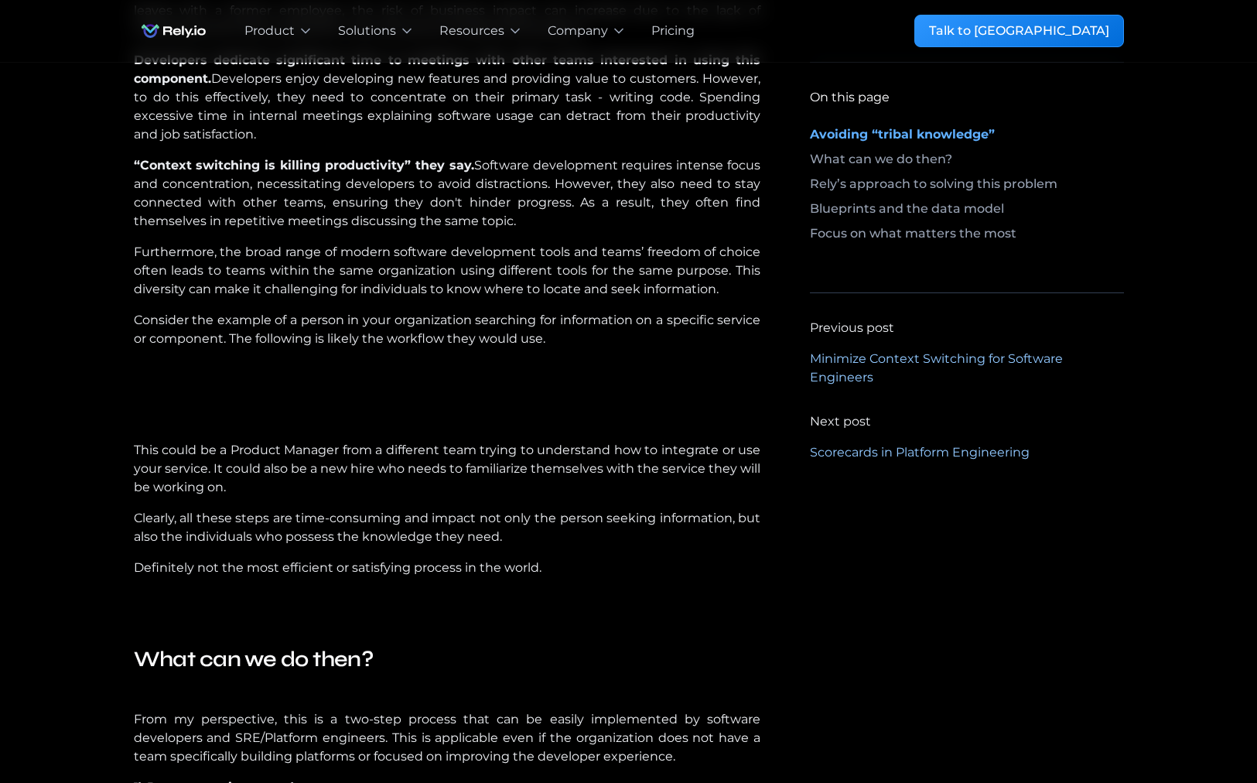
click at [333, 497] on p "This could be a Product Manager from a different team trying to understand how …" at bounding box center [447, 469] width 627 height 56
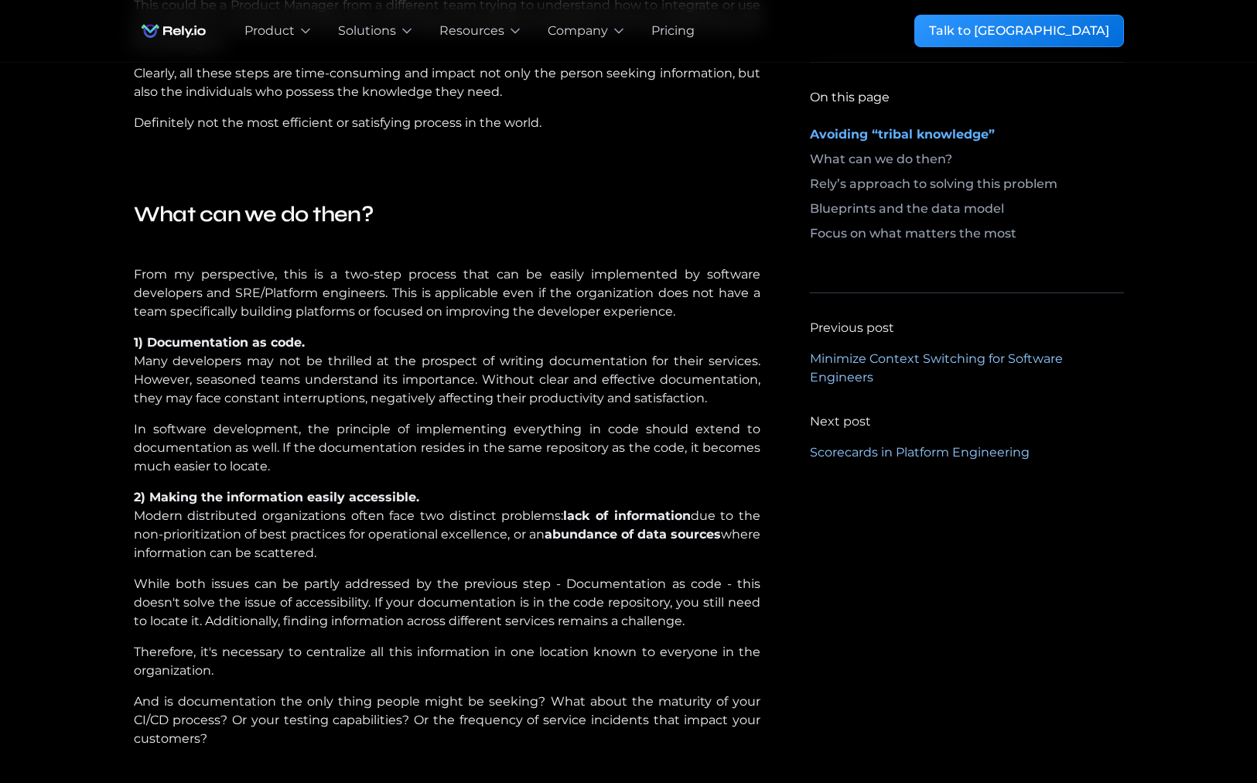
scroll to position [1840, 0]
click at [286, 407] on p "1) Documentation as code. ‍ Many developers may not be thrilled at the prospect…" at bounding box center [447, 370] width 627 height 74
click at [287, 407] on p "1) Documentation as code. ‍ Many developers may not be thrilled at the prospect…" at bounding box center [447, 370] width 627 height 74
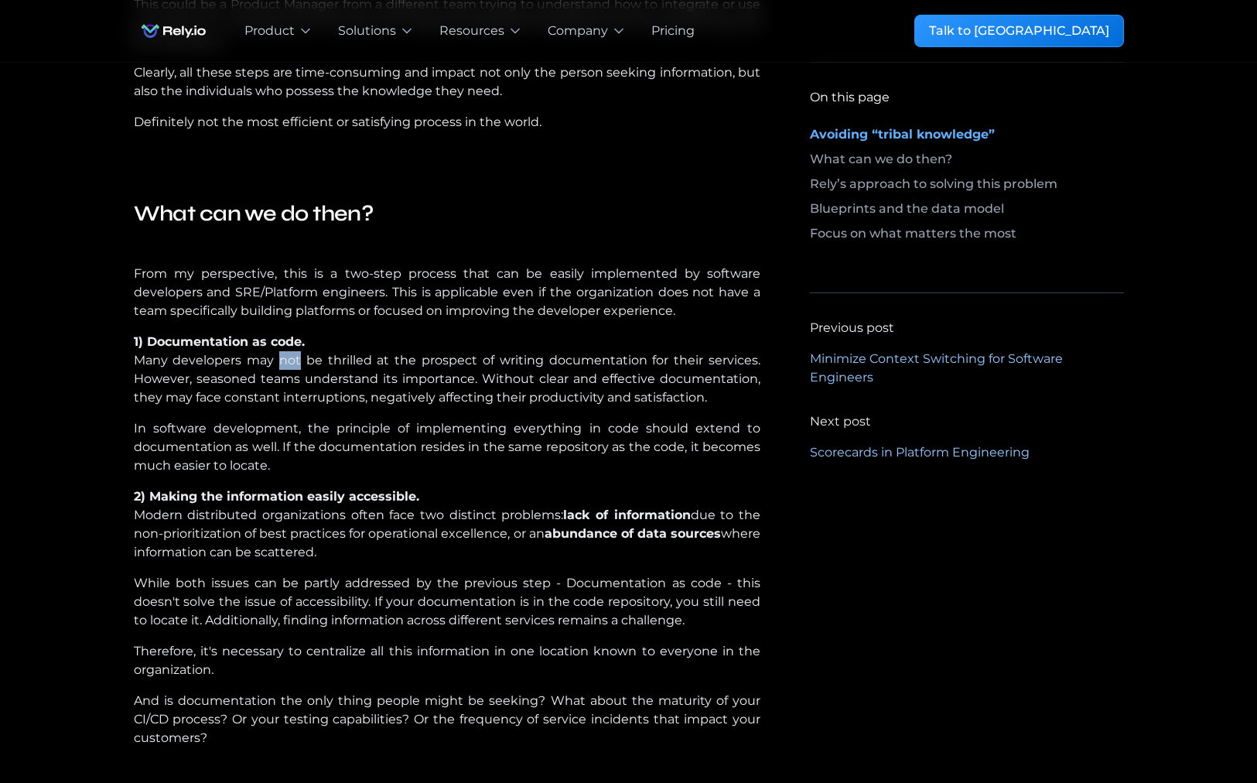
click at [287, 407] on p "1) Documentation as code. ‍ Many developers may not be thrilled at the prospect…" at bounding box center [447, 370] width 627 height 74
click at [301, 407] on p "1) Documentation as code. ‍ Many developers may not be thrilled at the prospect…" at bounding box center [447, 370] width 627 height 74
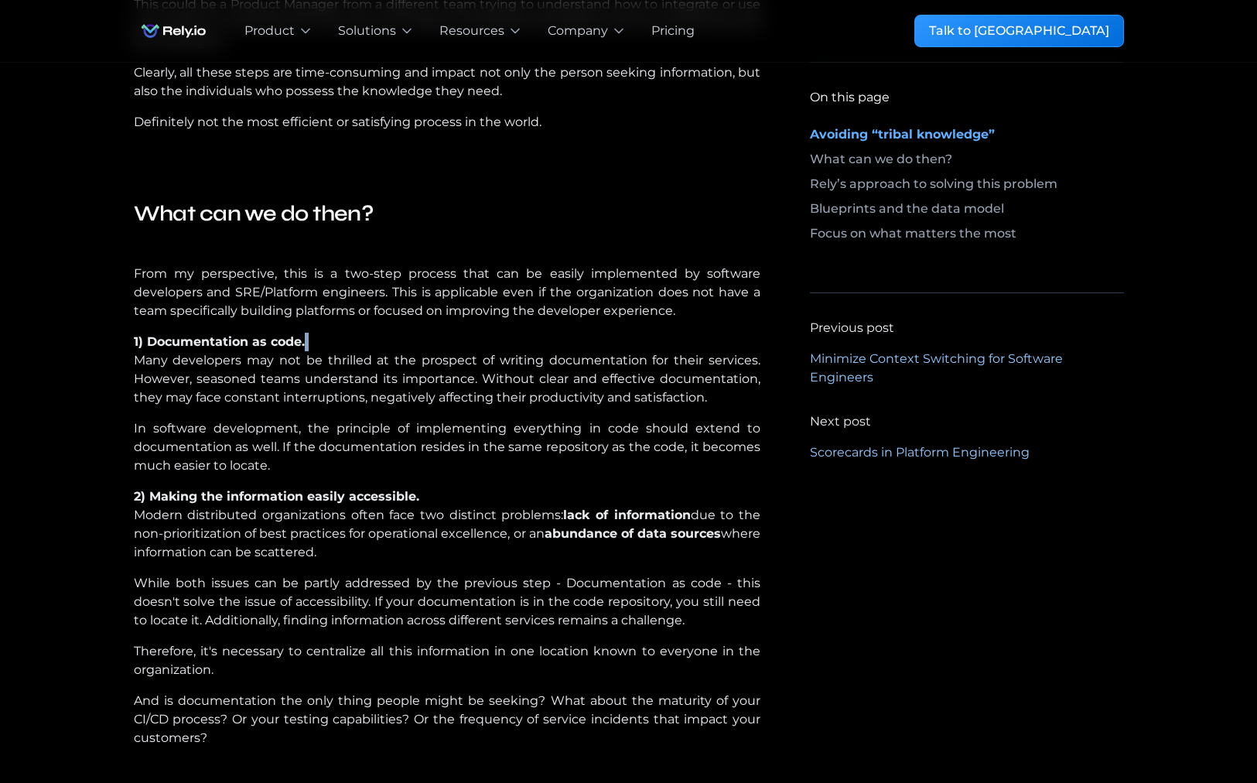
click at [482, 407] on p "1) Documentation as code. ‍ Many developers may not be thrilled at the prospect…" at bounding box center [447, 370] width 627 height 74
click at [343, 475] on p "In software development, the principle of implementing everything in code shoul…" at bounding box center [447, 447] width 627 height 56
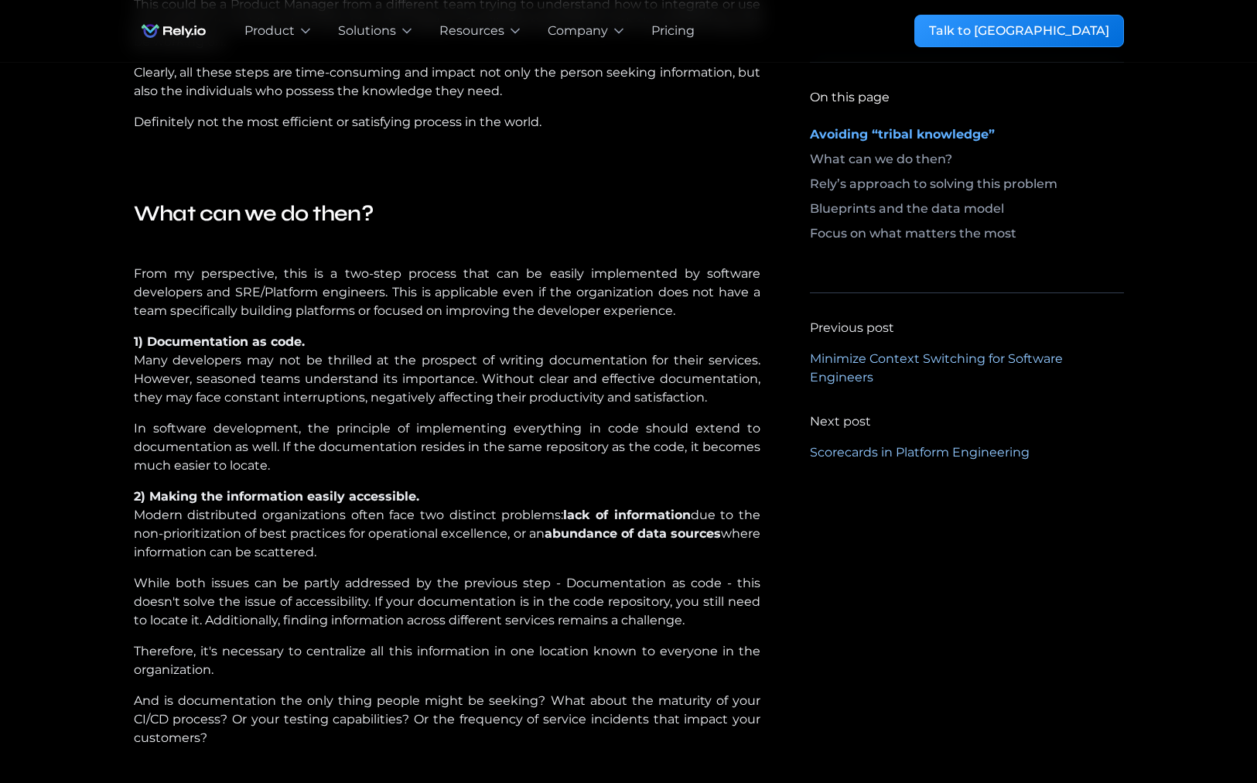
click at [343, 475] on p "In software development, the principle of implementing everything in code shoul…" at bounding box center [447, 447] width 627 height 56
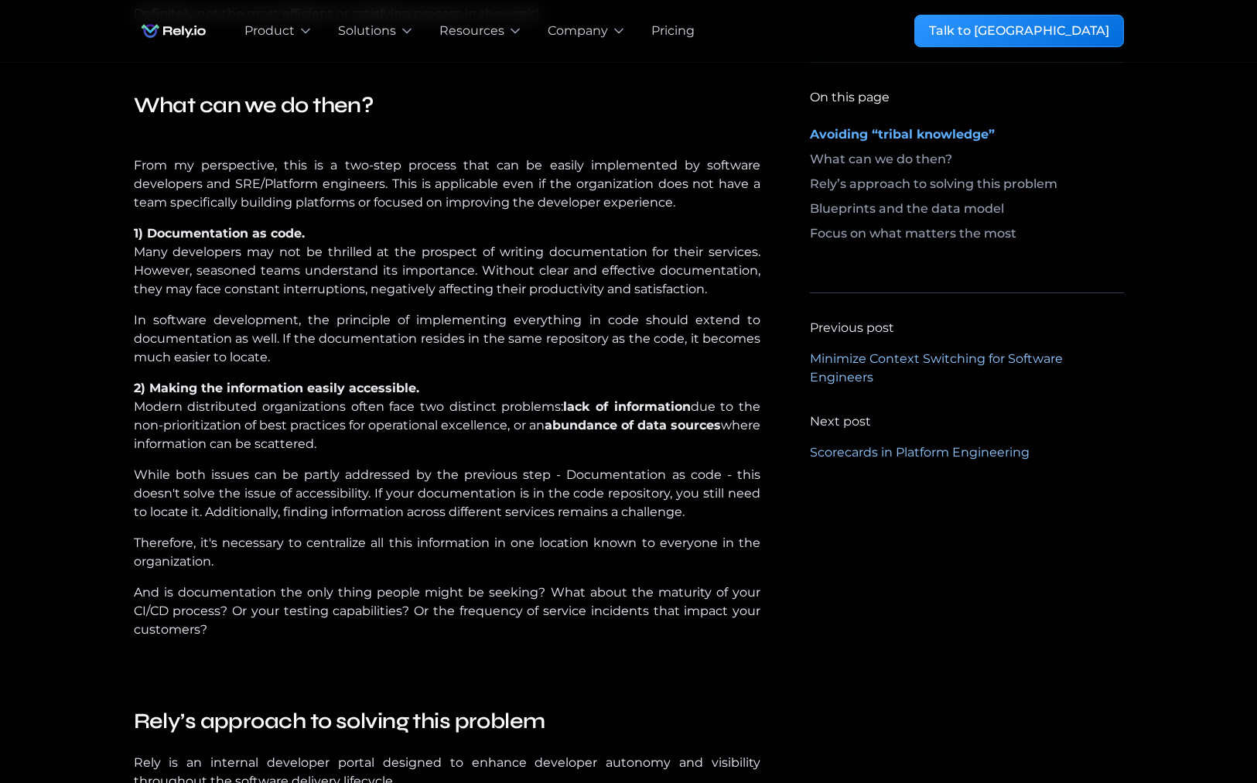
scroll to position [1953, 0]
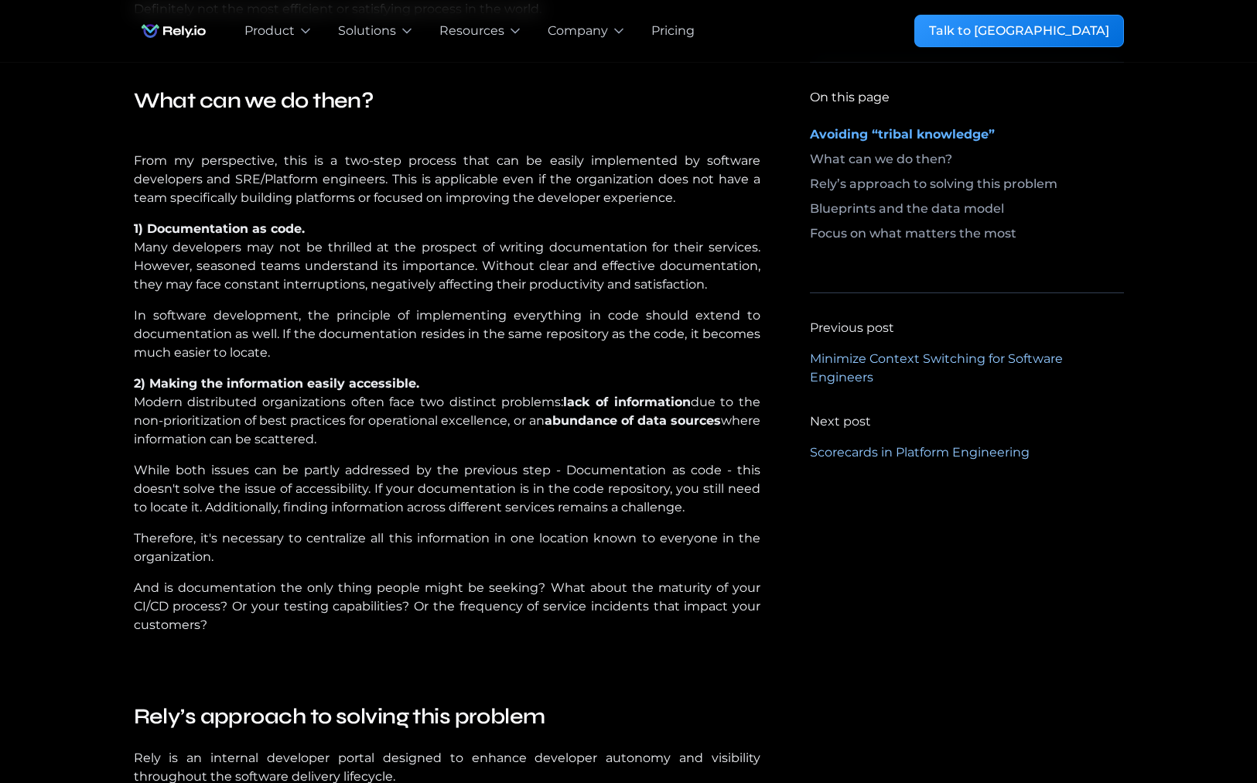
click at [333, 449] on p "2) Making the information easily accessible. ‍ Modern distributed organizations…" at bounding box center [447, 411] width 627 height 74
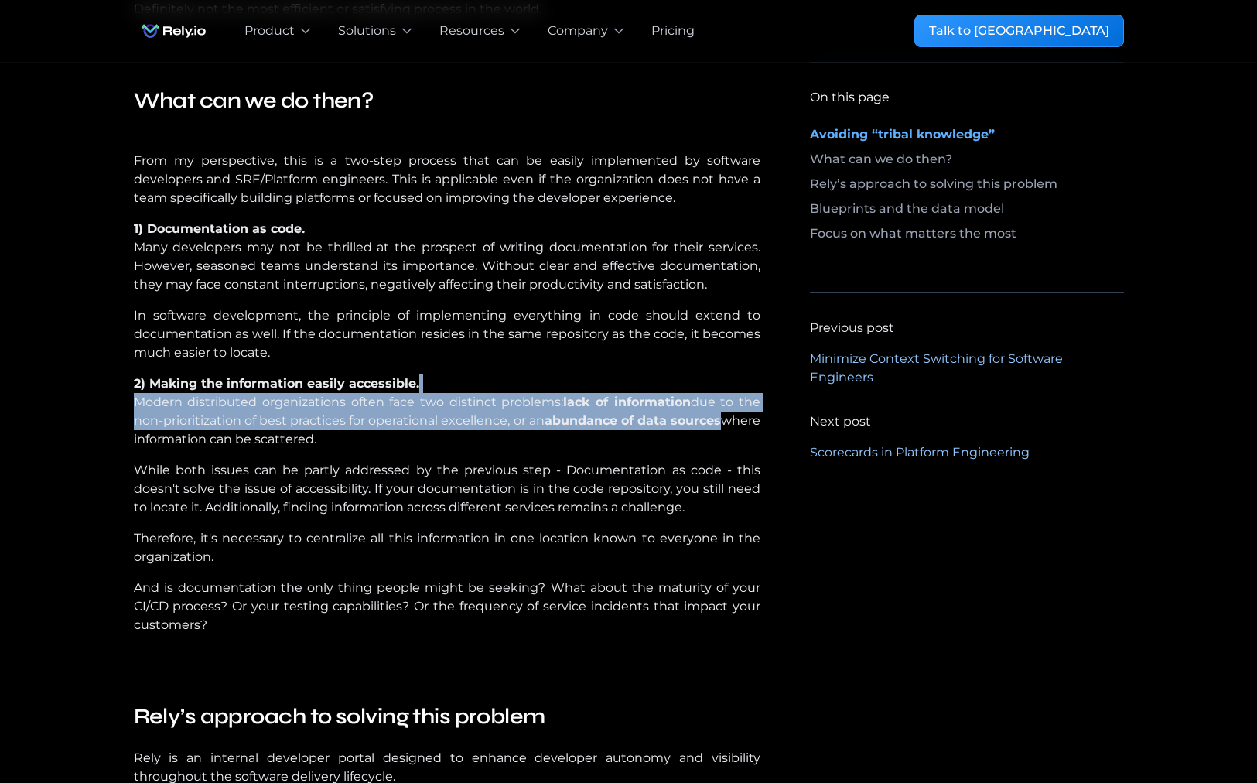
click at [333, 449] on p "2) Making the information easily accessible. ‍ Modern distributed organizations…" at bounding box center [447, 411] width 627 height 74
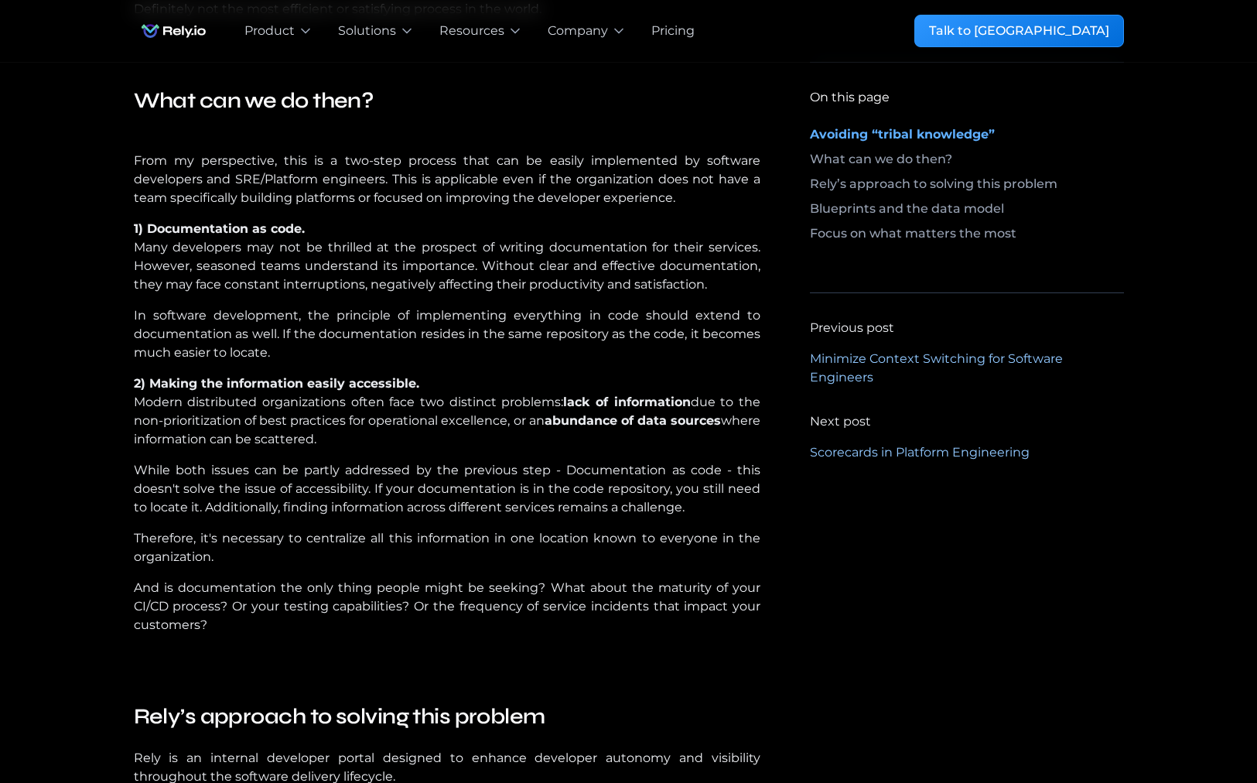
click at [330, 391] on strong "2) Making the information easily accessible. ‍" at bounding box center [276, 383] width 285 height 15
click at [339, 449] on p "2) Making the information easily accessible. ‍ Modern distributed organizations…" at bounding box center [447, 411] width 627 height 74
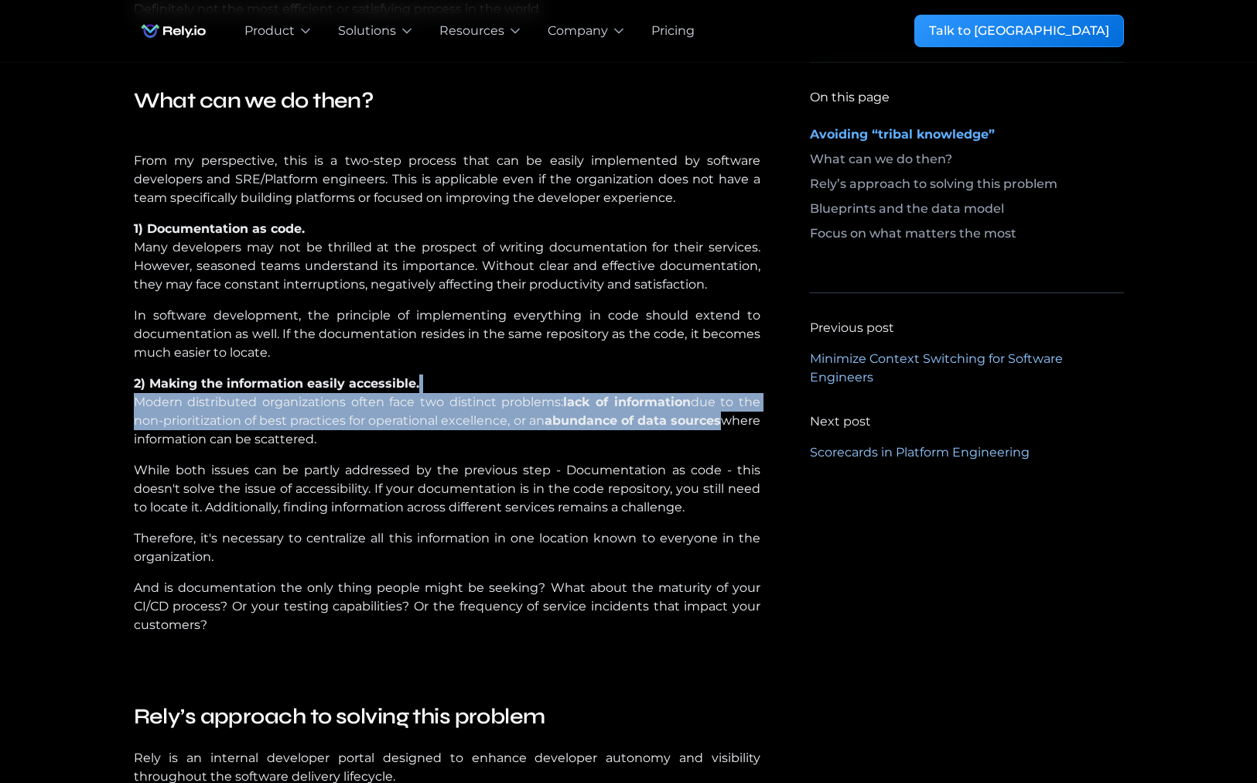
click at [339, 449] on p "2) Making the information easily accessible. ‍ Modern distributed organizations…" at bounding box center [447, 411] width 627 height 74
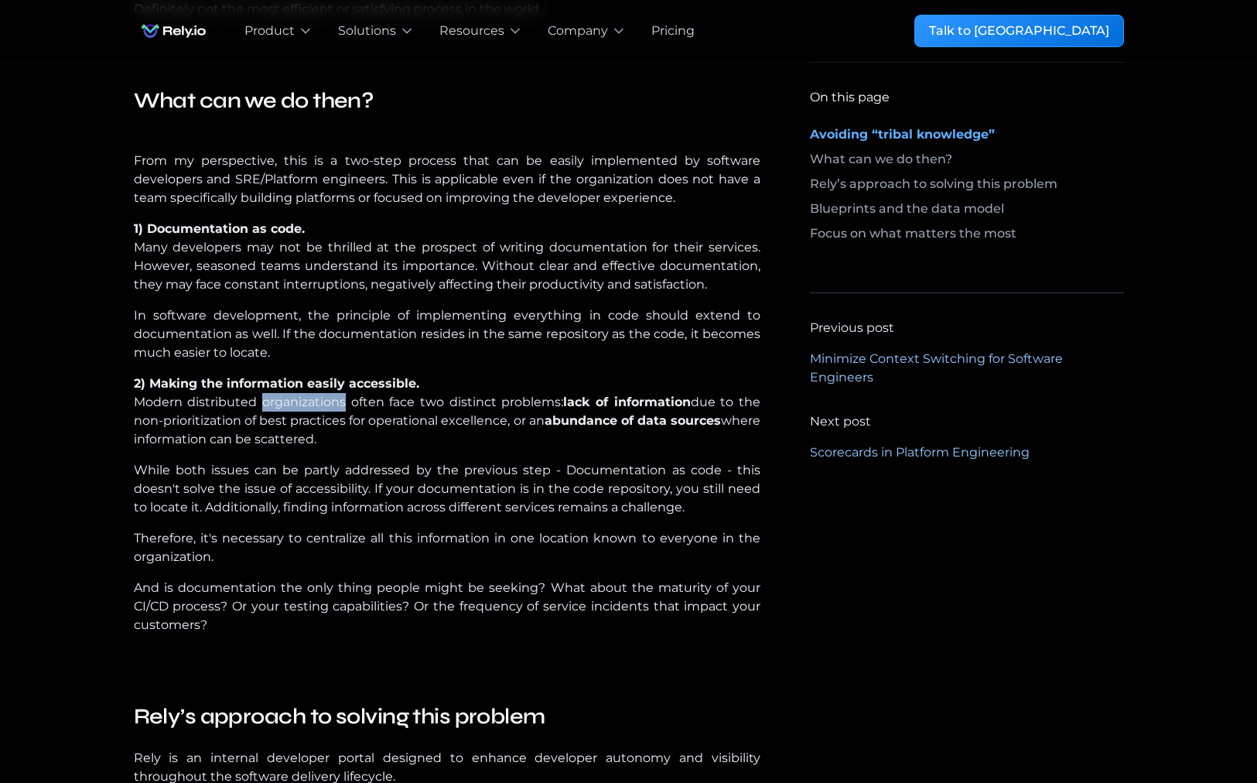
click at [339, 449] on p "2) Making the information easily accessible. ‍ Modern distributed organizations…" at bounding box center [447, 411] width 627 height 74
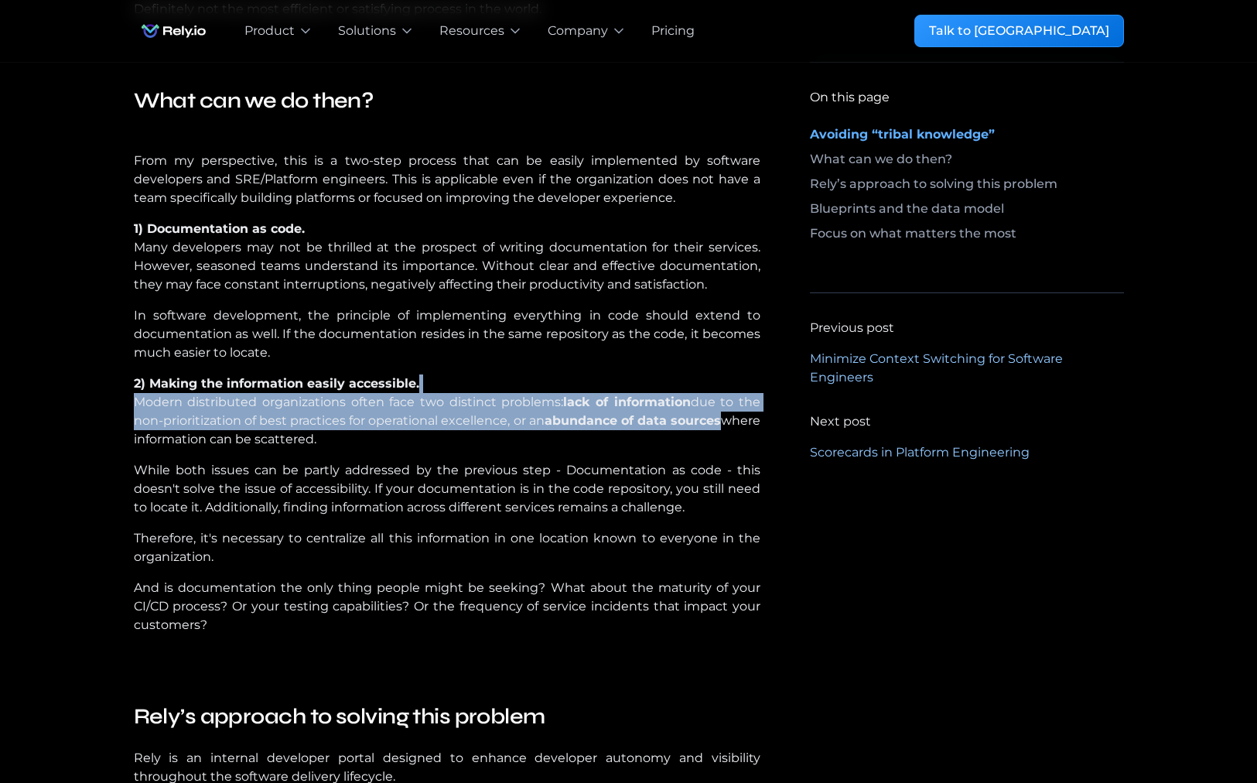
click at [339, 449] on p "2) Making the information easily accessible. ‍ Modern distributed organizations…" at bounding box center [447, 411] width 627 height 74
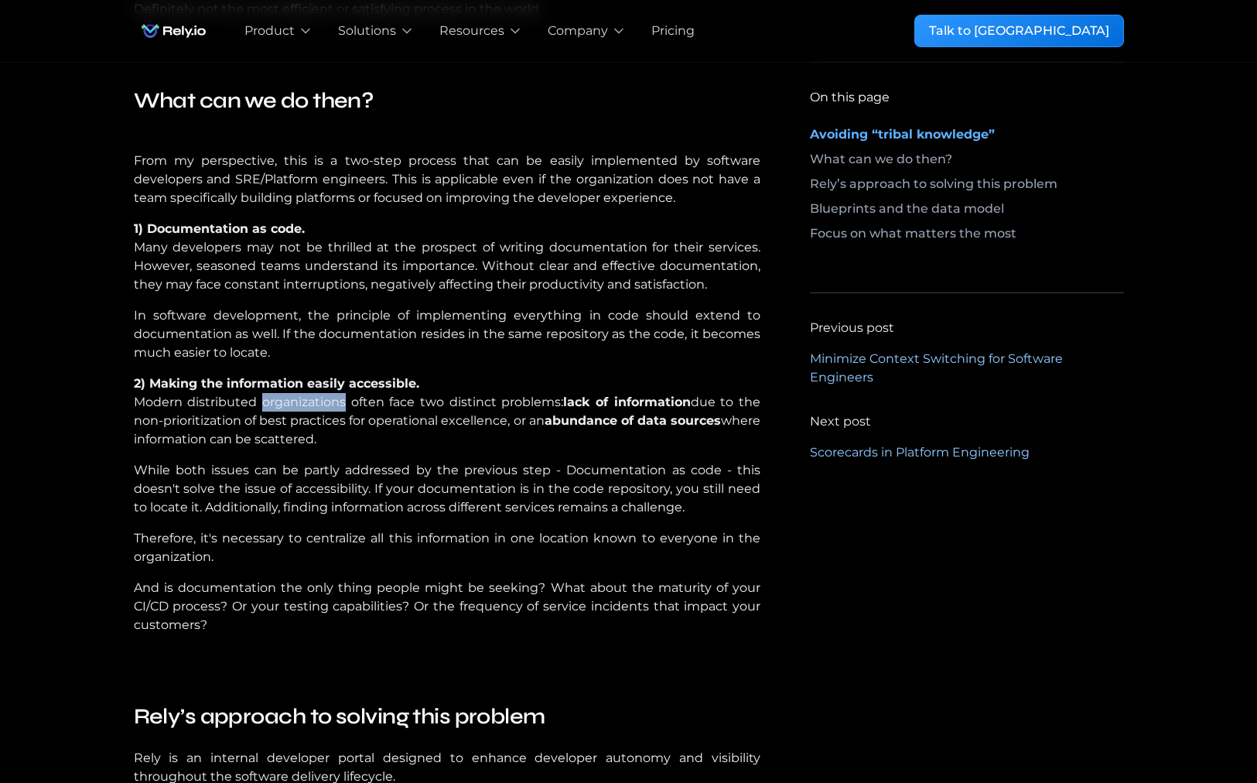
click at [339, 449] on p "2) Making the information easily accessible. ‍ Modern distributed organizations…" at bounding box center [447, 411] width 627 height 74
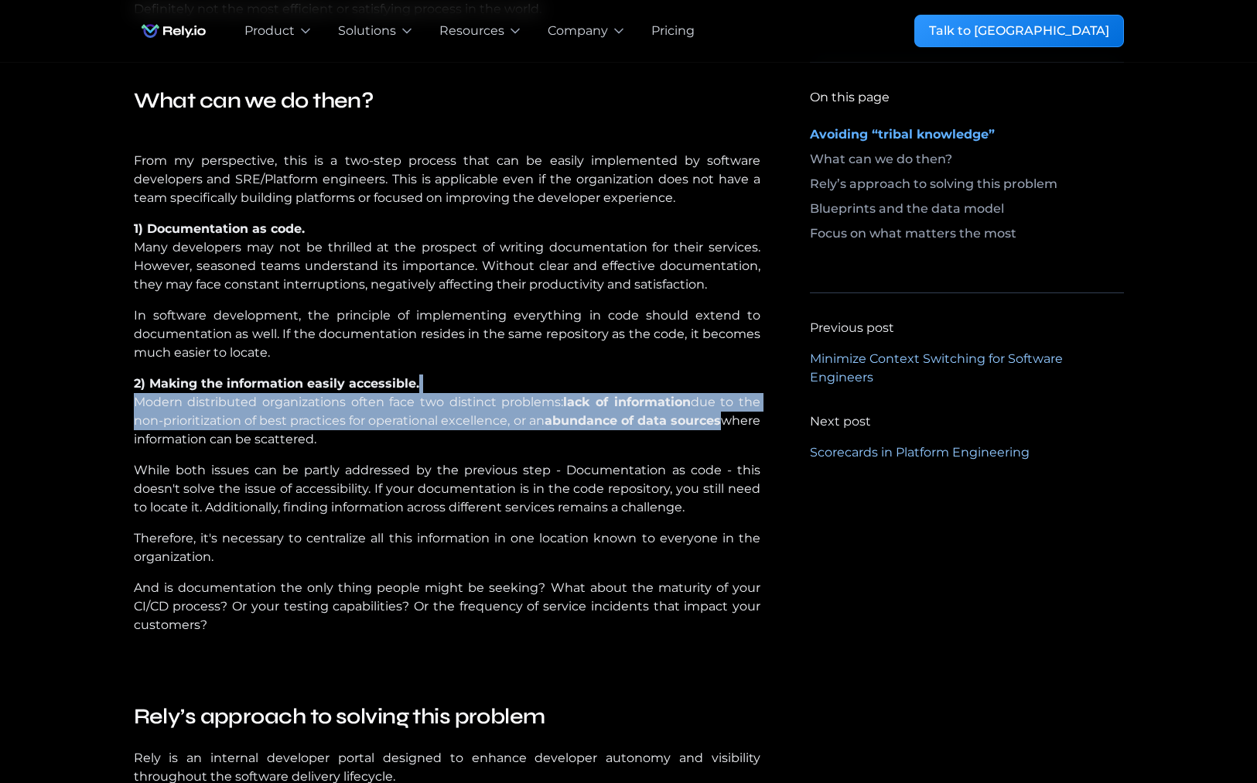
click at [339, 449] on p "2) Making the information easily accessible. ‍ Modern distributed organizations…" at bounding box center [447, 411] width 627 height 74
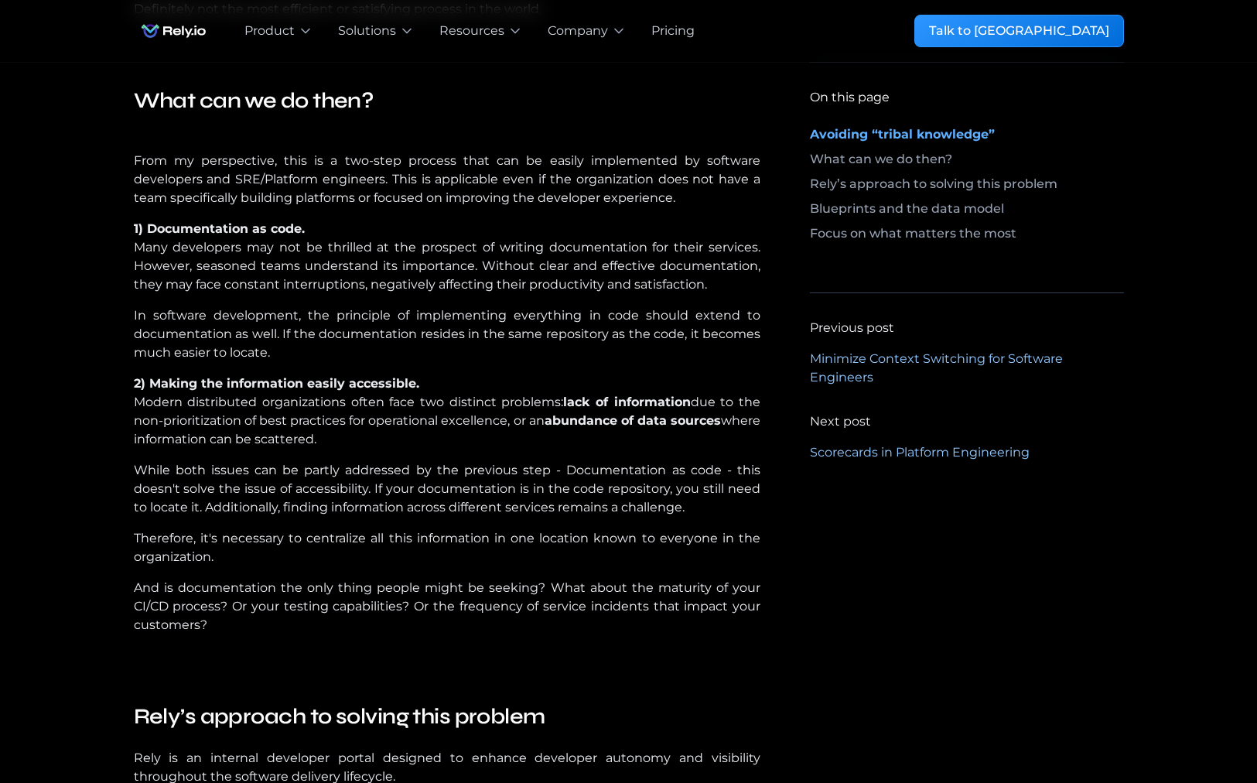
click at [357, 517] on p "While both issues can be partly addressed by the previous step - Documentation …" at bounding box center [447, 489] width 627 height 56
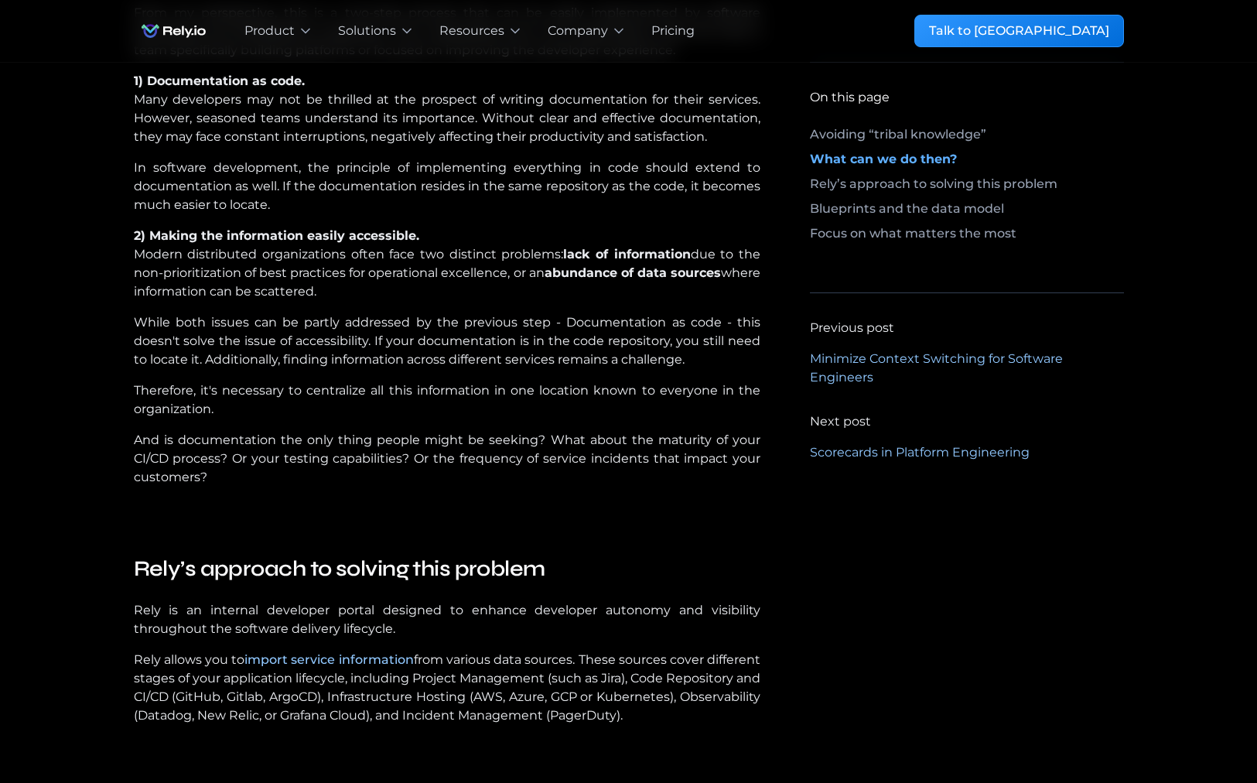
scroll to position [2107, 0]
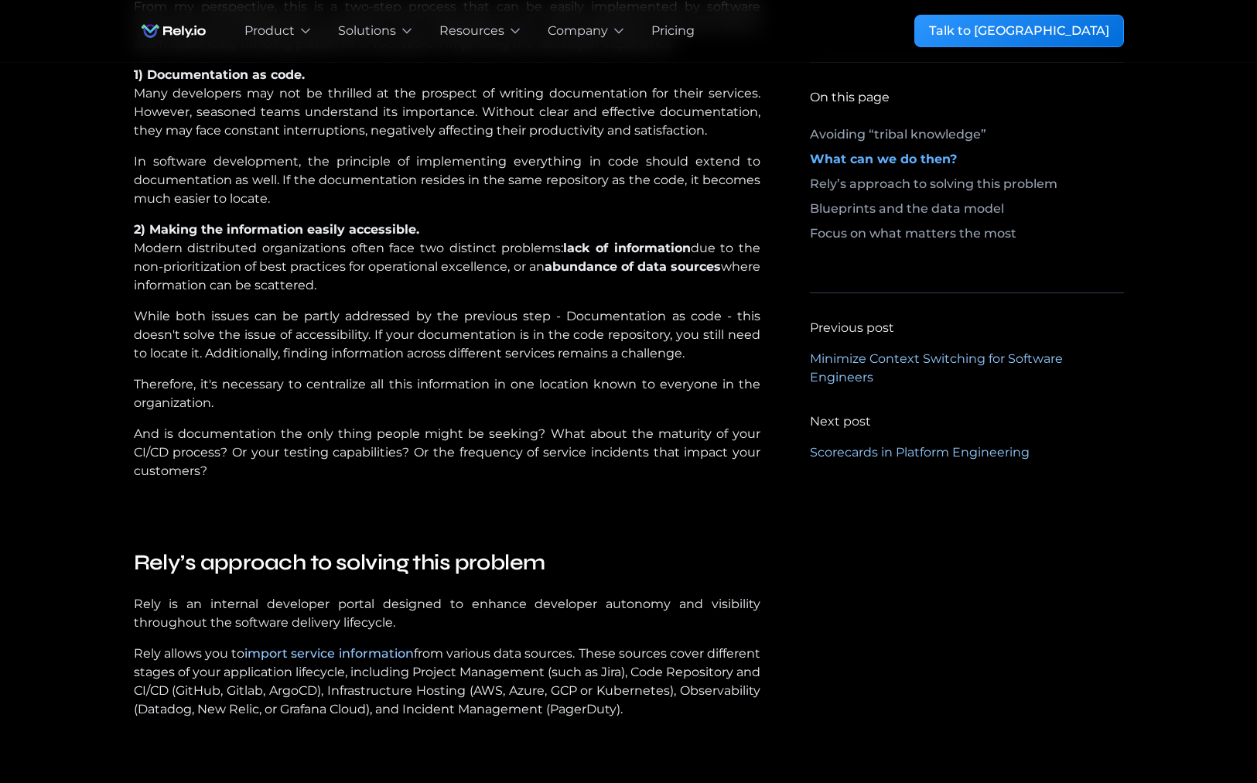
click at [216, 363] on p "While both issues can be partly addressed by the previous step - Documentation …" at bounding box center [447, 335] width 627 height 56
drag, startPoint x: 216, startPoint y: 496, endPoint x: 513, endPoint y: 497, distance: 297.1
click at [513, 363] on p "While both issues can be partly addressed by the previous step - Documentation …" at bounding box center [447, 335] width 627 height 56
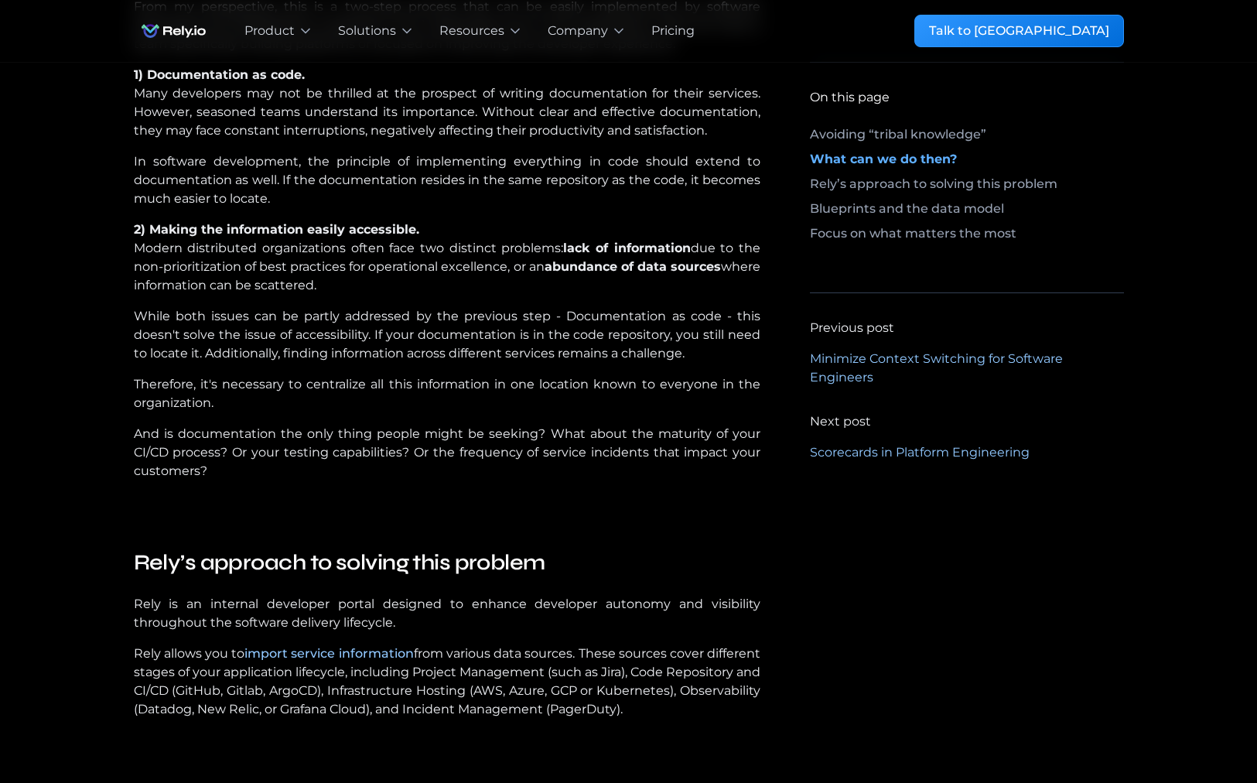
click at [513, 363] on p "While both issues can be partly addressed by the previous step - Documentation …" at bounding box center [447, 335] width 627 height 56
click at [496, 511] on figure "From my perspective, this is a two-step process that can be easily implemented …" at bounding box center [447, 255] width 627 height 514
click at [498, 480] on p "And is documentation the only thing people might be seeking? What about the mat…" at bounding box center [447, 453] width 627 height 56
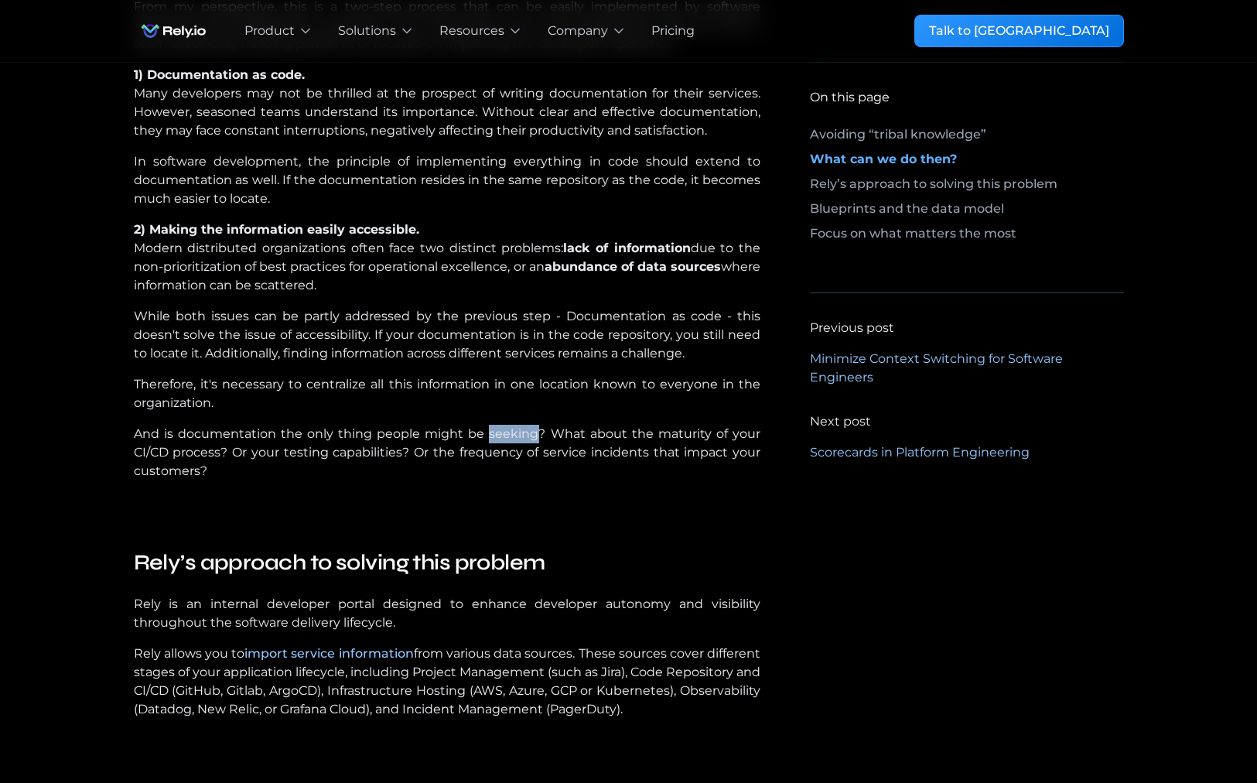
click at [498, 480] on p "And is documentation the only thing people might be seeking? What about the mat…" at bounding box center [447, 453] width 627 height 56
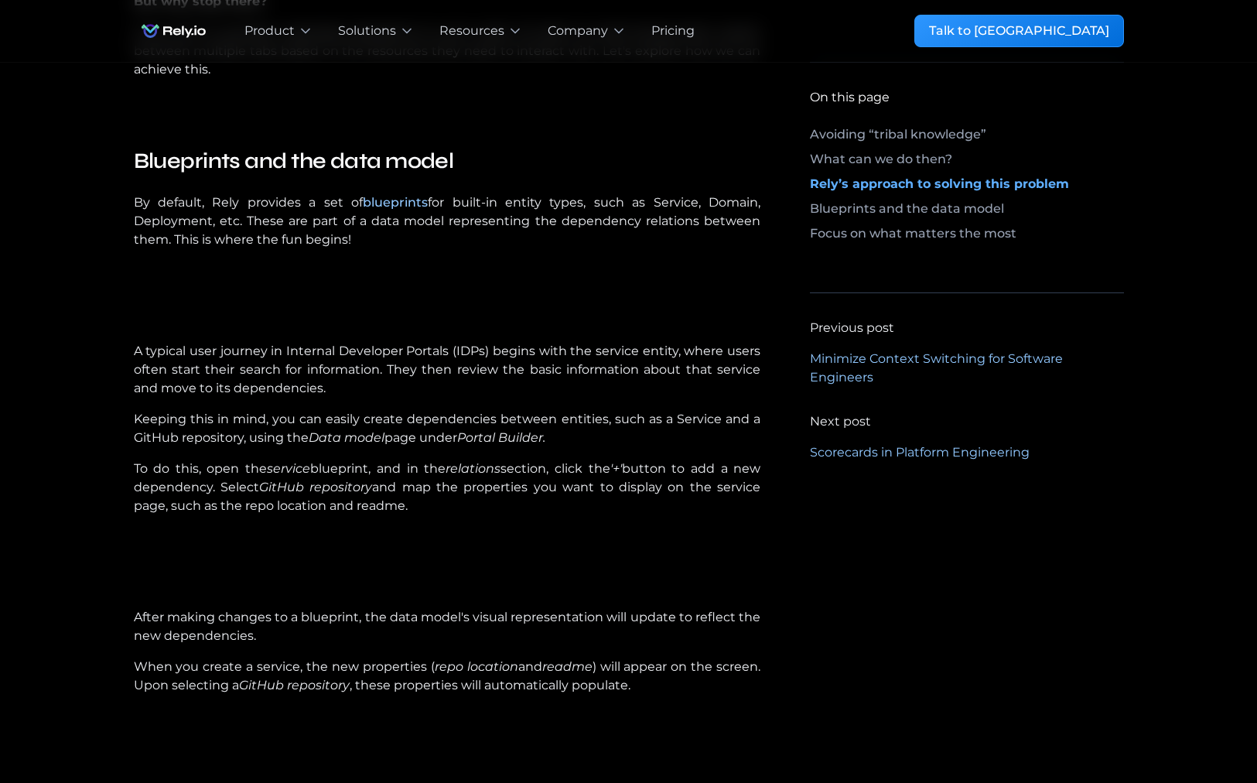
scroll to position [3261, 0]
